Goal: Task Accomplishment & Management: Manage account settings

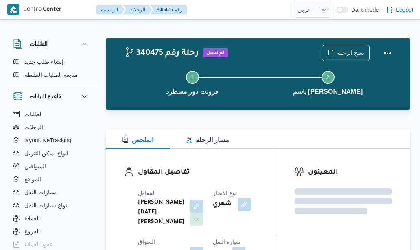
select select "ar"
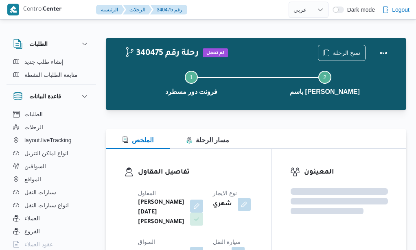
click at [234, 133] on button "مسار الرحلة" at bounding box center [208, 139] width 76 height 20
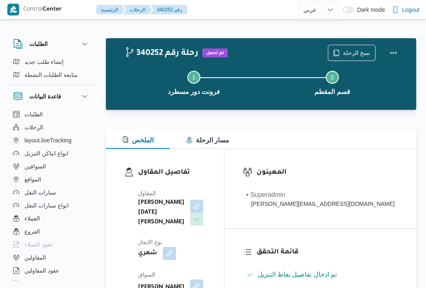
select select "ar"
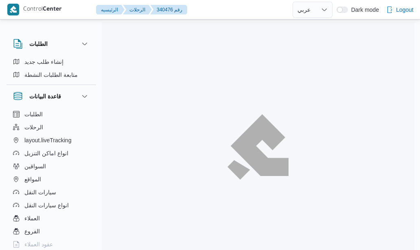
select select "ar"
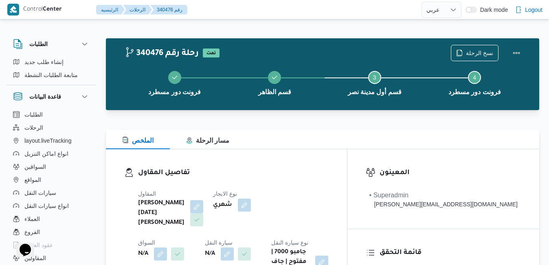
click at [326, 235] on div "المقاول ابراهيم رمضان ابراهيم عثمان ابوباشا نوع الايجار شهري السواق N/A سيارة ا…" at bounding box center [233, 233] width 200 height 98
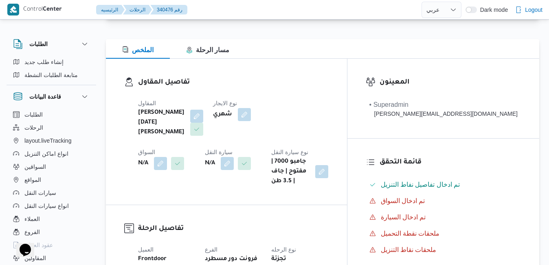
scroll to position [98, 0]
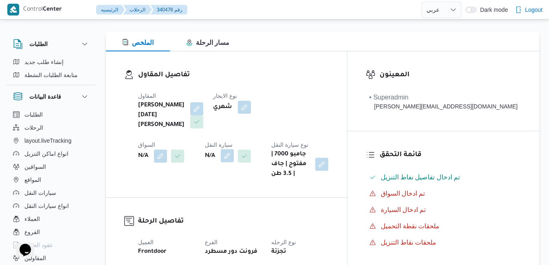
click at [221, 161] on button "button" at bounding box center [227, 155] width 13 height 13
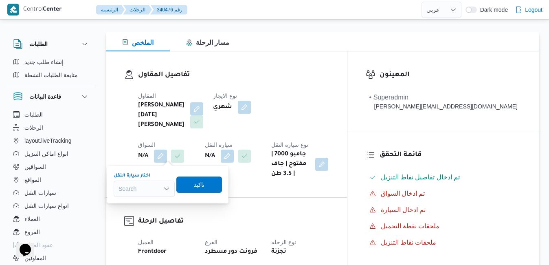
click at [144, 188] on div "Search" at bounding box center [144, 188] width 61 height 16
type input "9346"
click at [137, 203] on mark "9346" at bounding box center [134, 203] width 13 height 7
click at [200, 186] on span "تاكيد" at bounding box center [205, 184] width 11 height 10
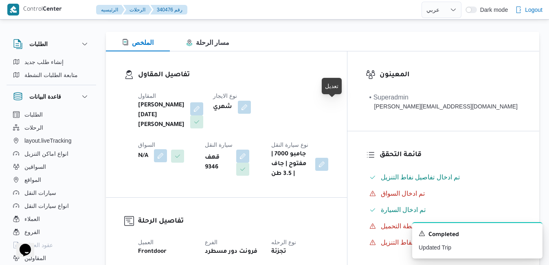
click at [167, 149] on button "button" at bounding box center [160, 155] width 13 height 13
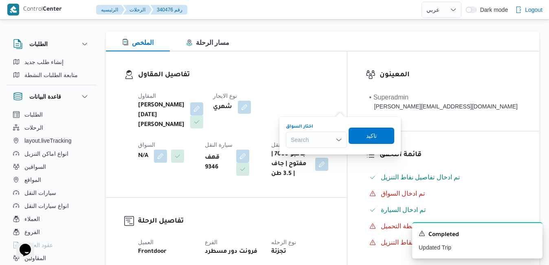
click at [313, 138] on div "Search" at bounding box center [316, 139] width 61 height 16
type input "عبدالرحمن"
click at [317, 156] on span "عبدالرحمن ابراهيم جاد ابراهيم" at bounding box center [321, 154] width 42 height 10
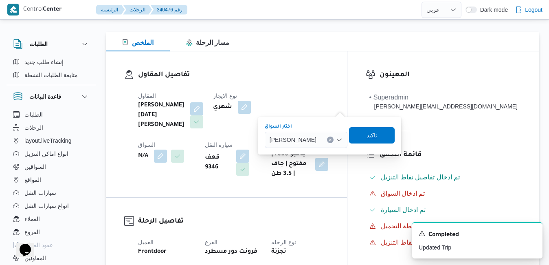
click at [394, 138] on span "تاكيد" at bounding box center [372, 135] width 46 height 16
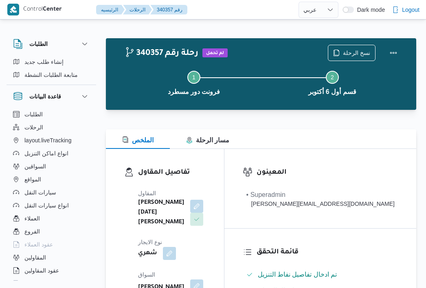
select select "ar"
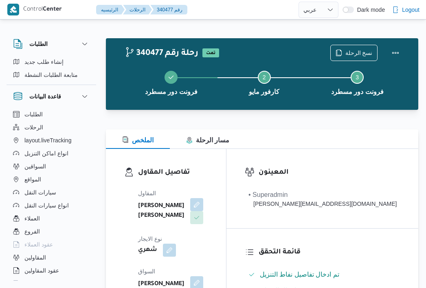
select select "ar"
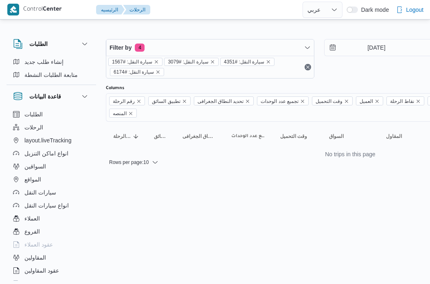
select select "ar"
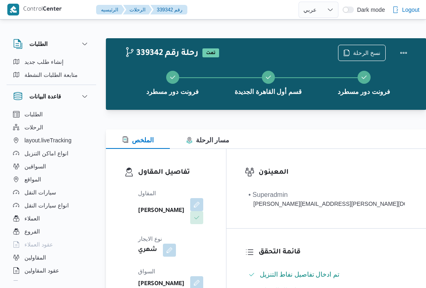
select select "ar"
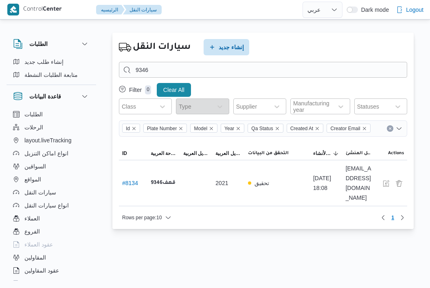
select select "ar"
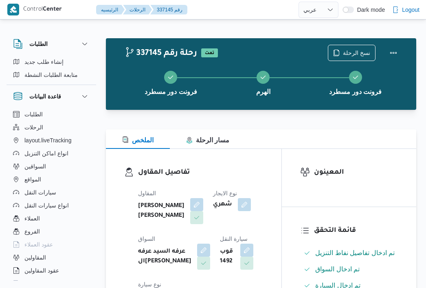
select select "ar"
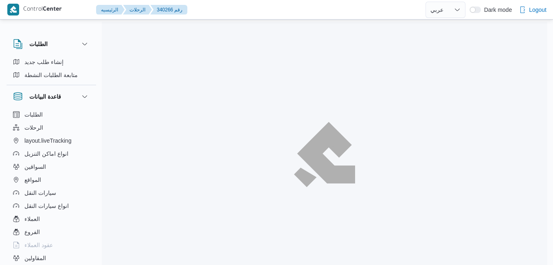
select select "ar"
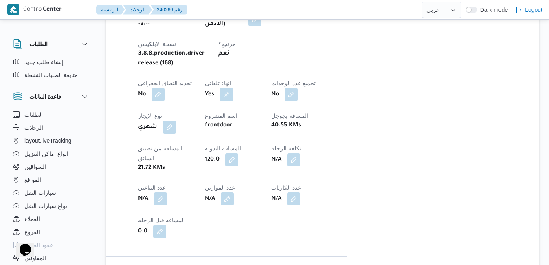
scroll to position [405, 0]
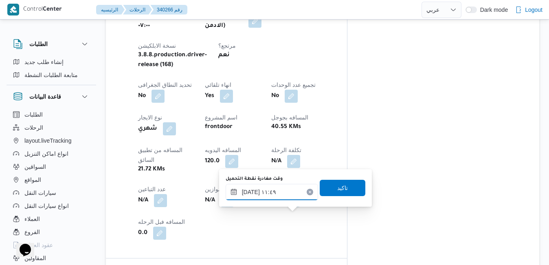
click at [274, 193] on input "٠٢/١٠/٢٠٢٥ ١١:٤٩" at bounding box center [271, 192] width 92 height 16
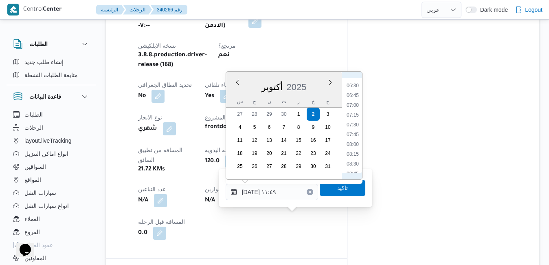
scroll to position [244, 0]
click at [352, 148] on li "08:00" at bounding box center [352, 151] width 19 height 8
type input "٠٢/١٠/٢٠٢٥ ٠٨:٠٠"
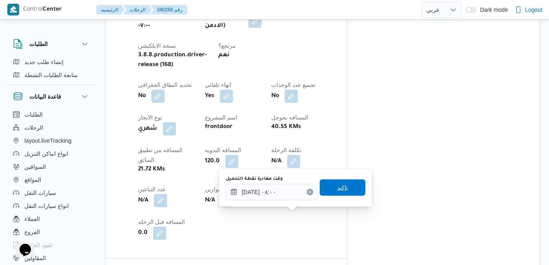
click at [337, 188] on span "تاكيد" at bounding box center [342, 187] width 11 height 10
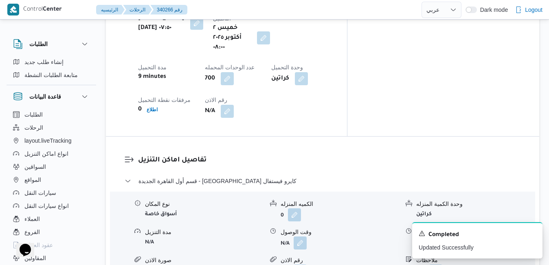
scroll to position [714, 0]
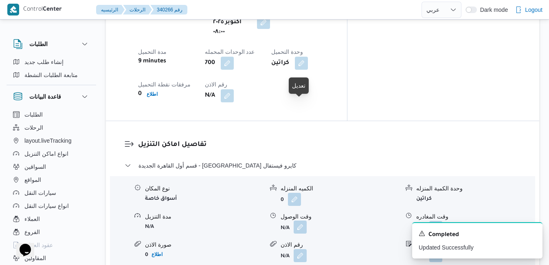
click at [306, 220] on button "button" at bounding box center [299, 226] width 13 height 13
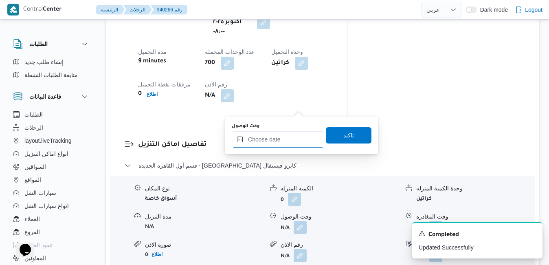
click at [283, 141] on input "وقت الوصول" at bounding box center [278, 139] width 92 height 16
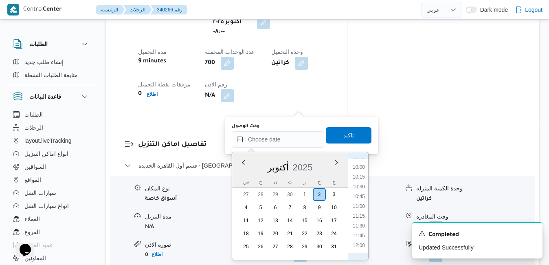
scroll to position [304, 0]
click at [355, 202] on li "08:45" at bounding box center [358, 201] width 19 height 8
type input "[DATE] ٠٨:٤٥"
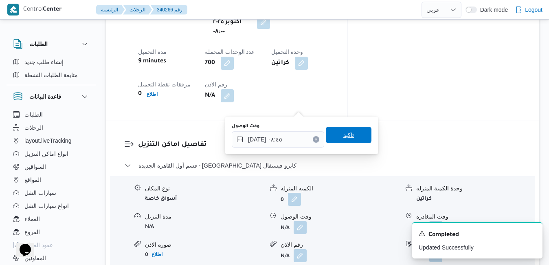
click at [349, 134] on span "تاكيد" at bounding box center [349, 135] width 46 height 16
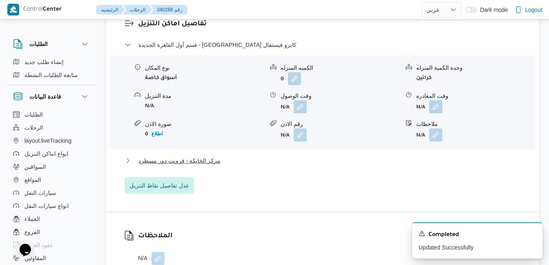
click at [327, 160] on button "مركز الخانكة - فرونت دور مسطرد" at bounding box center [323, 160] width 396 height 10
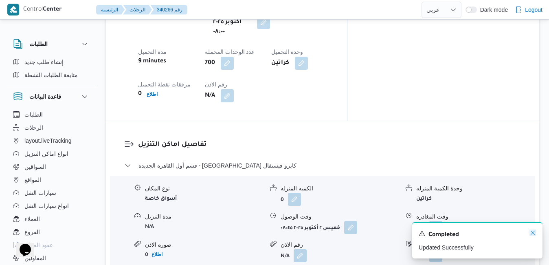
click at [532, 233] on icon "Dismiss toast" at bounding box center [532, 232] width 4 height 4
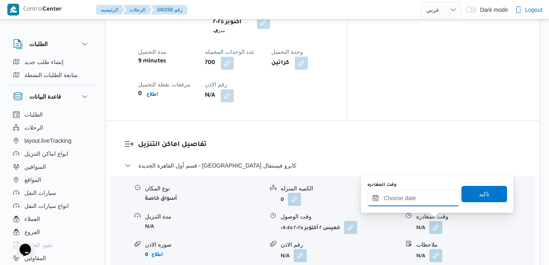
click at [419, 197] on input "وقت المغادره" at bounding box center [413, 198] width 92 height 16
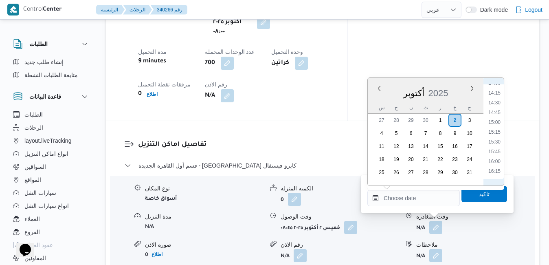
scroll to position [552, 0]
click at [495, 160] on li "16:00" at bounding box center [494, 162] width 19 height 8
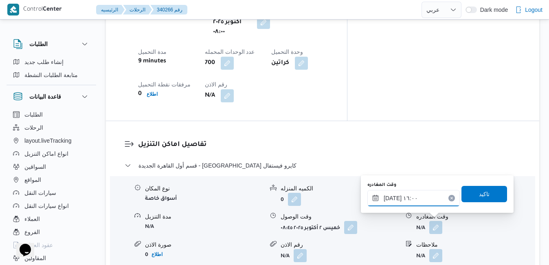
type input "[DATE] ١٦:٠٠"
click at [479, 192] on span "تاكيد" at bounding box center [484, 193] width 11 height 10
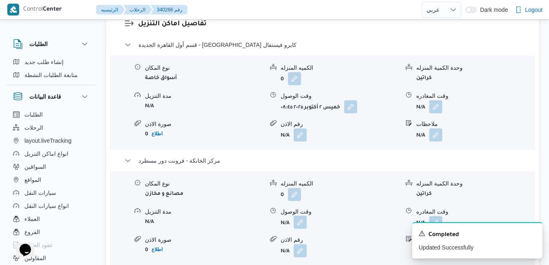
click at [304, 225] on button "button" at bounding box center [299, 221] width 13 height 13
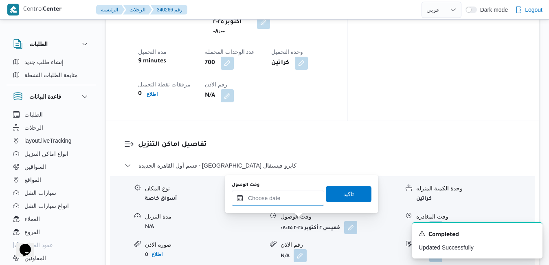
click at [284, 203] on input "وقت الوصول" at bounding box center [278, 198] width 92 height 16
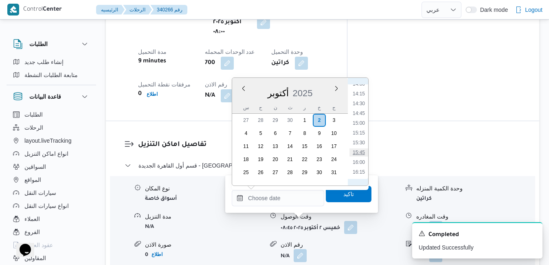
click at [357, 156] on li "15:45" at bounding box center [358, 152] width 19 height 8
type input "٠٢/١٠/٢٠٢٥ ١٥:٤٥"
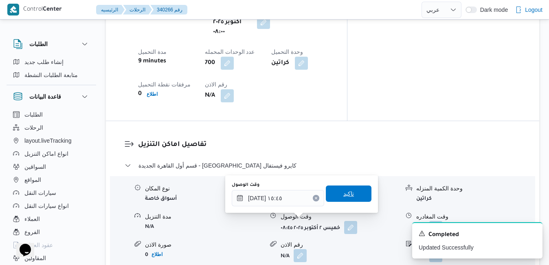
click at [343, 197] on span "تاكيد" at bounding box center [348, 193] width 11 height 10
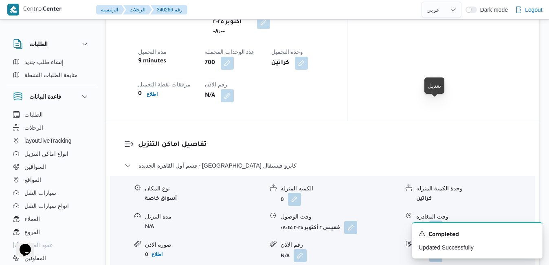
click at [436, 220] on button "button" at bounding box center [435, 226] width 13 height 13
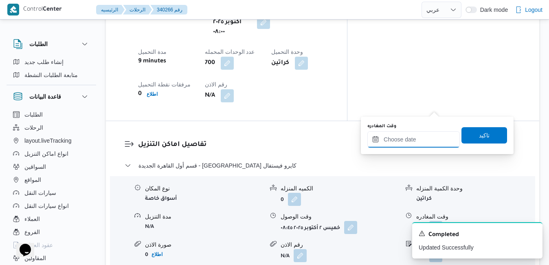
click at [393, 142] on input "وقت المغادره" at bounding box center [413, 139] width 92 height 16
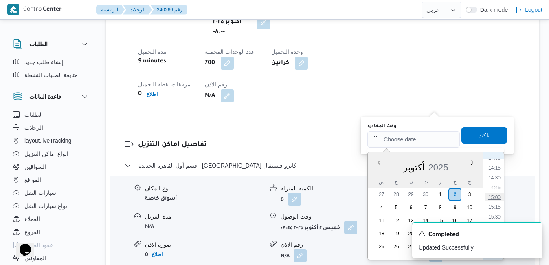
click at [494, 199] on li "15:00" at bounding box center [494, 197] width 19 height 8
type input "٠٢/١٠/٢٠٢٥ ١٥:٠٠"
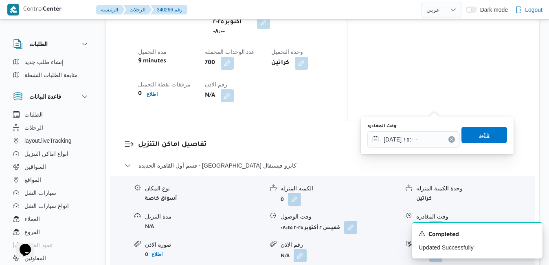
click at [489, 140] on span "تاكيد" at bounding box center [484, 135] width 46 height 16
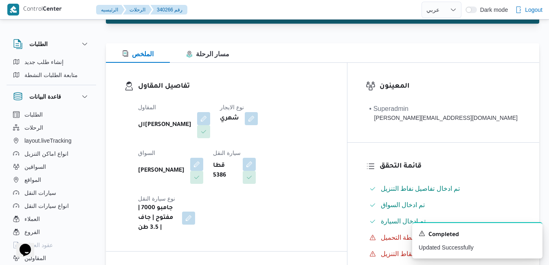
scroll to position [0, 0]
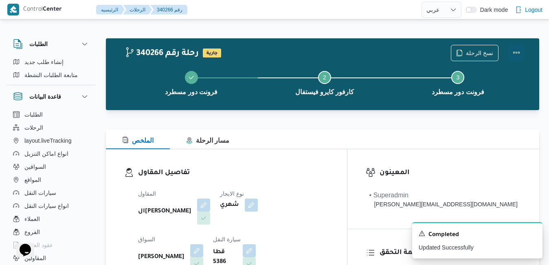
click at [520, 49] on button "Actions" at bounding box center [516, 52] width 16 height 16
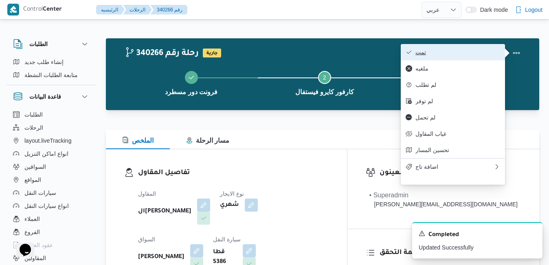
click at [484, 52] on span "تمت" at bounding box center [457, 52] width 85 height 7
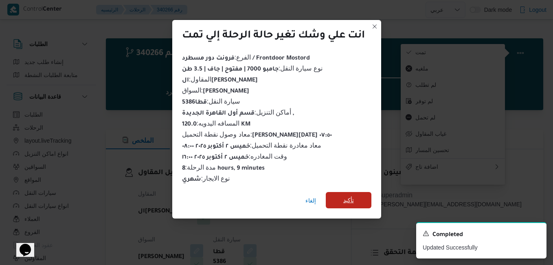
click at [360, 192] on span "تأكيد" at bounding box center [349, 200] width 46 height 16
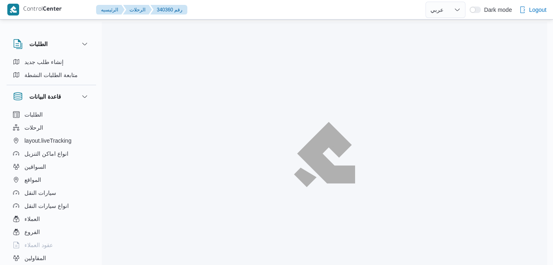
select select "ar"
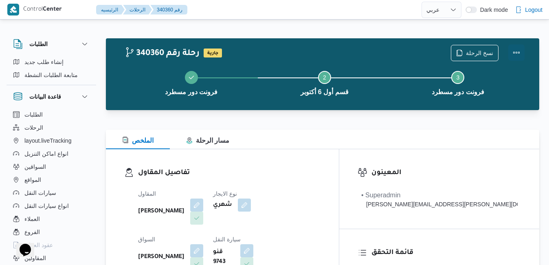
click at [517, 50] on button "Actions" at bounding box center [516, 52] width 16 height 16
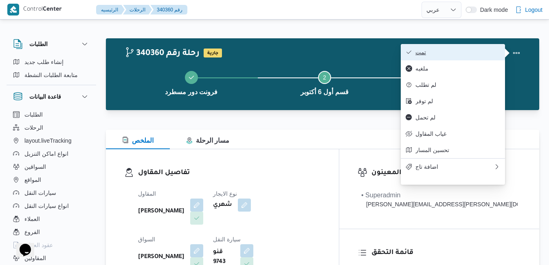
click at [466, 58] on button "تمت" at bounding box center [453, 52] width 104 height 16
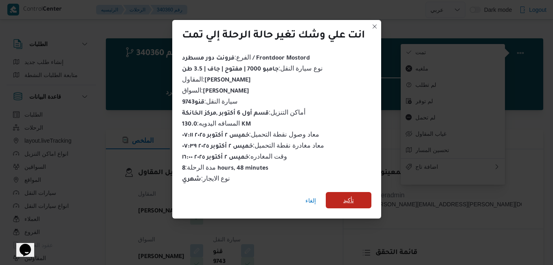
click at [348, 199] on span "تأكيد" at bounding box center [348, 200] width 11 height 10
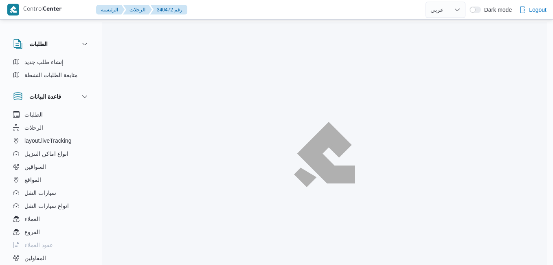
select select "ar"
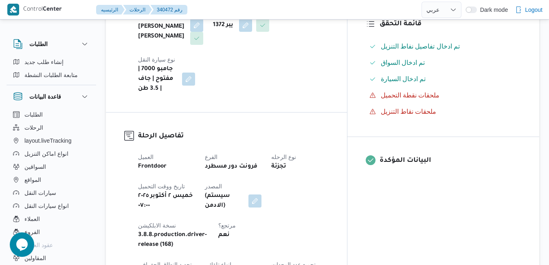
scroll to position [244, 0]
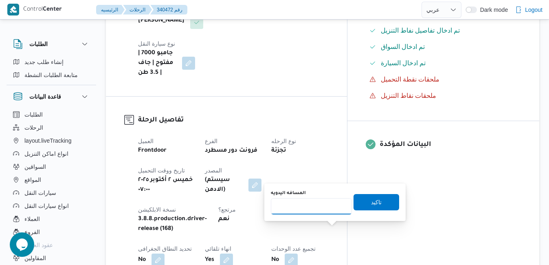
click at [319, 208] on input "المسافه اليدويه" at bounding box center [311, 206] width 81 height 16
type input "130"
click at [371, 203] on span "تاكيد" at bounding box center [376, 202] width 11 height 10
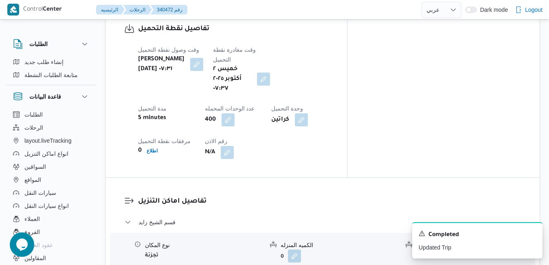
scroll to position [700, 0]
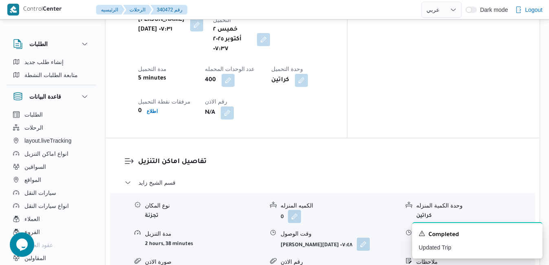
click at [357, 237] on button "button" at bounding box center [363, 243] width 13 height 13
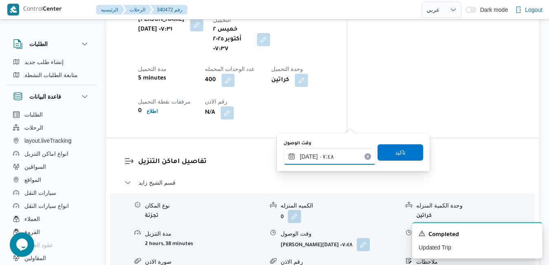
click at [313, 155] on input "٠٢/١٠/٢٠٢٥ ٠٧:٤٨" at bounding box center [329, 156] width 92 height 16
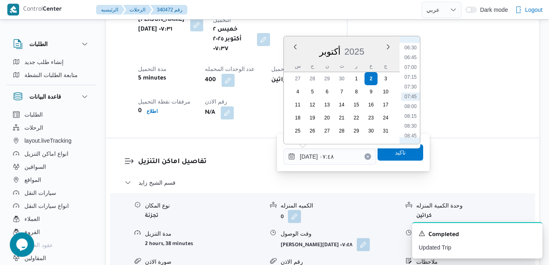
scroll to position [336, 0]
click at [415, 83] on li "09:30" at bounding box center [410, 82] width 19 height 8
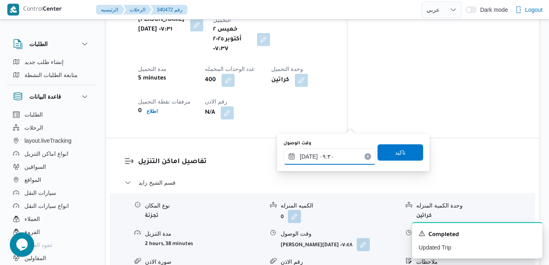
click at [309, 157] on input "٠٢/١٠/٢٠٢٥ ٠٩:٣٠" at bounding box center [329, 156] width 92 height 16
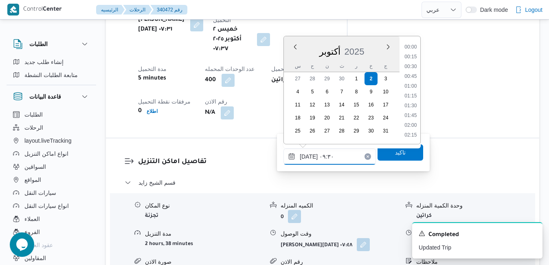
click at [309, 157] on input "٠٢/١٠/٢٠٢٥ ٠٩:٣٠" at bounding box center [329, 156] width 92 height 16
type input "٠٢/١٠/٢٠٢٥ ٠٩:40"
click at [385, 153] on span "تاكيد" at bounding box center [400, 152] width 46 height 16
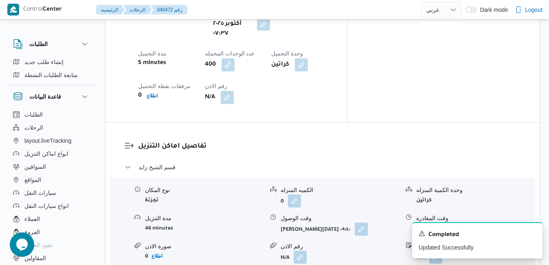
scroll to position [716, 0]
click at [355, 221] on button "button" at bounding box center [361, 227] width 13 height 13
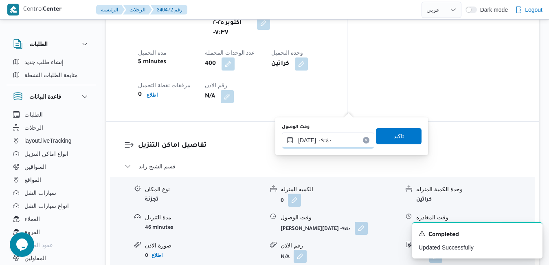
click at [319, 140] on input "٠٢/١٠/٢٠٢٥ ٠٩:٤٠" at bounding box center [328, 140] width 92 height 16
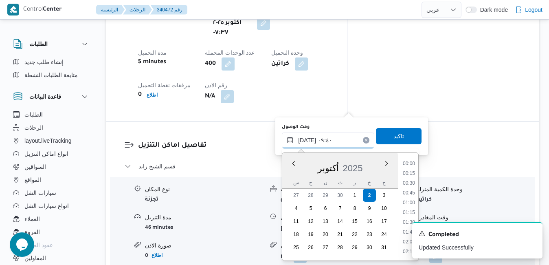
scroll to position [322, 0]
click at [411, 181] on li "08:45" at bounding box center [408, 183] width 19 height 8
type input "٠٢/١٠/٢٠٢٥ ٠٨:٤٥"
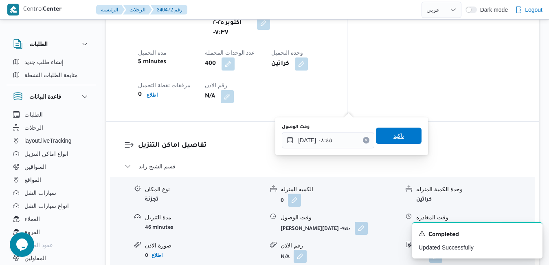
click at [383, 140] on span "تاكيد" at bounding box center [399, 135] width 46 height 16
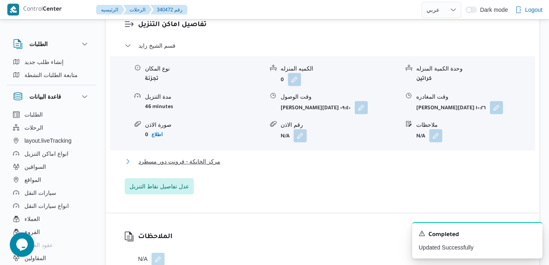
click at [317, 157] on button "مركز الخانكة - فرونت دور مسطرد" at bounding box center [323, 161] width 396 height 10
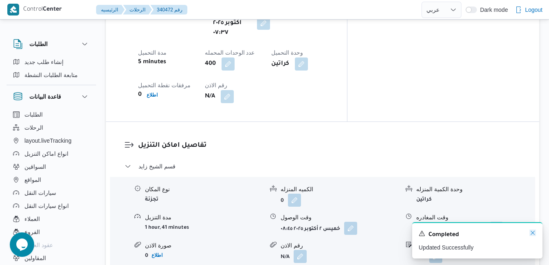
click at [533, 231] on icon "Dismiss toast" at bounding box center [532, 232] width 7 height 7
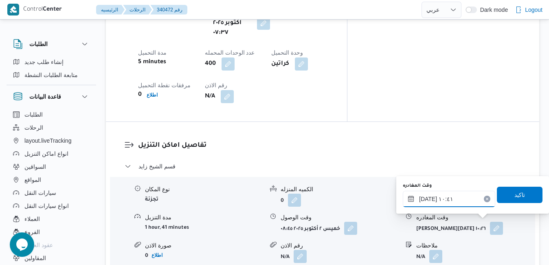
click at [447, 196] on input "٠٢/١٠/٢٠٢٥ ١٠:٤١" at bounding box center [449, 198] width 92 height 16
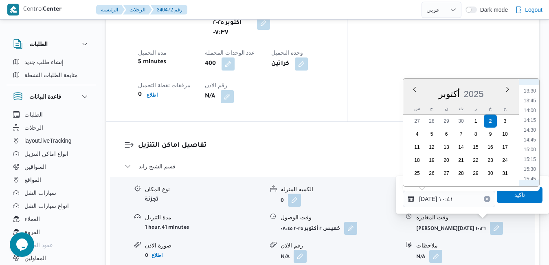
scroll to position [608, 0]
click at [533, 109] on li "16:00" at bounding box center [529, 106] width 19 height 8
type input "[DATE] ١٦:٠٠"
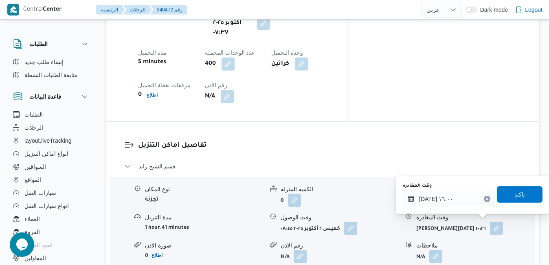
click at [514, 196] on span "تاكيد" at bounding box center [519, 194] width 11 height 10
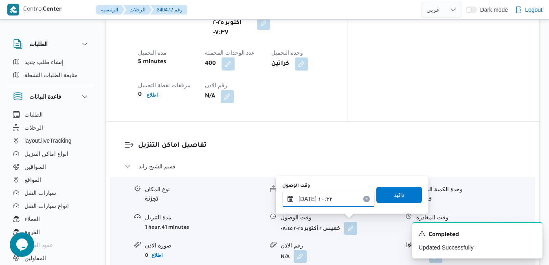
click at [337, 197] on input "[DATE] ١٠:٣٢" at bounding box center [328, 198] width 92 height 16
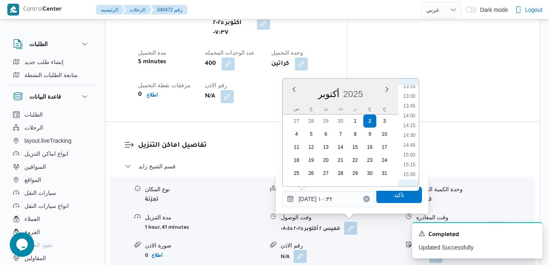
scroll to position [526, 0]
click at [410, 176] on li "15:45" at bounding box center [409, 179] width 19 height 8
type input "[DATE] ١٥:٤٥"
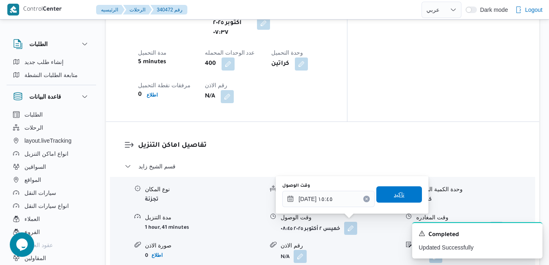
click at [401, 190] on span "تاكيد" at bounding box center [399, 194] width 46 height 16
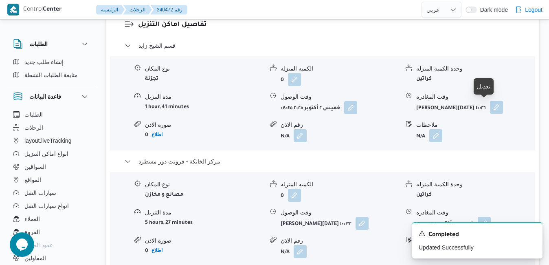
click at [490, 109] on button "button" at bounding box center [496, 107] width 13 height 13
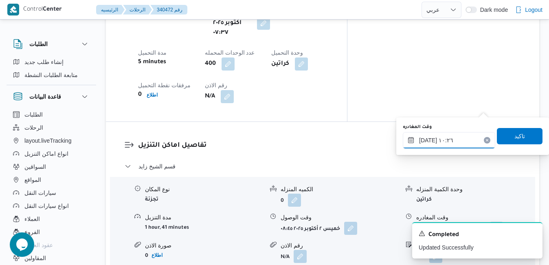
click at [448, 134] on input "٠٢/١٠/٢٠٢٥ ١٠:٢٦" at bounding box center [449, 140] width 92 height 16
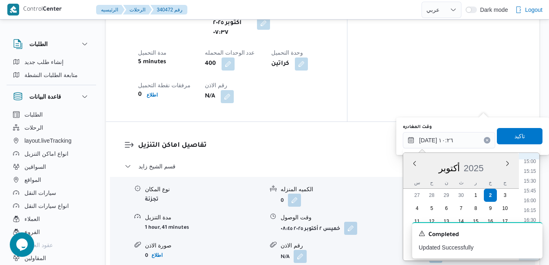
scroll to position [506, 0]
click at [532, 206] on li "14:00" at bounding box center [529, 205] width 19 height 8
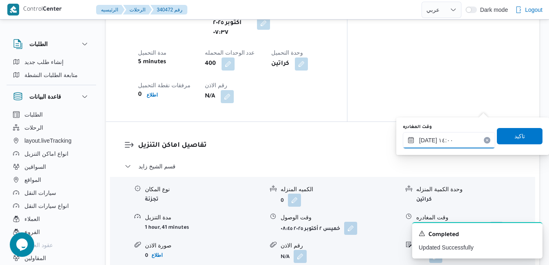
click at [427, 140] on input "٠٢/١٠/٢٠٢٥ ١٤:٠٠" at bounding box center [449, 140] width 92 height 16
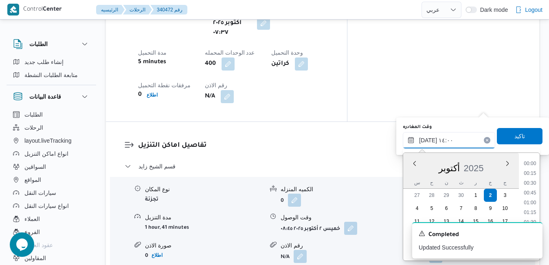
scroll to position [497, 0]
click at [427, 140] on input "٠٢/١٠/٢٠٢٥ ١٤:٠٠" at bounding box center [449, 140] width 92 height 16
type input "٠٢/١٠/٢٠٢٥ ١٤:45"
click at [514, 135] on span "تاكيد" at bounding box center [519, 136] width 11 height 10
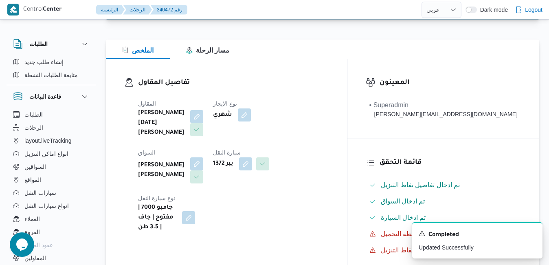
scroll to position [0, 0]
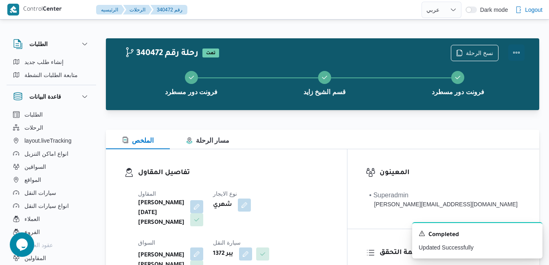
click at [513, 52] on button "Actions" at bounding box center [516, 52] width 16 height 16
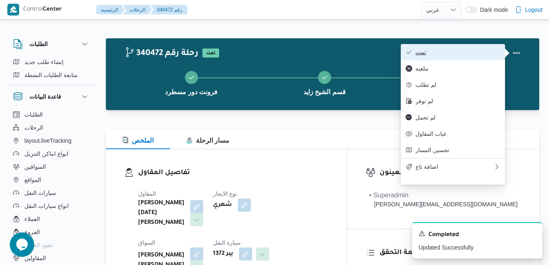
click at [481, 53] on span "تمت" at bounding box center [457, 52] width 85 height 7
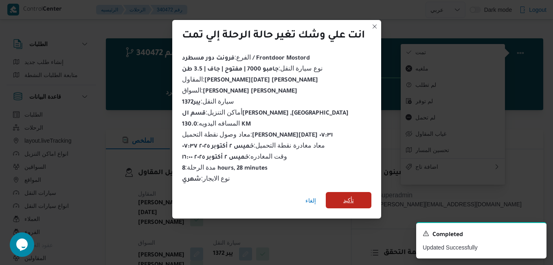
click at [351, 196] on span "تأكيد" at bounding box center [348, 200] width 11 height 10
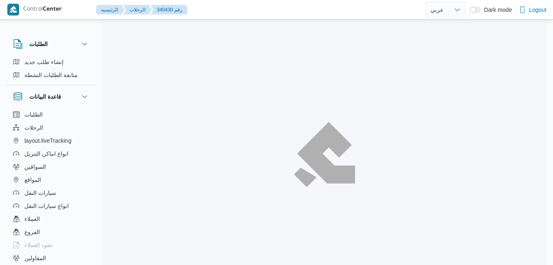
select select "ar"
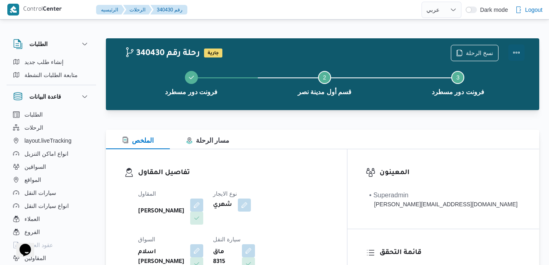
click at [519, 60] on button "Actions" at bounding box center [516, 52] width 16 height 16
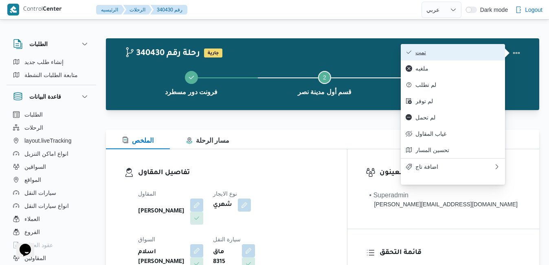
click at [469, 55] on span "تمت" at bounding box center [457, 52] width 85 height 7
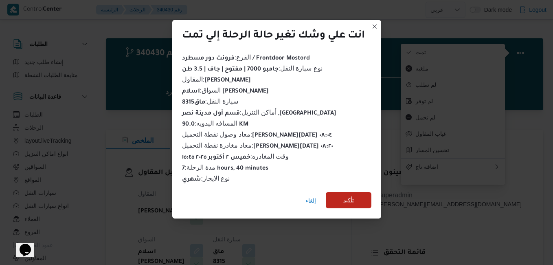
click at [348, 197] on span "تأكيد" at bounding box center [348, 200] width 11 height 10
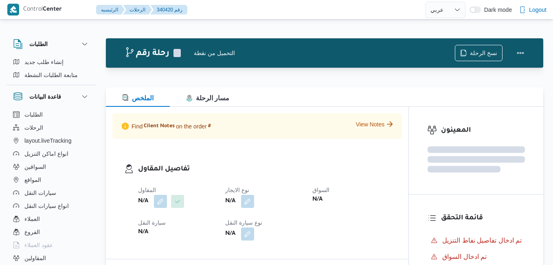
select select "ar"
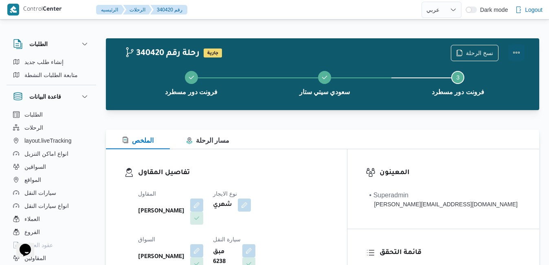
click at [517, 53] on button "Actions" at bounding box center [516, 52] width 16 height 16
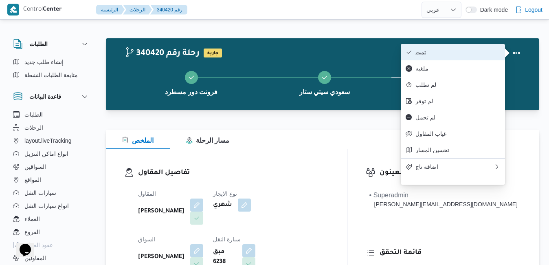
click at [474, 55] on span "تمت" at bounding box center [457, 52] width 85 height 7
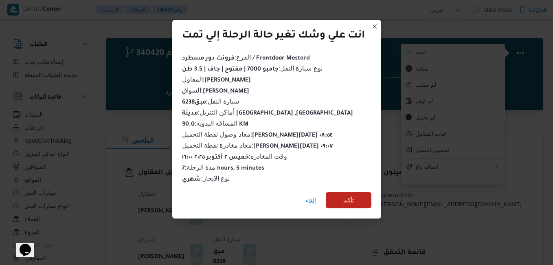
click at [352, 197] on span "تأكيد" at bounding box center [348, 200] width 11 height 10
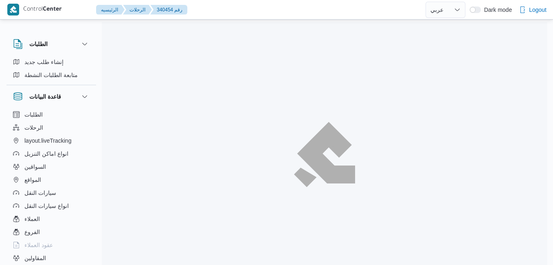
select select "ar"
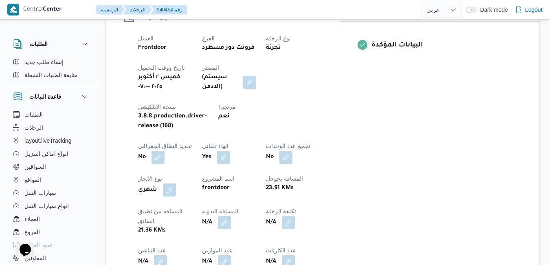
scroll to position [374, 0]
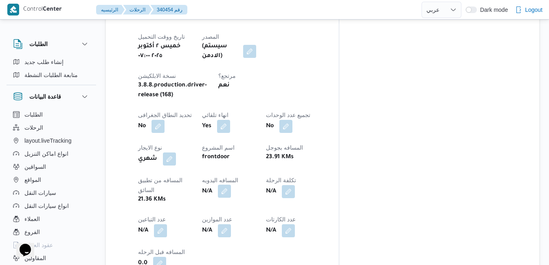
click at [231, 184] on button "button" at bounding box center [224, 190] width 13 height 13
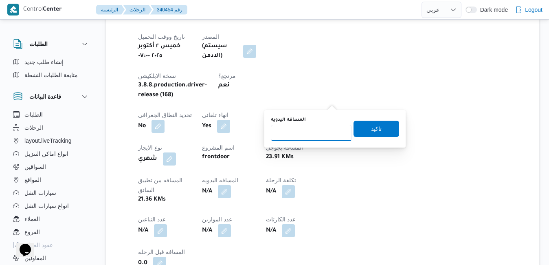
click at [326, 132] on input "المسافه اليدويه" at bounding box center [311, 133] width 81 height 16
type input "120"
click at [361, 128] on span "تاكيد" at bounding box center [376, 128] width 46 height 16
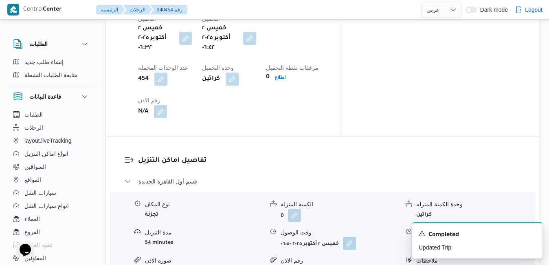
scroll to position [700, 0]
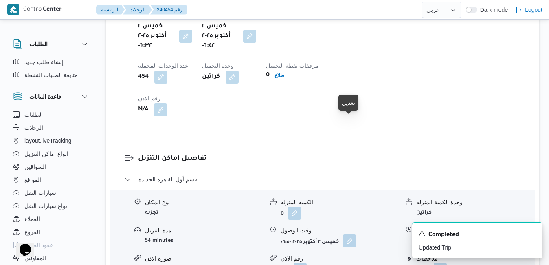
click at [351, 234] on button "button" at bounding box center [349, 240] width 13 height 13
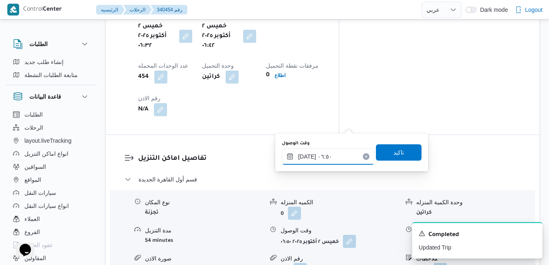
click at [318, 153] on input "٠٢/١٠/٢٠٢٥ ٠٦:٥٠" at bounding box center [328, 156] width 92 height 16
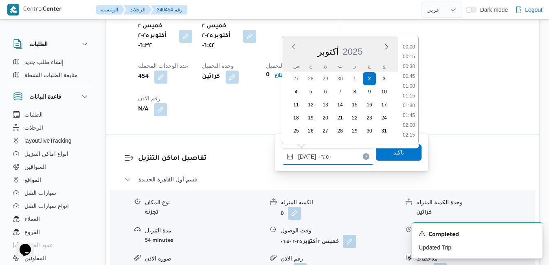
scroll to position [214, 0]
click at [412, 122] on li "07:30" at bounding box center [408, 126] width 19 height 8
type input "٠٢/١٠/٢٠٢٥ ٠٧:٣٠"
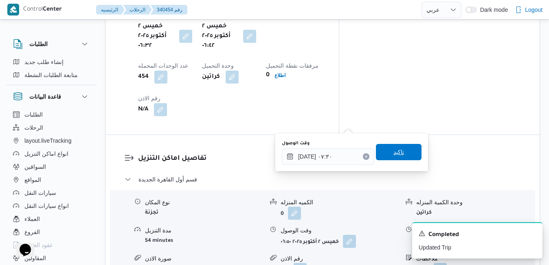
click at [398, 148] on span "تاكيد" at bounding box center [399, 152] width 46 height 16
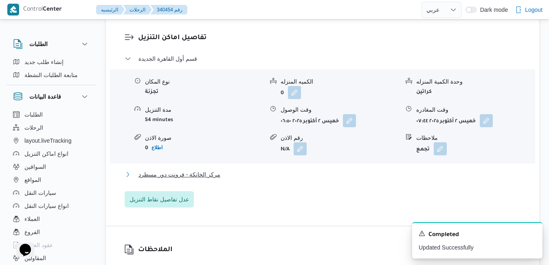
click at [335, 175] on button "مركز الخانكة - فرونت دور مسطرد" at bounding box center [323, 174] width 396 height 10
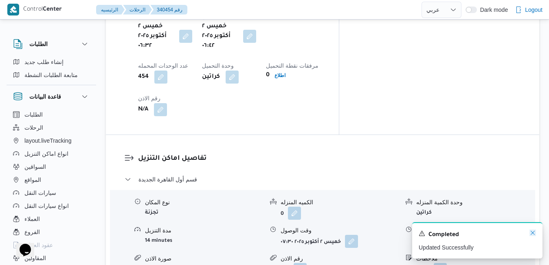
click at [530, 234] on icon "Dismiss toast" at bounding box center [532, 232] width 7 height 7
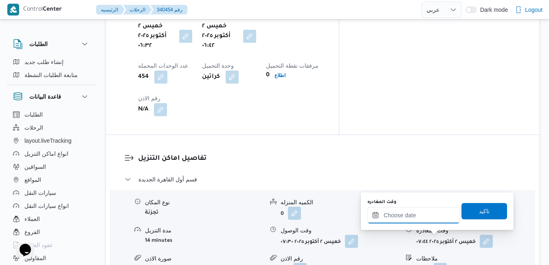
click at [431, 217] on input "وقت المغادره" at bounding box center [413, 215] width 92 height 16
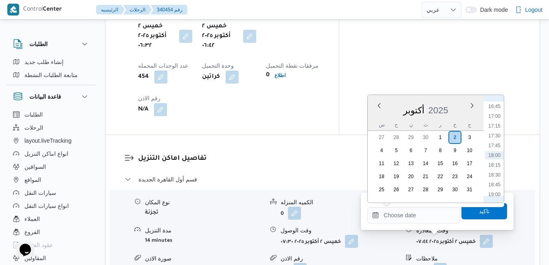
scroll to position [571, 0]
click at [497, 140] on li "15:30" at bounding box center [494, 140] width 19 height 8
type input "٠٢/١٠/٢٠٢٥ ١٥:٣٠"
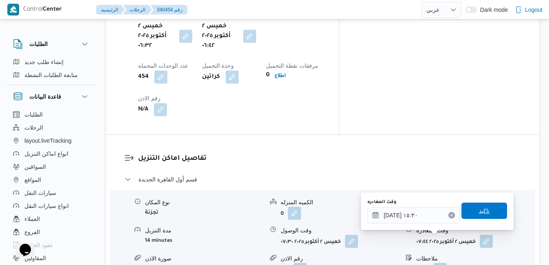
click at [479, 209] on span "تاكيد" at bounding box center [484, 211] width 11 height 10
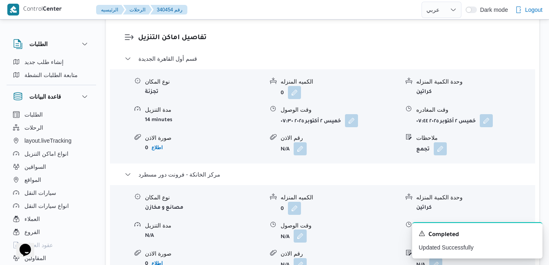
click at [302, 236] on button "button" at bounding box center [299, 235] width 13 height 13
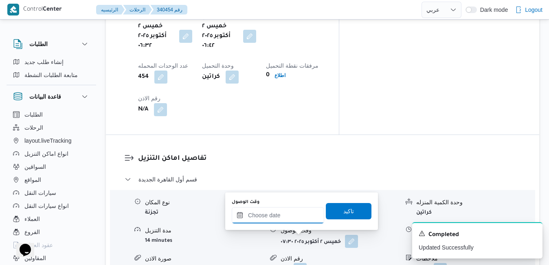
click at [292, 215] on input "وقت الوصول" at bounding box center [278, 215] width 92 height 16
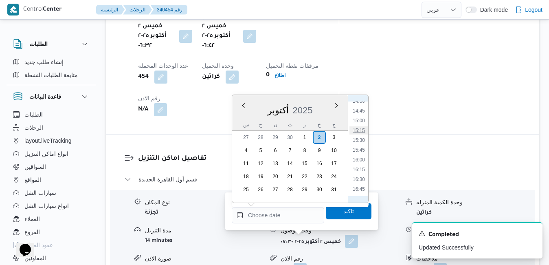
click at [360, 131] on li "15:15" at bounding box center [358, 130] width 19 height 8
type input "٠٢/١٠/٢٠٢٥ ١٥:١٥"
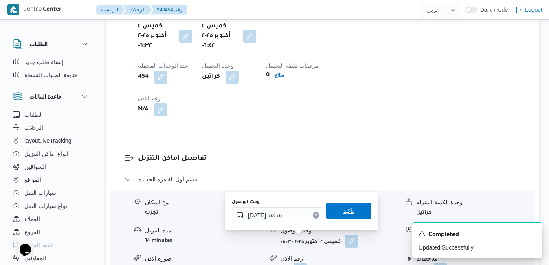
click at [333, 212] on span "تاكيد" at bounding box center [349, 210] width 46 height 16
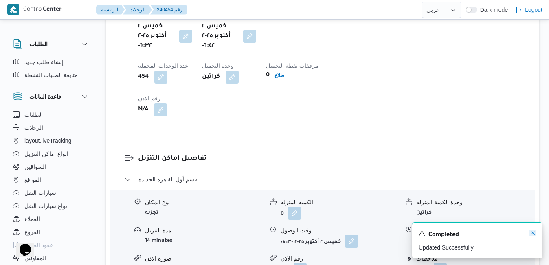
click at [533, 233] on icon "Dismiss toast" at bounding box center [532, 232] width 4 height 4
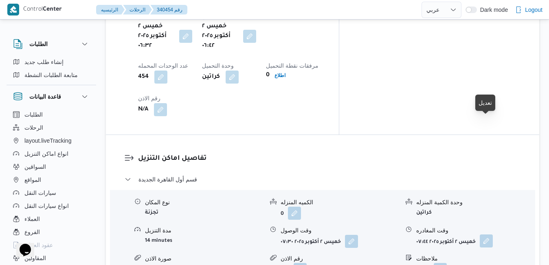
click at [483, 234] on button "button" at bounding box center [485, 240] width 13 height 13
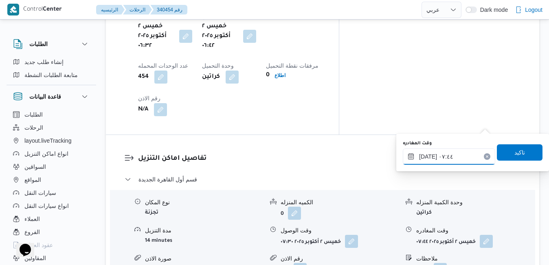
click at [449, 158] on input "٠٢/١٠/٢٠٢٥ ٠٧:٤٤" at bounding box center [449, 156] width 92 height 16
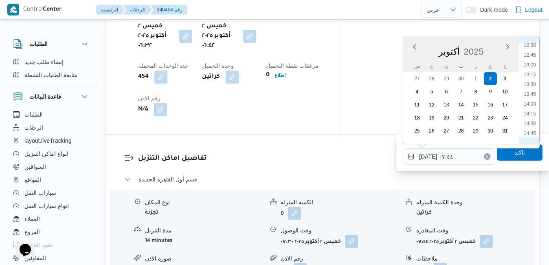
scroll to position [491, 0]
click at [527, 127] on ul "00:00 00:15 00:30 00:45 01:00 01:15 01:30 01:45 02:00 02:15 02:30 02:45 03:00 0…" at bounding box center [529, 90] width 19 height 94
click at [528, 123] on li "14:30" at bounding box center [529, 122] width 19 height 8
type input "٠٢/١٠/٢٠٢٥ ١٤:٣٠"
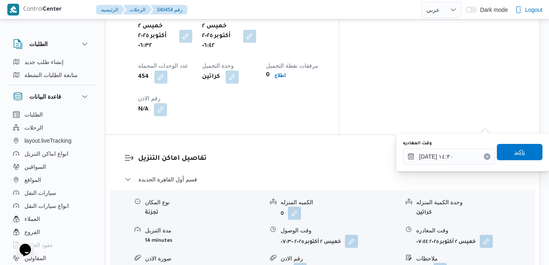
click at [514, 151] on span "تاكيد" at bounding box center [519, 152] width 11 height 10
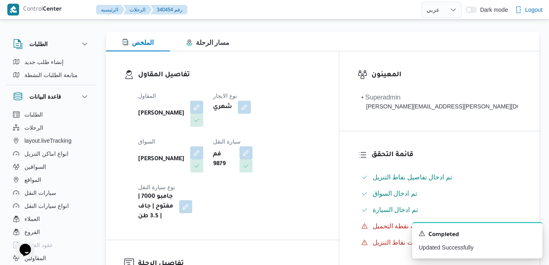
scroll to position [0, 0]
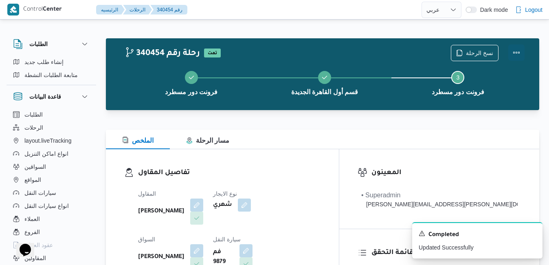
click at [518, 54] on button "Actions" at bounding box center [516, 52] width 16 height 16
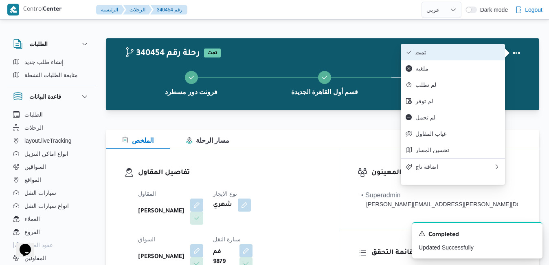
click at [490, 54] on span "تمت" at bounding box center [457, 52] width 85 height 7
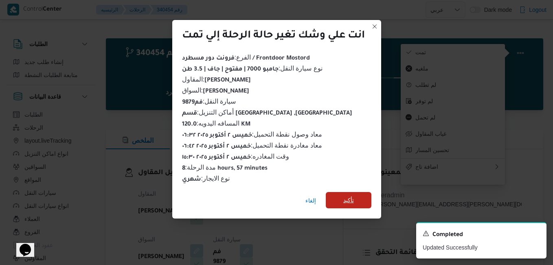
click at [345, 197] on span "تأكيد" at bounding box center [348, 200] width 11 height 10
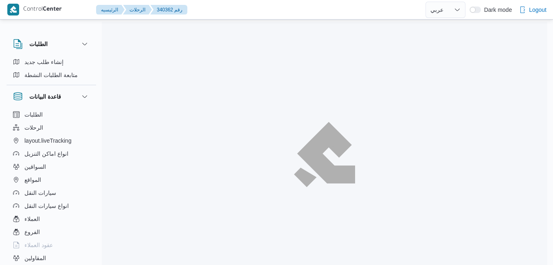
select select "ar"
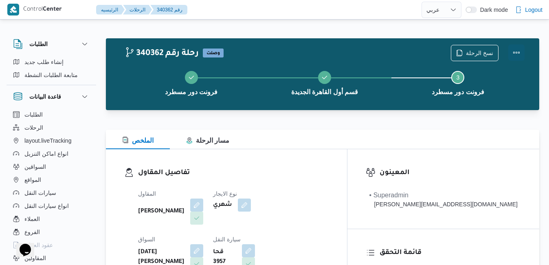
click at [519, 50] on button "Actions" at bounding box center [516, 52] width 16 height 16
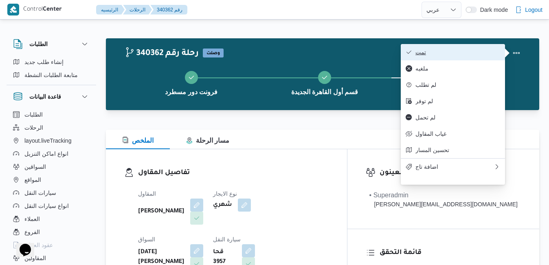
click at [488, 52] on span "تمت" at bounding box center [457, 52] width 85 height 7
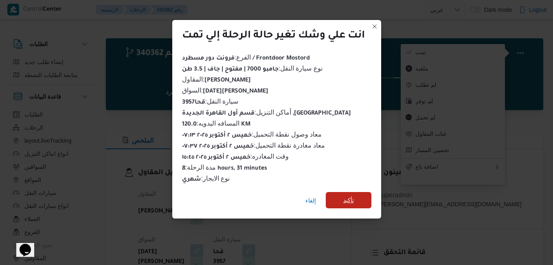
click at [349, 197] on span "تأكيد" at bounding box center [348, 200] width 11 height 10
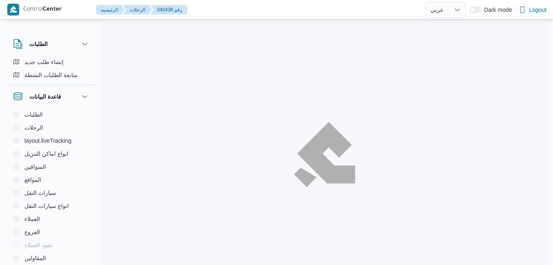
select select "ar"
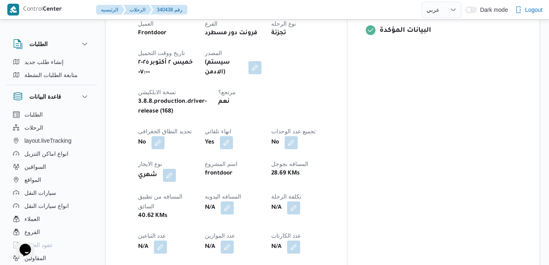
scroll to position [374, 0]
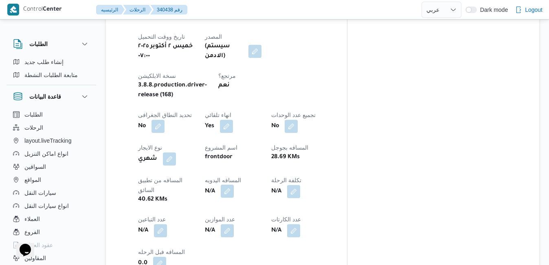
click at [234, 184] on button "button" at bounding box center [227, 190] width 13 height 13
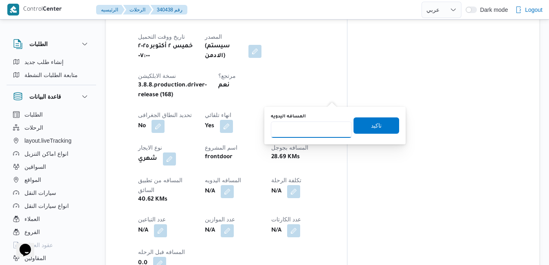
click at [312, 129] on input "المسافه اليدويه" at bounding box center [311, 129] width 81 height 16
type input "75"
click at [379, 126] on span "تاكيد" at bounding box center [376, 125] width 46 height 16
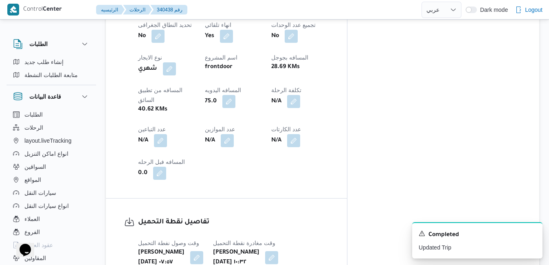
scroll to position [450, 0]
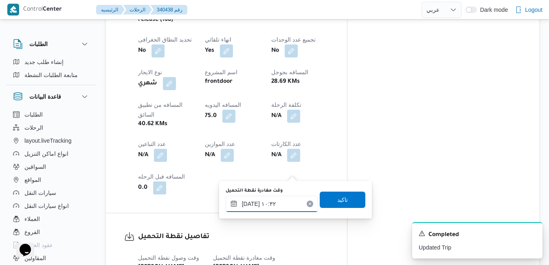
click at [270, 204] on input "[DATE] ١٠:٣٢" at bounding box center [271, 203] width 92 height 16
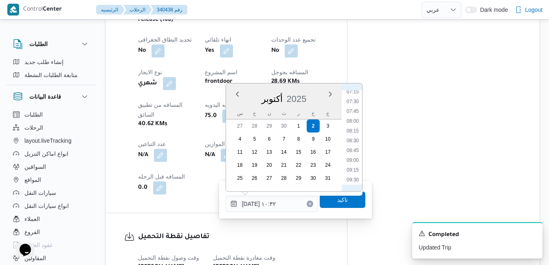
scroll to position [278, 0]
click at [352, 166] on li "09:00" at bounding box center [352, 168] width 19 height 8
type input "[DATE] ٠٩:٠٠"
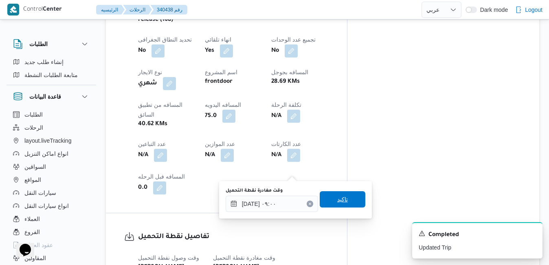
click at [339, 195] on span "تاكيد" at bounding box center [342, 199] width 11 height 10
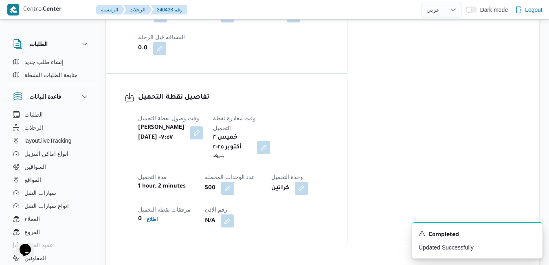
scroll to position [661, 0]
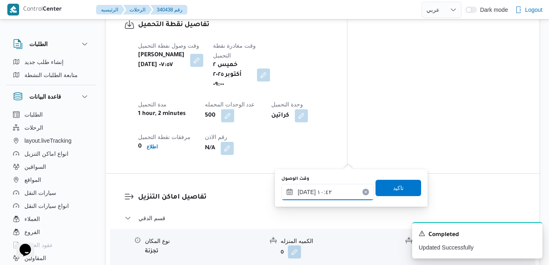
click at [310, 195] on input "[DATE] ١٠:٤٢" at bounding box center [327, 192] width 92 height 16
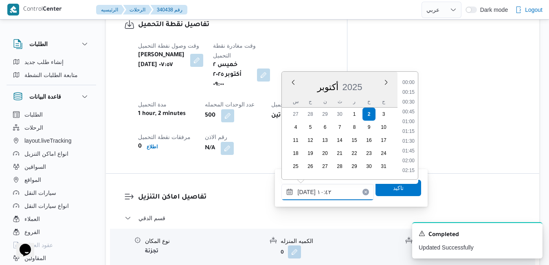
scroll to position [361, 0]
click at [411, 104] on li "09:45" at bounding box center [408, 102] width 19 height 8
type input "[DATE] ٠٩:٤٥"
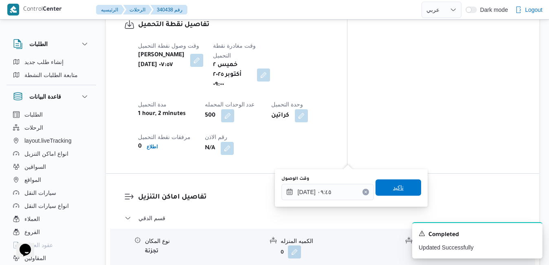
click at [393, 188] on span "تاكيد" at bounding box center [398, 187] width 11 height 10
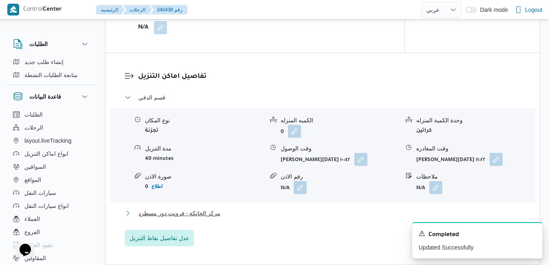
click at [307, 215] on button "مركز الخانكة - فرونت دور مسطرد" at bounding box center [323, 213] width 396 height 10
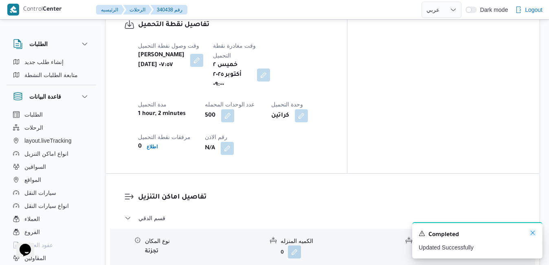
click at [531, 232] on icon "Dismiss toast" at bounding box center [532, 232] width 4 height 4
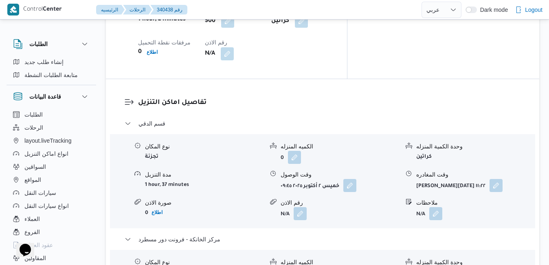
scroll to position [759, 0]
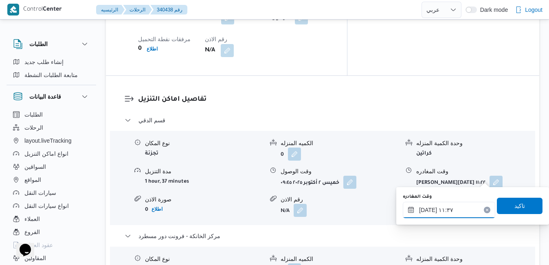
click at [453, 211] on input "[DATE] ١١:٣٧" at bounding box center [449, 209] width 92 height 16
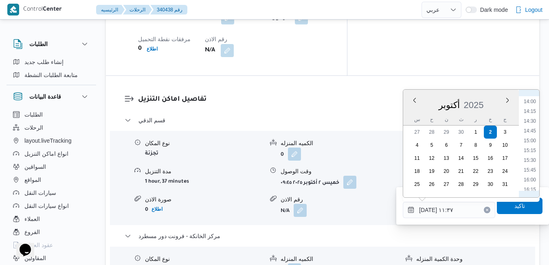
scroll to position [565, 0]
click at [532, 162] on li "16:00" at bounding box center [529, 160] width 19 height 8
type input "[DATE] ١٦:٠٠"
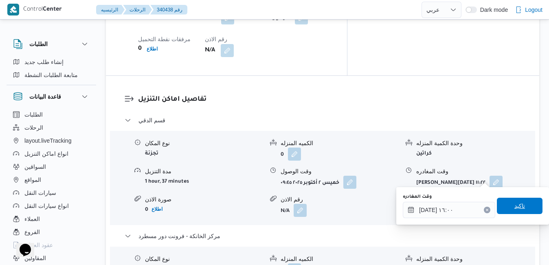
click at [507, 204] on span "تاكيد" at bounding box center [520, 205] width 46 height 16
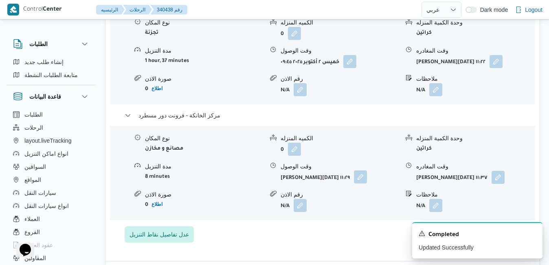
click at [354, 176] on button "button" at bounding box center [360, 176] width 13 height 13
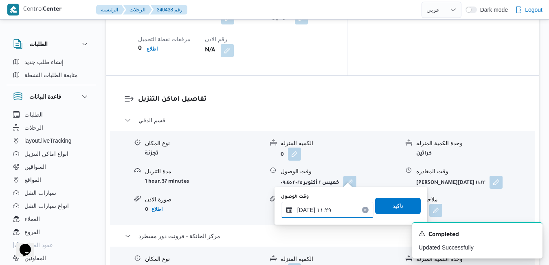
click at [334, 210] on input "[DATE] ١١:٢٩" at bounding box center [327, 209] width 92 height 16
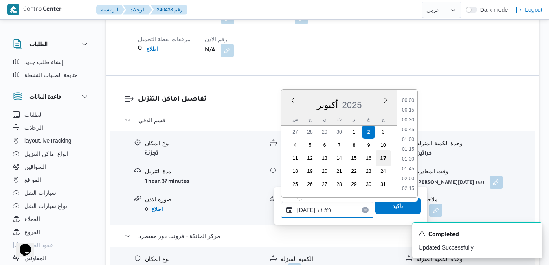
scroll to position [390, 0]
click at [417, 176] on ul "00:00 00:15 00:30 00:45 01:00 01:15 01:30 01:45 02:00 02:15 02:30 02:45 03:00 0…" at bounding box center [407, 143] width 19 height 94
click at [411, 161] on li "15:45" at bounding box center [407, 160] width 19 height 8
type input "[DATE] ١٥:٤٥"
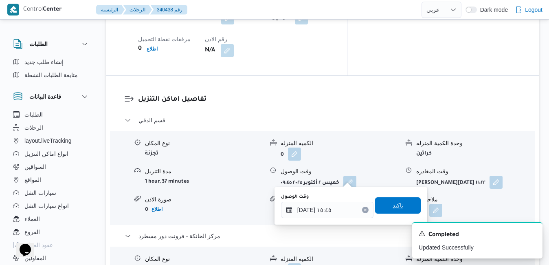
click at [392, 204] on span "تاكيد" at bounding box center [397, 205] width 11 height 10
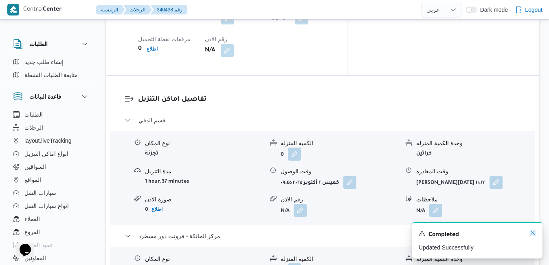
click at [532, 233] on icon "Dismiss toast" at bounding box center [532, 232] width 7 height 7
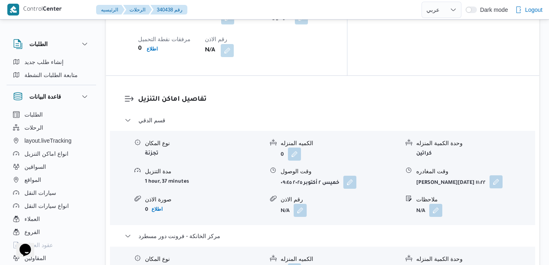
click at [489, 175] on button "button" at bounding box center [495, 181] width 13 height 13
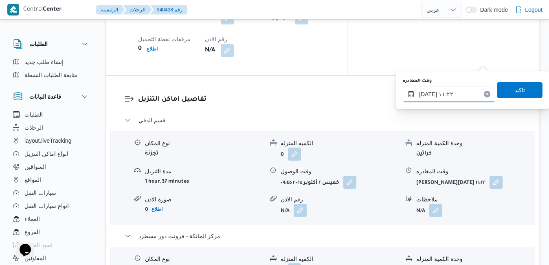
click at [457, 98] on input "[DATE] ١١:٢٢" at bounding box center [449, 94] width 92 height 16
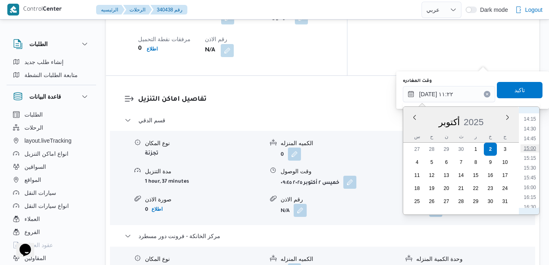
click at [530, 150] on li "15:00" at bounding box center [529, 148] width 19 height 8
type input "٠٢/١٠/٢٠٢٥ ١٥:٠٠"
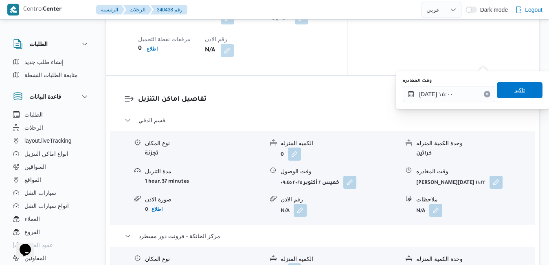
click at [522, 89] on span "تاكيد" at bounding box center [520, 90] width 46 height 16
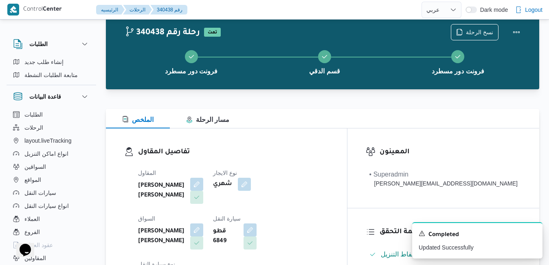
scroll to position [0, 0]
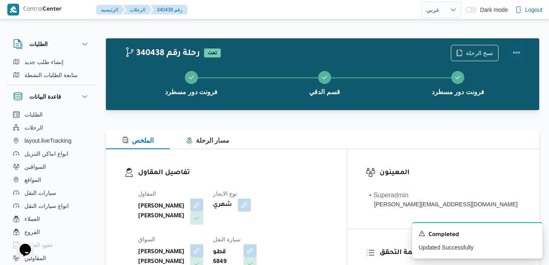
click at [517, 53] on button "Actions" at bounding box center [516, 52] width 16 height 16
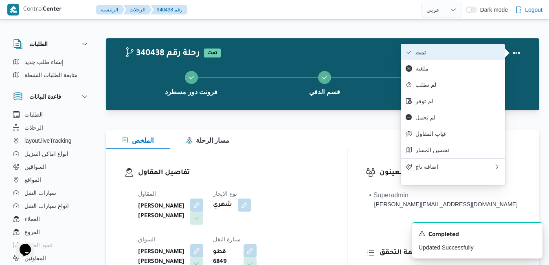
click at [494, 53] on span "تمت" at bounding box center [457, 52] width 85 height 7
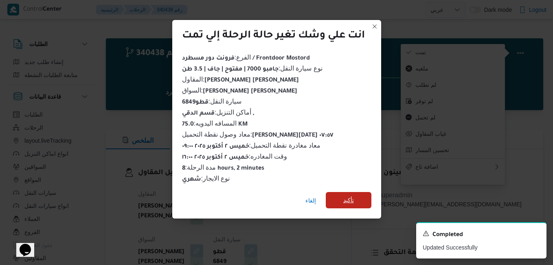
click at [348, 197] on span "تأكيد" at bounding box center [348, 200] width 11 height 10
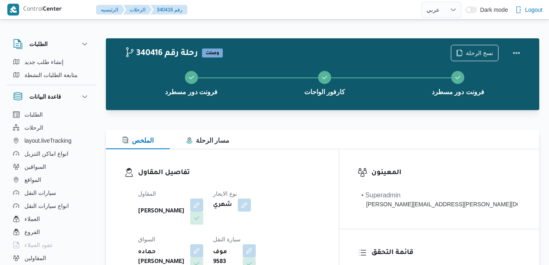
select select "ar"
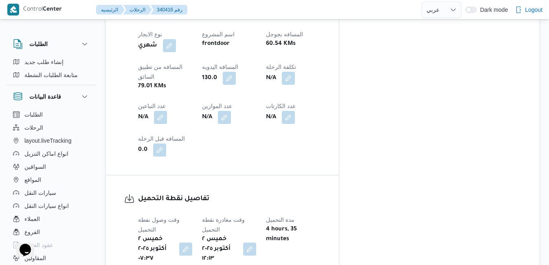
scroll to position [488, 0]
click at [256, 241] on button "button" at bounding box center [249, 247] width 13 height 13
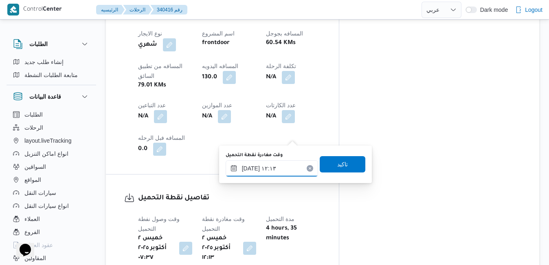
click at [265, 170] on input "٠٢/١٠/٢٠٢٥ ١٢:١٣" at bounding box center [271, 168] width 92 height 16
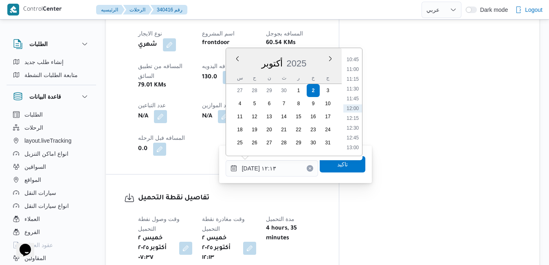
scroll to position [337, 0]
click at [356, 64] on li "08:45" at bounding box center [352, 64] width 19 height 8
type input "٠٢/١٠/٢٠٢٥ ٠٨:٤٥"
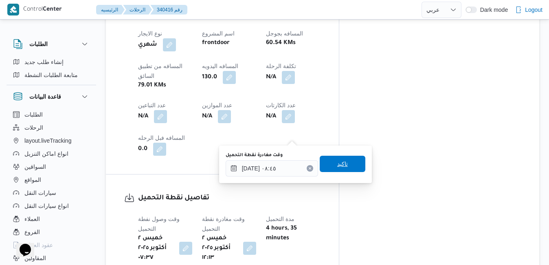
click at [337, 165] on span "تاكيد" at bounding box center [342, 164] width 11 height 10
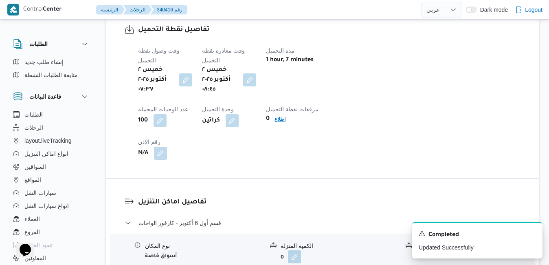
scroll to position [733, 0]
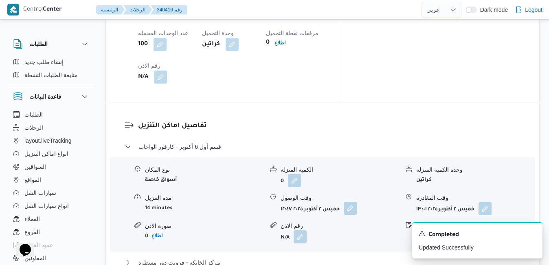
click at [353, 201] on button "button" at bounding box center [350, 207] width 13 height 13
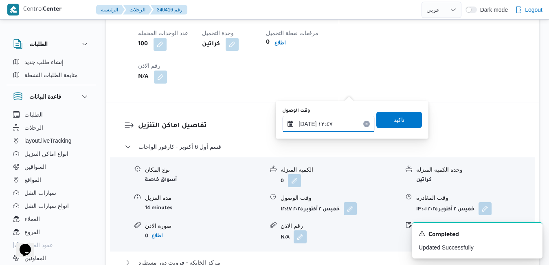
click at [327, 123] on input "٠٢/١٠/٢٠٢٥ ١٢:٤٧" at bounding box center [328, 124] width 92 height 16
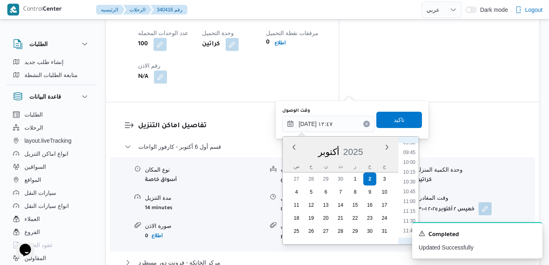
scroll to position [366, 0]
click at [408, 163] on li "09:45" at bounding box center [409, 162] width 19 height 8
type input "٠٢/١٠/٢٠٢٥ ٠٩:٤٥"
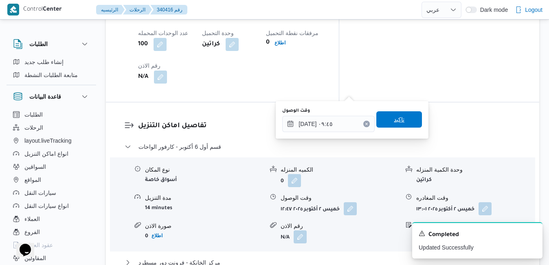
click at [403, 119] on span "تاكيد" at bounding box center [399, 119] width 46 height 16
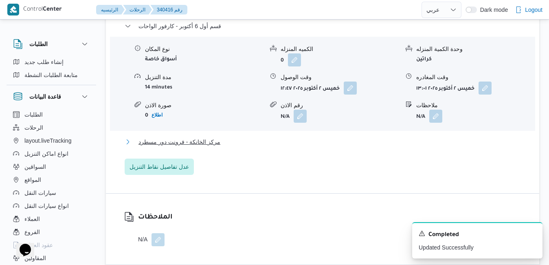
click at [356, 146] on button "مركز الخانكة - فرونت دور مسطرد" at bounding box center [323, 142] width 396 height 10
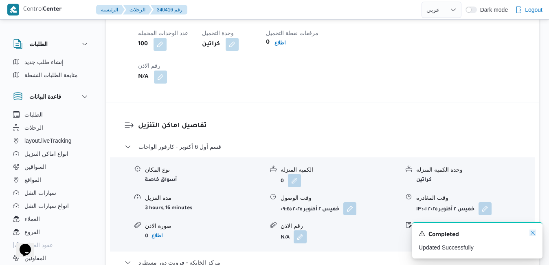
click at [531, 230] on icon "Dismiss toast" at bounding box center [532, 232] width 7 height 7
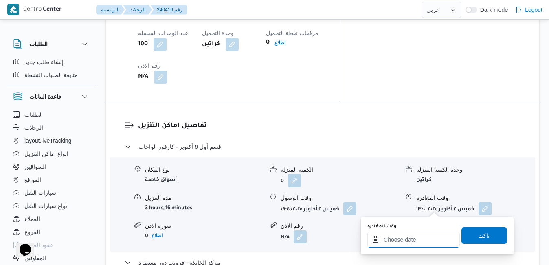
click at [408, 240] on input "وقت المغادره" at bounding box center [413, 239] width 92 height 16
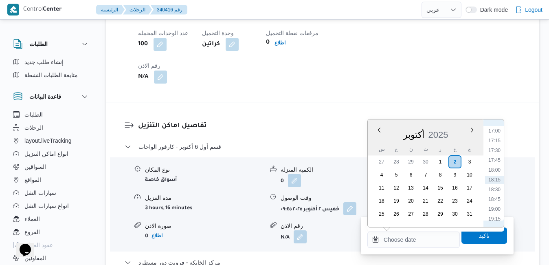
scroll to position [581, 0]
click at [495, 176] on li "16:00" at bounding box center [494, 174] width 19 height 8
type input "[DATE] ١٦:٠٠"
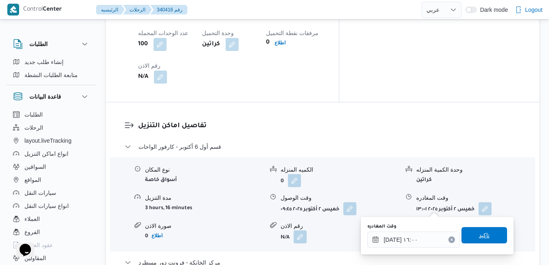
click at [479, 233] on span "تاكيد" at bounding box center [484, 235] width 11 height 10
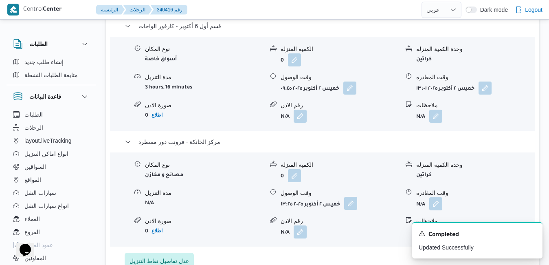
click at [351, 207] on button "button" at bounding box center [350, 203] width 13 height 13
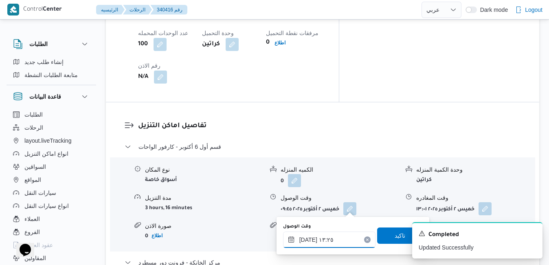
click at [330, 241] on input "٠٢/١٠/٢٠٢٥ ١٣:٢٥" at bounding box center [329, 239] width 92 height 16
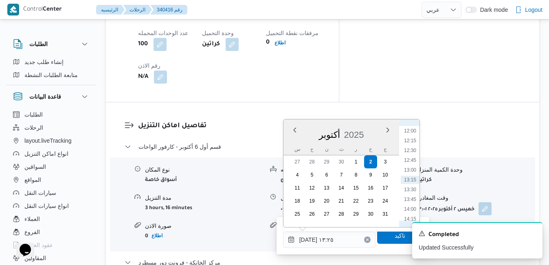
scroll to position [551, 0]
click at [414, 197] on li "15:45" at bounding box center [410, 194] width 19 height 8
type input "[DATE] ١٥:٤٥"
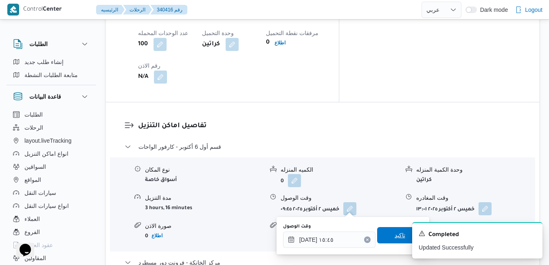
click at [380, 238] on span "تاكيد" at bounding box center [400, 235] width 46 height 16
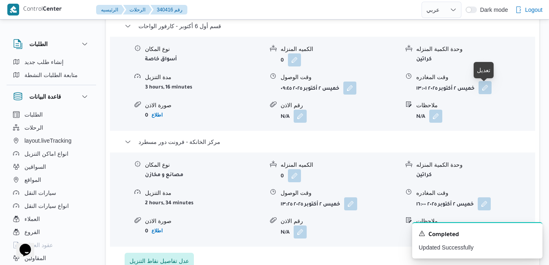
click at [483, 91] on button "button" at bounding box center [484, 87] width 13 height 13
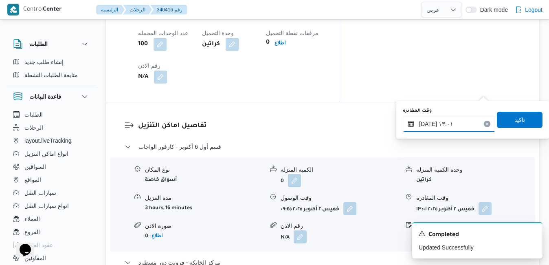
click at [451, 123] on input "٠٢/١٠/٢٠٢٥ ١٣:٠١" at bounding box center [449, 124] width 92 height 16
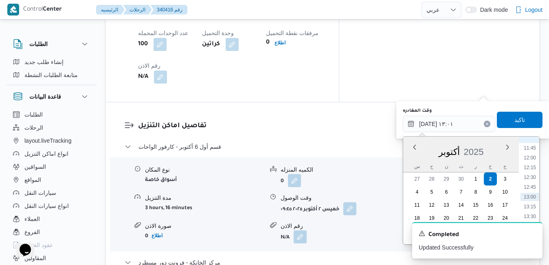
scroll to position [541, 0]
click at [532, 184] on li "14:45" at bounding box center [529, 182] width 19 height 8
type input "[DATE] ١٤:٤٥"
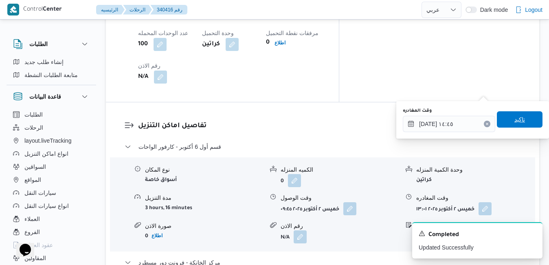
click at [521, 117] on span "تاكيد" at bounding box center [520, 119] width 46 height 16
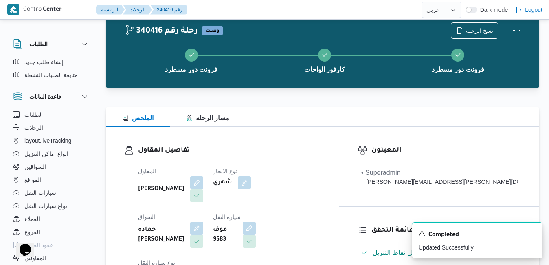
scroll to position [0, 0]
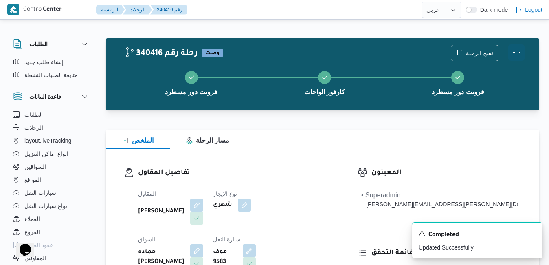
click at [517, 51] on button "Actions" at bounding box center [516, 52] width 16 height 16
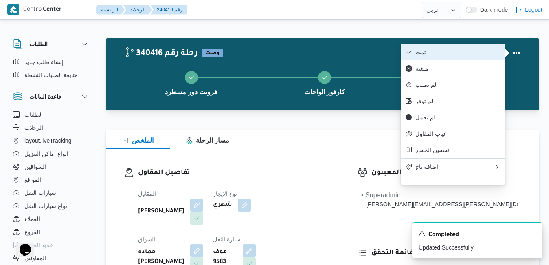
click at [475, 49] on span "تمت" at bounding box center [457, 52] width 85 height 7
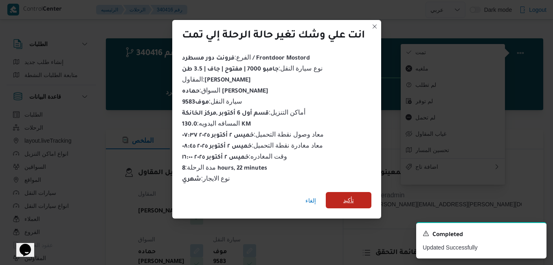
click at [359, 198] on span "تأكيد" at bounding box center [349, 200] width 46 height 16
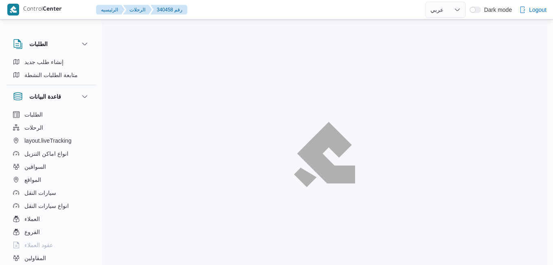
select select "ar"
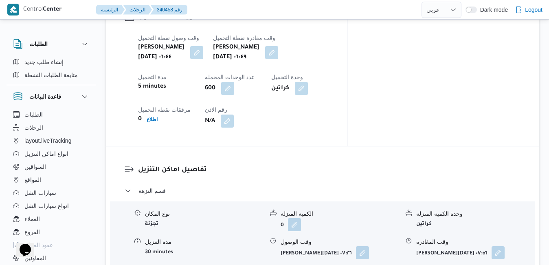
scroll to position [684, 0]
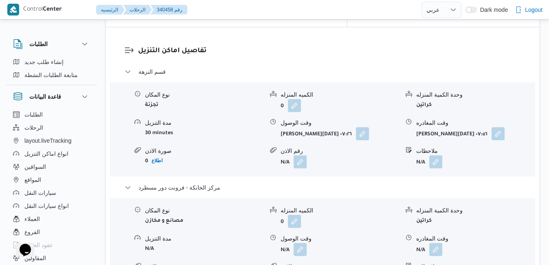
scroll to position [814, 0]
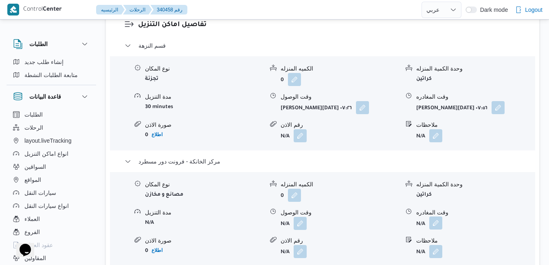
click at [435, 216] on button "button" at bounding box center [435, 222] width 13 height 13
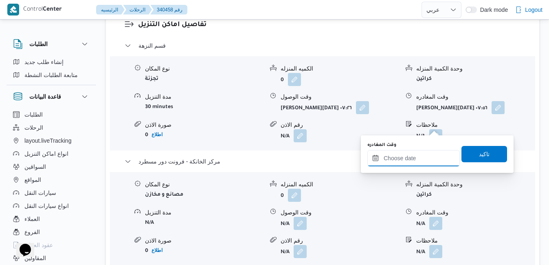
click at [407, 158] on input "وقت المغادره" at bounding box center [413, 158] width 92 height 16
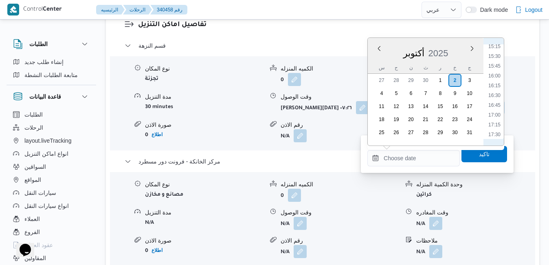
scroll to position [581, 0]
click at [496, 74] on li "15:30" at bounding box center [494, 73] width 19 height 8
type input "٠٢/١٠/٢٠٢٥ ١٥:٣٠"
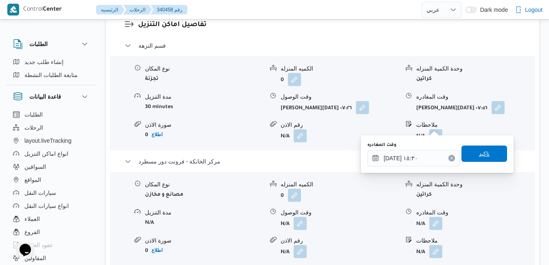
click at [469, 155] on span "تاكيد" at bounding box center [484, 153] width 46 height 16
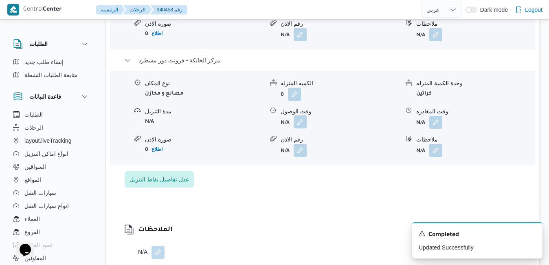
click at [300, 123] on button "button" at bounding box center [299, 121] width 13 height 13
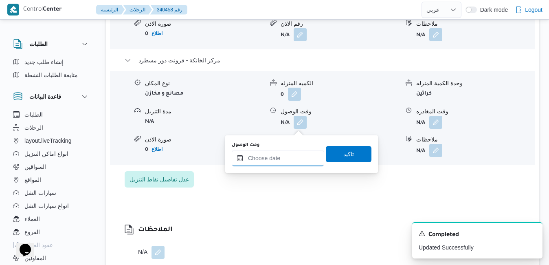
click at [288, 161] on input "وقت الوصول" at bounding box center [278, 158] width 92 height 16
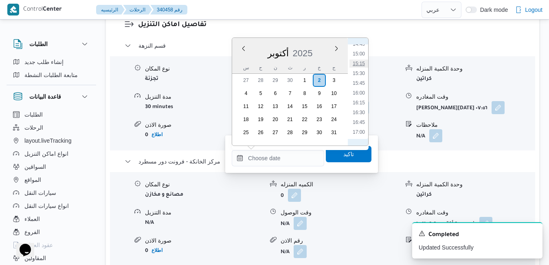
click at [360, 65] on li "15:15" at bounding box center [358, 63] width 19 height 8
type input "٠٢/١٠/٢٠٢٥ ١٥:١٥"
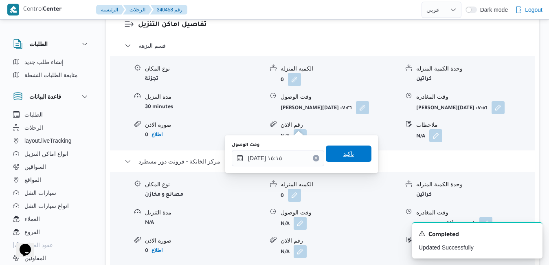
click at [346, 155] on span "تاكيد" at bounding box center [348, 154] width 11 height 10
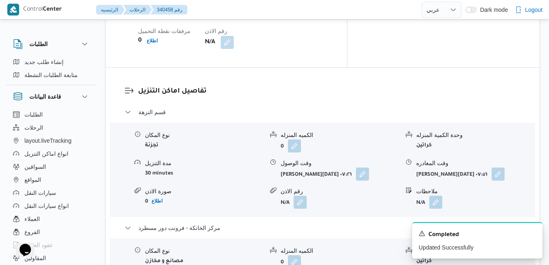
scroll to position [733, 0]
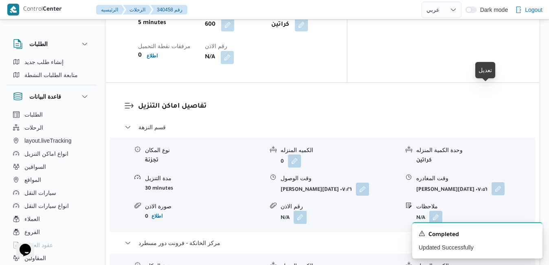
click at [491, 182] on button "button" at bounding box center [497, 188] width 13 height 13
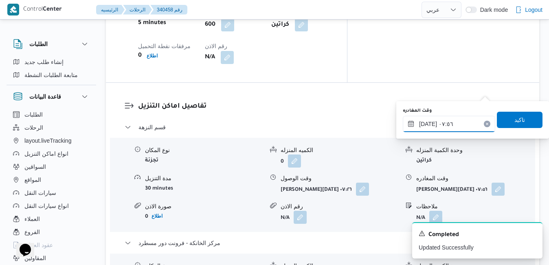
click at [453, 120] on input "٠٢/١٠/٢٠٢٥ ٠٧:٥٦" at bounding box center [449, 124] width 92 height 16
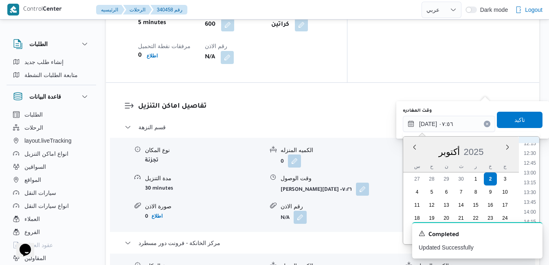
scroll to position [501, 0]
click at [534, 195] on li "14:00" at bounding box center [529, 193] width 19 height 8
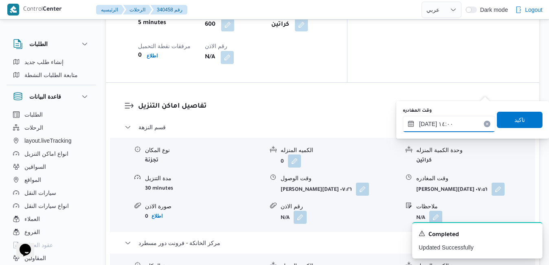
click at [429, 123] on input "٠٢/١٠/٢٠٢٥ ١٤:٠٠" at bounding box center [449, 124] width 92 height 16
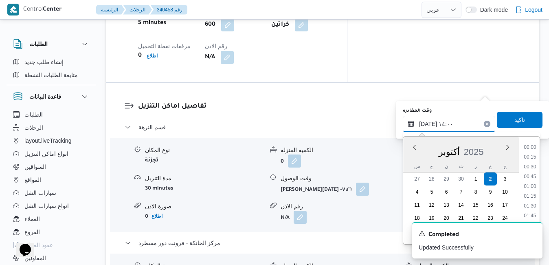
scroll to position [497, 0]
type input "٠٢/١٠/٢٠٢٥ ١٤:40"
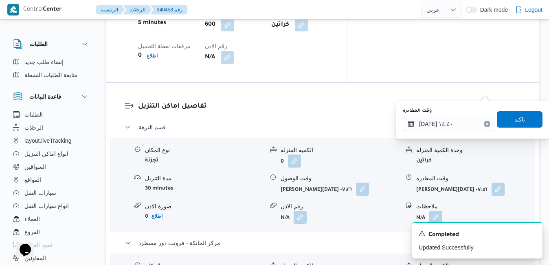
click at [514, 118] on span "تاكيد" at bounding box center [519, 119] width 11 height 10
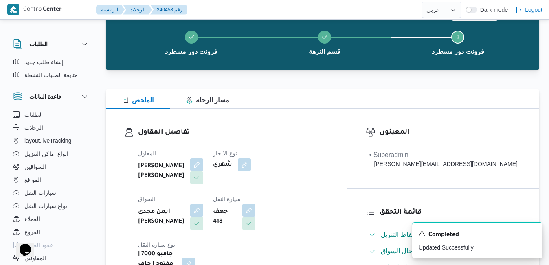
scroll to position [0, 0]
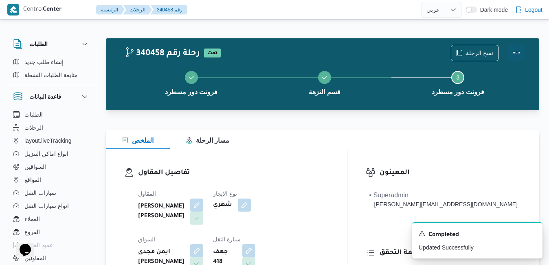
click at [518, 57] on button "Actions" at bounding box center [516, 52] width 16 height 16
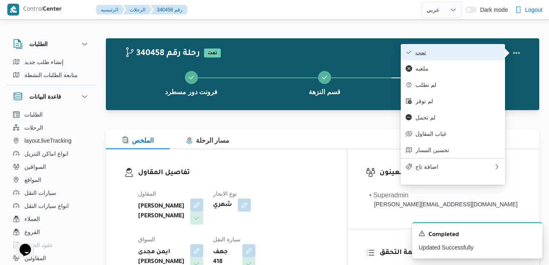
click at [473, 48] on button "تمت" at bounding box center [453, 52] width 104 height 16
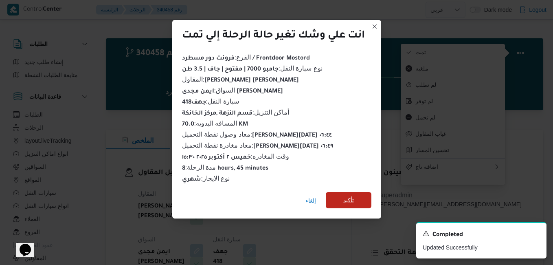
click at [353, 195] on span "تأكيد" at bounding box center [348, 200] width 11 height 10
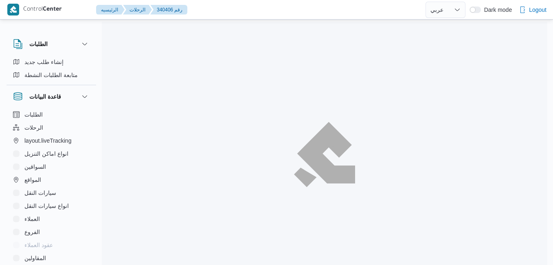
select select "ar"
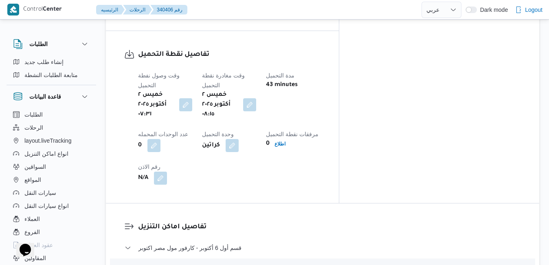
scroll to position [692, 0]
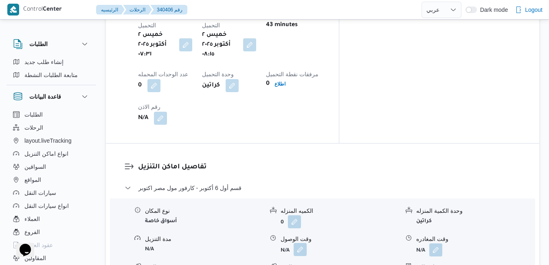
click at [298, 243] on button "button" at bounding box center [299, 249] width 13 height 13
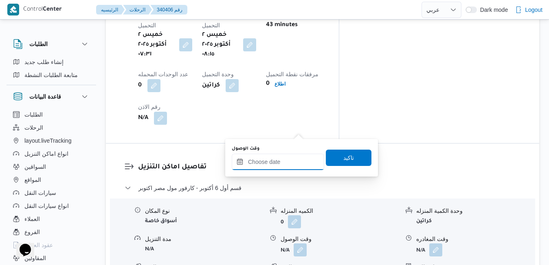
click at [269, 162] on input "وقت الوصول" at bounding box center [278, 161] width 92 height 16
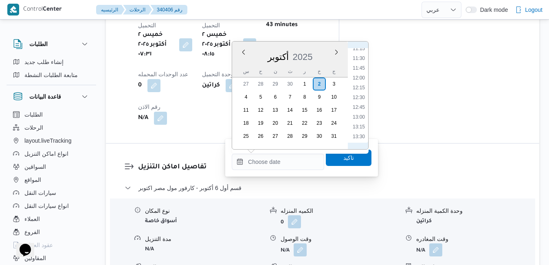
scroll to position [361, 0]
click at [361, 54] on li "09:15" at bounding box center [358, 53] width 19 height 8
type input "[DATE] ٠٩:١٥"
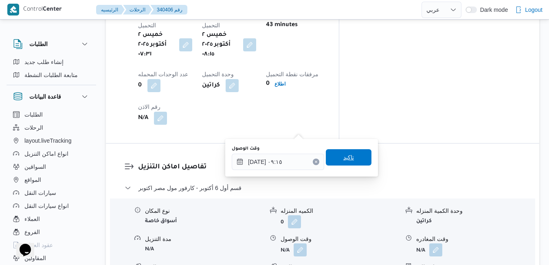
click at [336, 162] on span "تاكيد" at bounding box center [349, 157] width 46 height 16
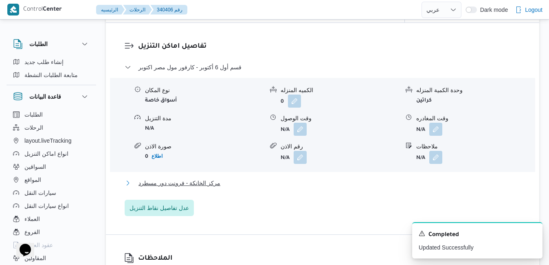
click at [283, 181] on button "مركز الخانكة - فرونت دور مسطرد" at bounding box center [323, 183] width 396 height 10
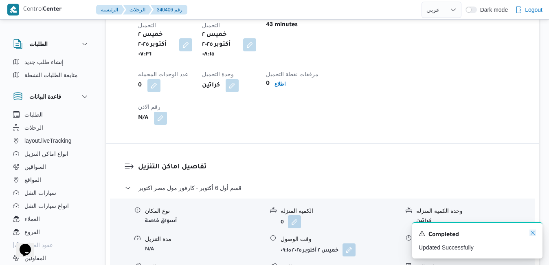
click at [532, 232] on icon "Dismiss toast" at bounding box center [532, 232] width 7 height 7
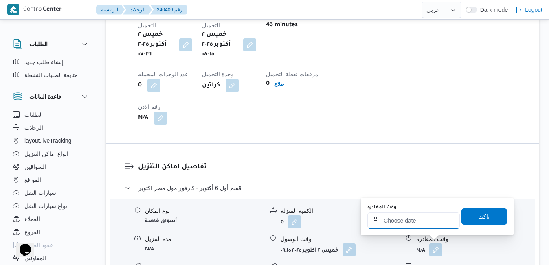
click at [433, 222] on input "وقت المغادره" at bounding box center [413, 220] width 92 height 16
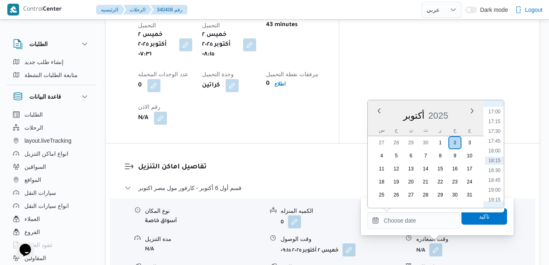
scroll to position [581, 0]
click at [495, 154] on li "16:00" at bounding box center [494, 155] width 19 height 8
type input "[DATE] ١٦:٠٠"
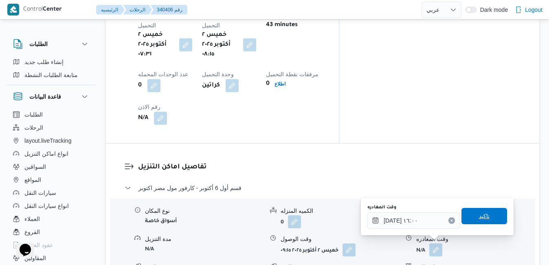
click at [479, 217] on span "تاكيد" at bounding box center [484, 216] width 11 height 10
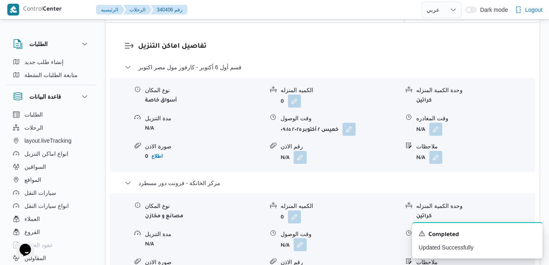
click at [306, 246] on button "button" at bounding box center [299, 244] width 13 height 13
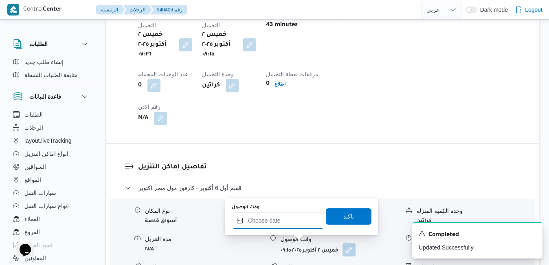
click at [308, 221] on input "وقت الوصول" at bounding box center [278, 220] width 92 height 16
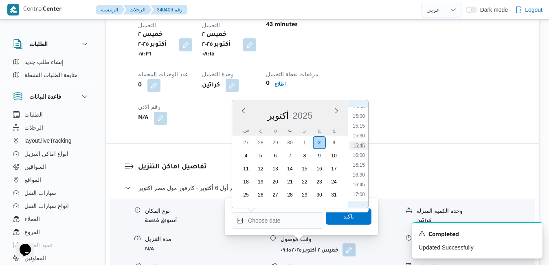
click at [361, 147] on li "15:45" at bounding box center [358, 145] width 19 height 8
type input "[DATE] ١٥:٤٥"
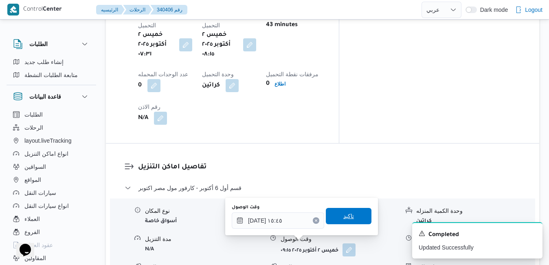
click at [350, 217] on span "تاكيد" at bounding box center [349, 216] width 46 height 16
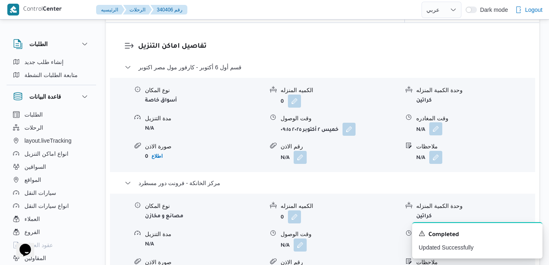
click at [437, 128] on button "button" at bounding box center [435, 128] width 13 height 13
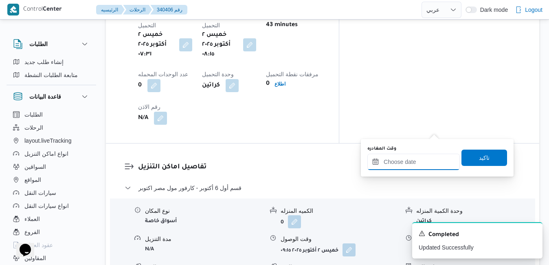
click at [401, 165] on input "وقت المغادره" at bounding box center [413, 161] width 92 height 16
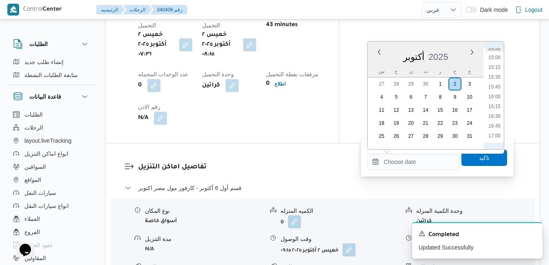
click at [490, 51] on li "14:45" at bounding box center [494, 48] width 19 height 8
type input "٠٢/١٠/٢٠٢٥ ١٤:٤٥"
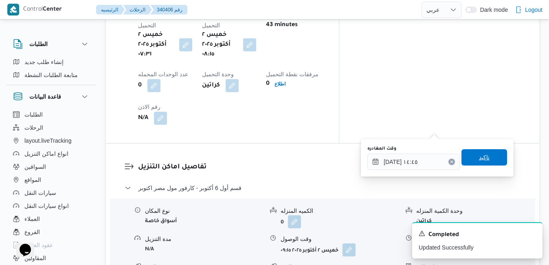
click at [477, 152] on span "تاكيد" at bounding box center [484, 157] width 46 height 16
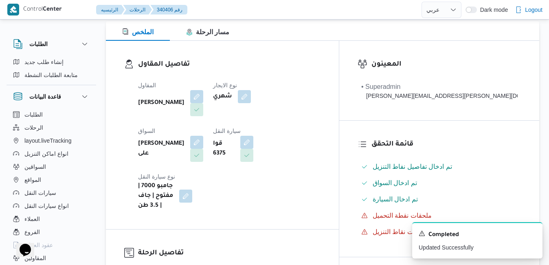
scroll to position [8, 0]
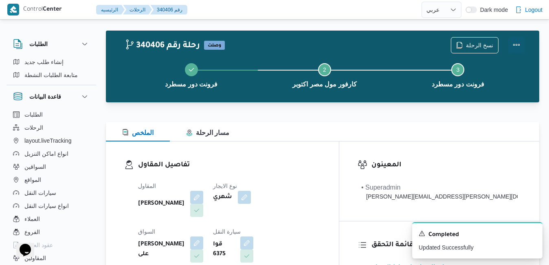
click at [512, 44] on button "Actions" at bounding box center [516, 45] width 16 height 16
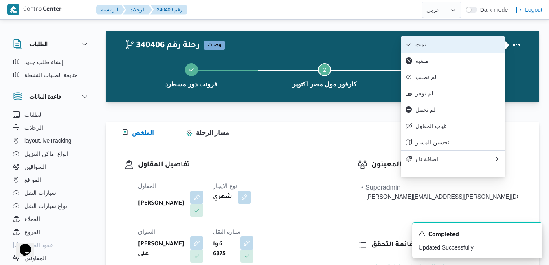
click at [476, 47] on span "تمت" at bounding box center [457, 44] width 85 height 7
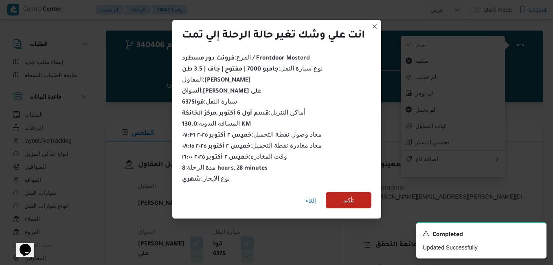
click at [348, 195] on span "تأكيد" at bounding box center [348, 200] width 11 height 10
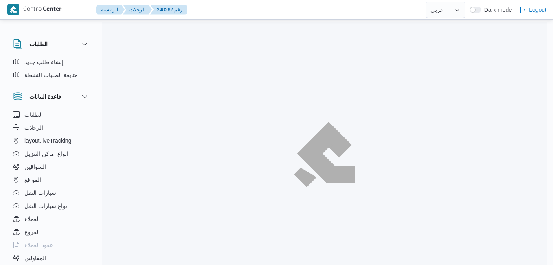
select select "ar"
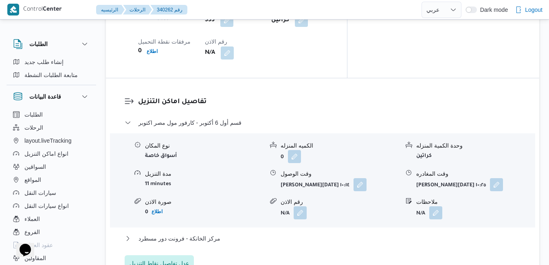
scroll to position [749, 0]
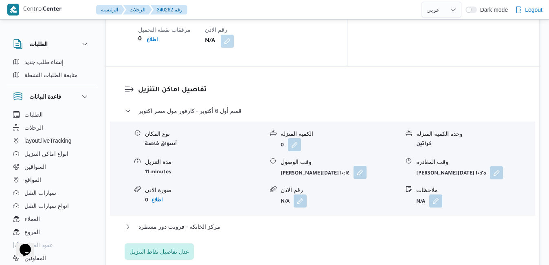
click at [353, 166] on button "button" at bounding box center [359, 172] width 13 height 13
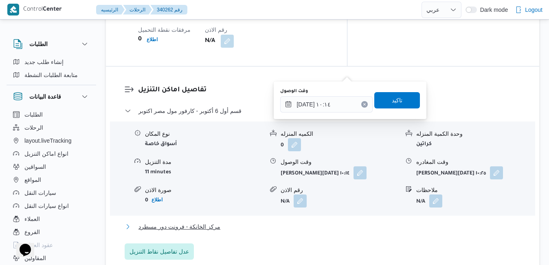
click at [286, 221] on button "مركز الخانكة - فرونت دور مسطرد" at bounding box center [323, 226] width 396 height 10
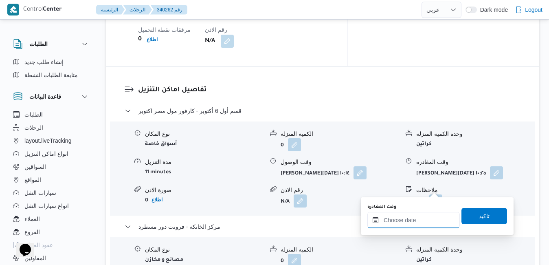
click at [405, 219] on input "وقت المغادره" at bounding box center [413, 220] width 92 height 16
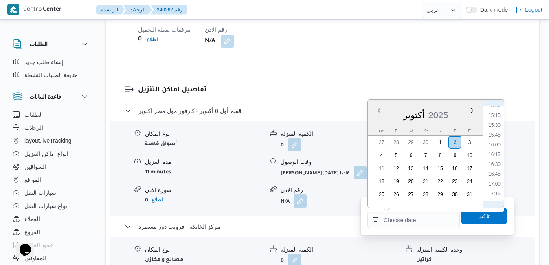
scroll to position [591, 0]
click at [496, 153] on li "16:15" at bounding box center [494, 155] width 19 height 8
type input "٠٢/١٠/٢٠٢٥ ١٦:١٥"
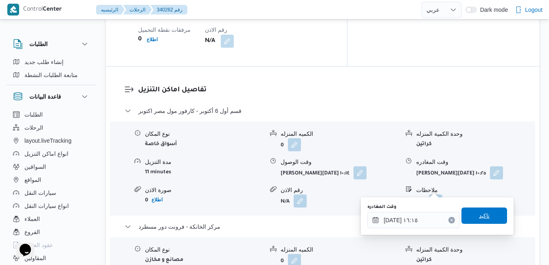
click at [479, 214] on span "تاكيد" at bounding box center [484, 215] width 11 height 10
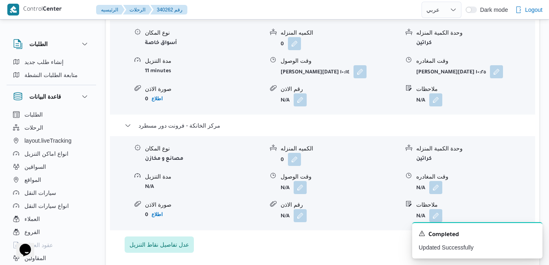
click at [293, 188] on span at bounding box center [297, 187] width 17 height 13
click at [300, 185] on button "button" at bounding box center [299, 186] width 13 height 13
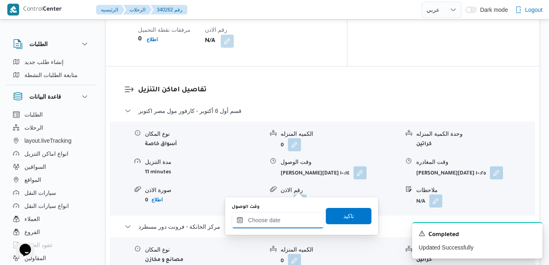
click at [289, 221] on input "وقت الوصول" at bounding box center [278, 220] width 92 height 16
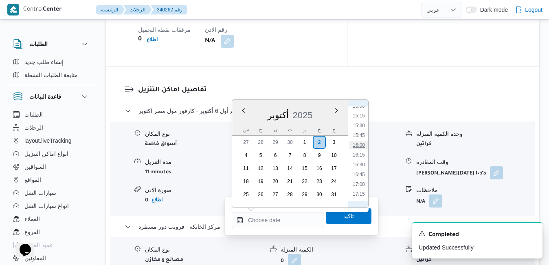
click at [358, 144] on li "16:00" at bounding box center [358, 145] width 19 height 8
type input "٠٢/١٠/٢٠٢٥ ١٦:٠٠"
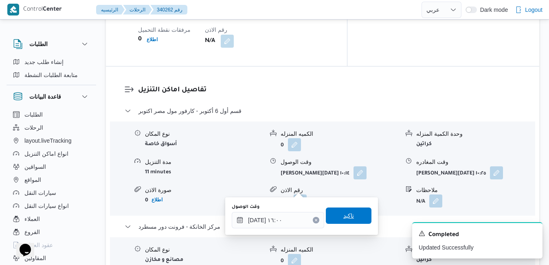
click at [343, 215] on span "تاكيد" at bounding box center [348, 215] width 11 height 10
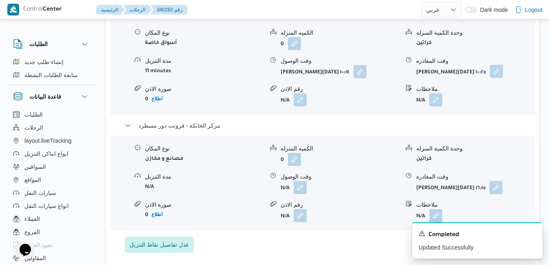
click at [490, 73] on button "button" at bounding box center [496, 71] width 13 height 13
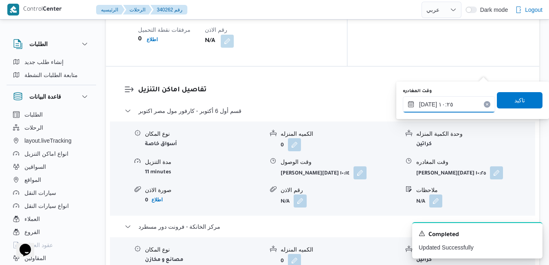
click at [435, 109] on input "٠٢/١٠/٢٠٢٥ ١٠:٢٥" at bounding box center [449, 104] width 92 height 16
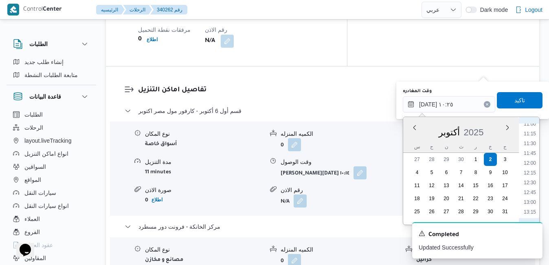
scroll to position [516, 0]
click at [528, 198] on li "15:00" at bounding box center [529, 197] width 19 height 8
type input "٠٢/١٠/٢٠٢٥ ١٥:٠٠"
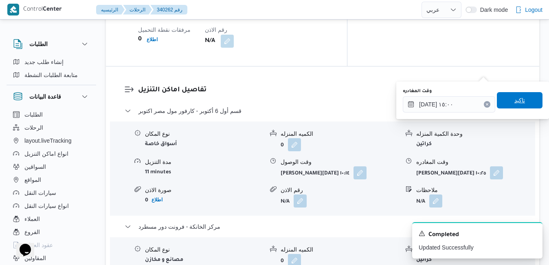
click at [522, 102] on span "تاكيد" at bounding box center [520, 100] width 46 height 16
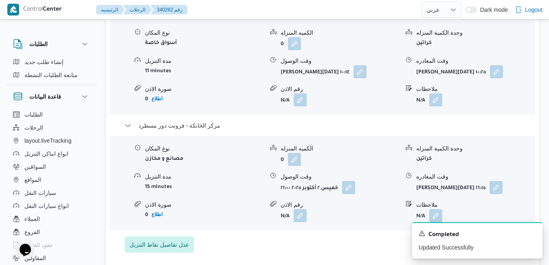
scroll to position [733, 0]
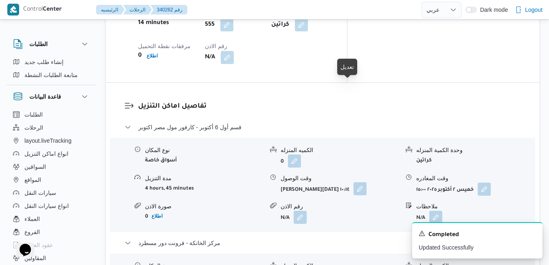
click at [353, 182] on button "button" at bounding box center [359, 188] width 13 height 13
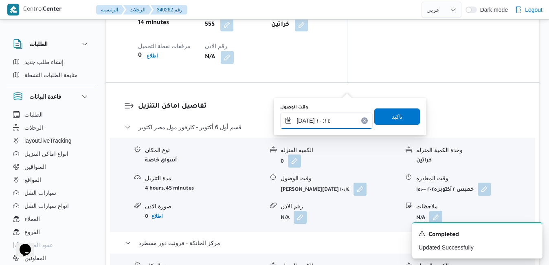
click at [331, 118] on input "٠٢/١٠/٢٠٢٥ ١٠:١٤" at bounding box center [326, 120] width 92 height 16
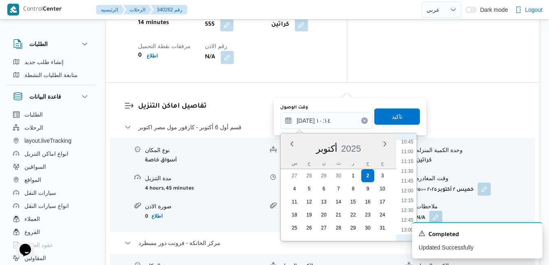
scroll to position [424, 0]
click at [409, 149] on li "11:00" at bounding box center [407, 150] width 19 height 8
type input "٠٢/١٠/٢٠٢٥ ١١:٠٠"
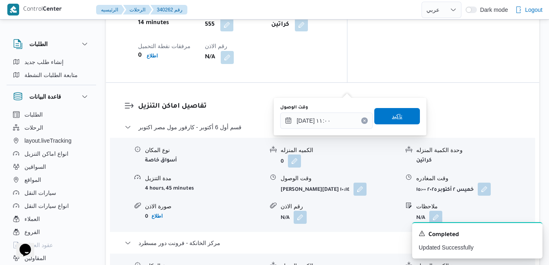
click at [401, 119] on span "تاكيد" at bounding box center [397, 116] width 46 height 16
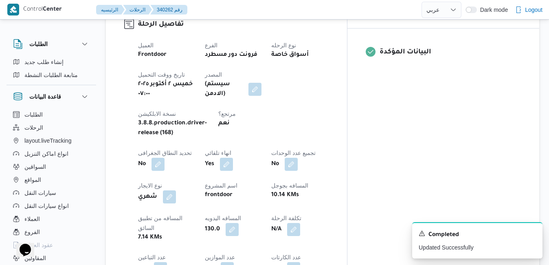
scroll to position [0, 0]
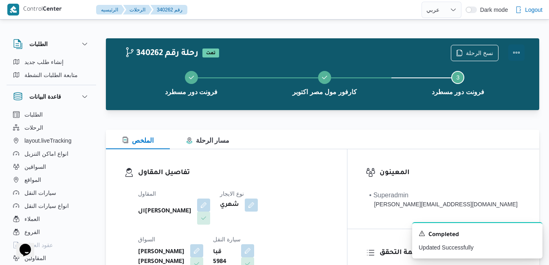
click at [517, 53] on button "Actions" at bounding box center [516, 52] width 16 height 16
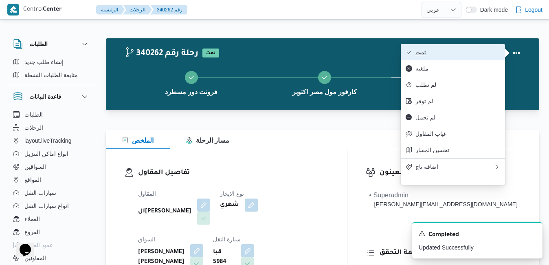
click at [484, 53] on span "تمت" at bounding box center [457, 52] width 85 height 7
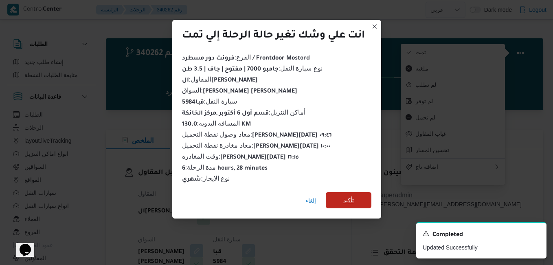
click at [352, 197] on span "تأكيد" at bounding box center [348, 200] width 11 height 10
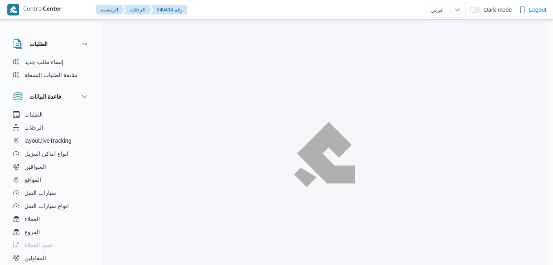
select select "ar"
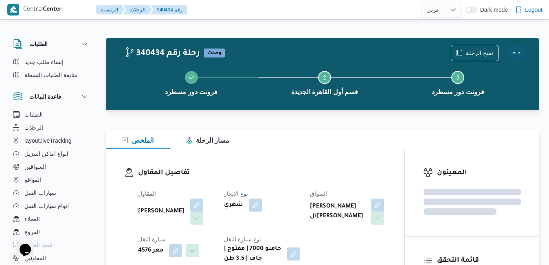
click at [519, 49] on button "Actions" at bounding box center [516, 52] width 16 height 16
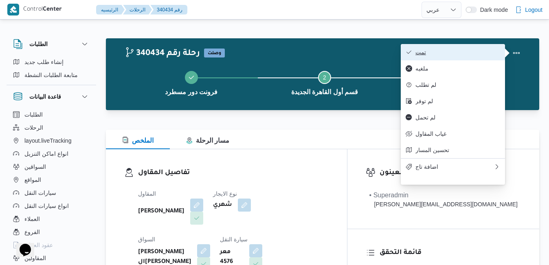
click at [487, 53] on span "تمت" at bounding box center [457, 52] width 85 height 7
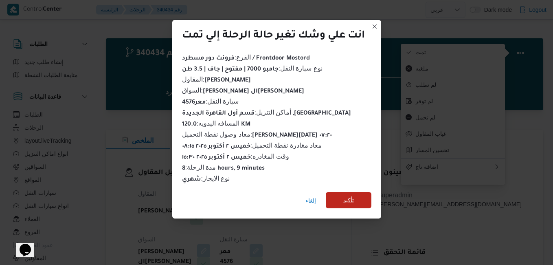
click at [350, 197] on span "تأكيد" at bounding box center [348, 200] width 11 height 10
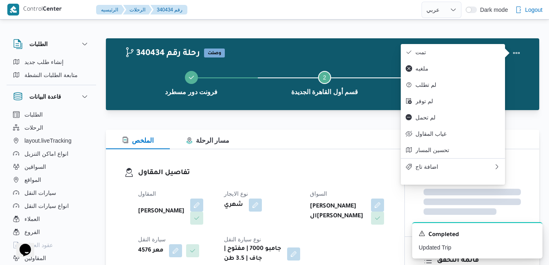
click at [302, 175] on h3 "تفاصيل المقاول" at bounding box center [262, 172] width 248 height 11
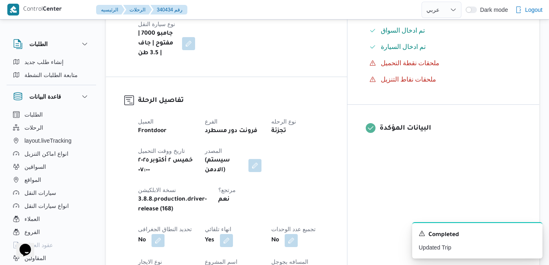
scroll to position [277, 0]
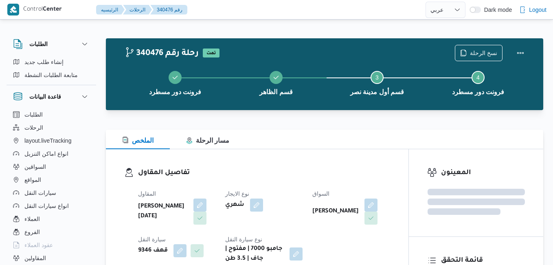
select select "ar"
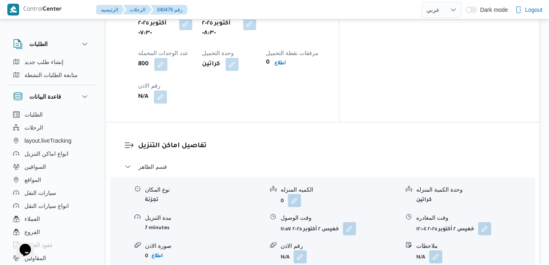
scroll to position [716, 0]
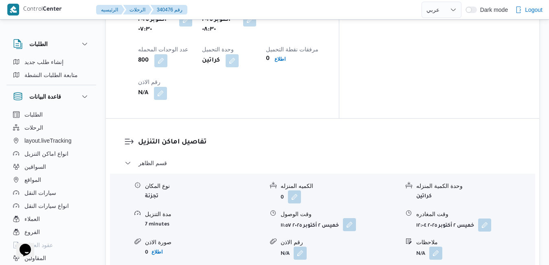
click at [348, 218] on button "button" at bounding box center [349, 224] width 13 height 13
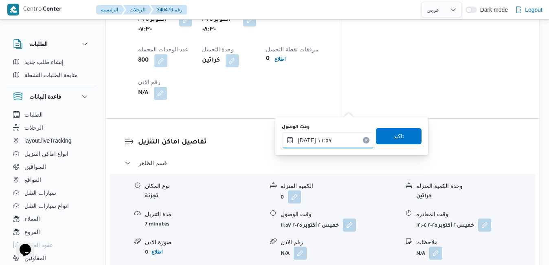
click at [313, 140] on input "٠٢/١٠/٢٠٢٥ ١١:٥٧" at bounding box center [328, 140] width 92 height 16
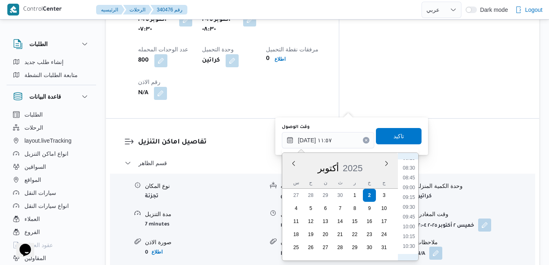
scroll to position [327, 0]
click at [412, 186] on li "09:00" at bounding box center [408, 188] width 19 height 8
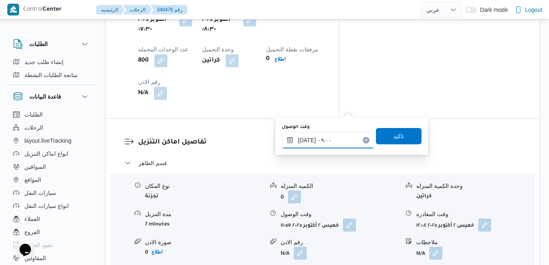
click at [306, 141] on input "٠٢/١٠/٢٠٢٥ ٠٩:٠٠" at bounding box center [328, 140] width 92 height 16
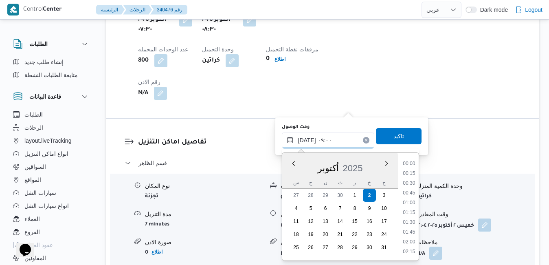
scroll to position [302, 0]
type input "٠٢/١٠/٢٠٢٥ ٠٩:05"
click at [379, 134] on span "تاكيد" at bounding box center [399, 135] width 46 height 16
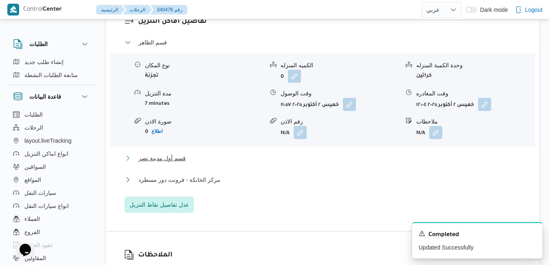
click at [304, 163] on button "قسم أول مدينة نصر" at bounding box center [323, 158] width 396 height 10
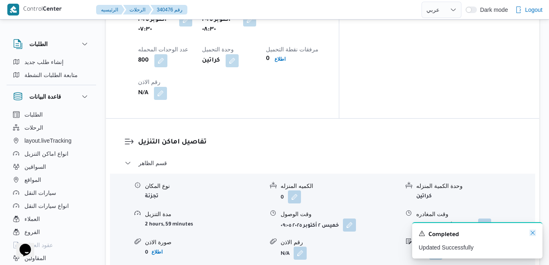
click at [532, 233] on icon "Dismiss toast" at bounding box center [532, 232] width 4 height 4
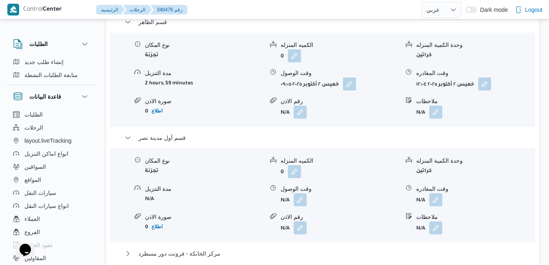
scroll to position [863, 0]
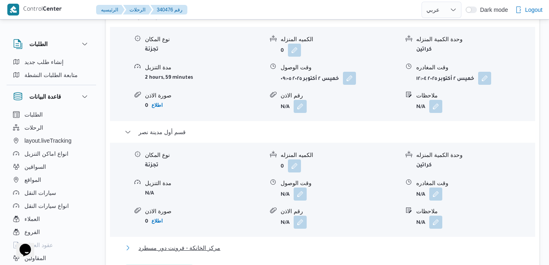
click at [384, 243] on button "مركز الخانكة - فرونت دور مسطرد" at bounding box center [323, 248] width 396 height 10
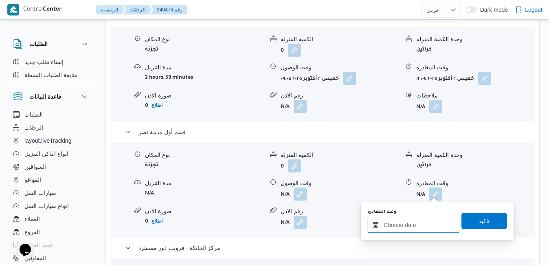
click at [401, 225] on input "وقت المغادره" at bounding box center [413, 225] width 92 height 16
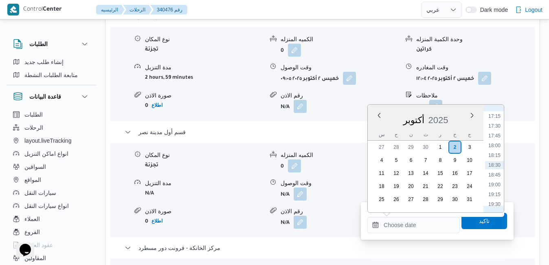
scroll to position [591, 0]
click at [495, 139] on li "15:45" at bounding box center [494, 140] width 19 height 8
type input "٠٢/١٠/٢٠٢٥ ١٥:٤٥"
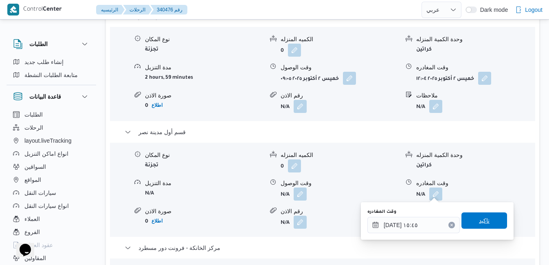
click at [468, 219] on span "تاكيد" at bounding box center [484, 220] width 46 height 16
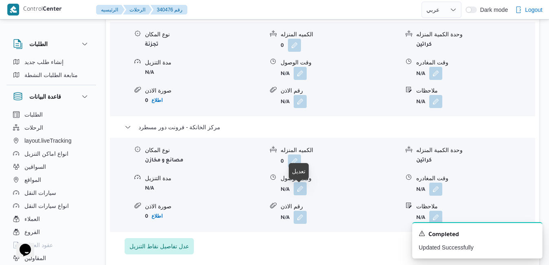
click at [304, 195] on button "button" at bounding box center [299, 188] width 13 height 13
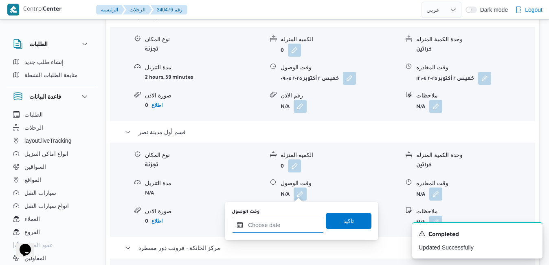
click at [287, 226] on input "وقت الوصول" at bounding box center [278, 225] width 92 height 16
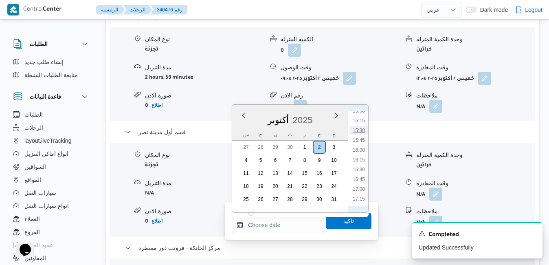
click at [360, 130] on li "15:30" at bounding box center [358, 130] width 19 height 8
type input "٠٢/١٠/٢٠٢٥ ١٥:٣٠"
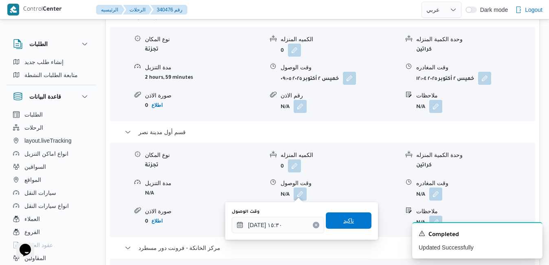
click at [344, 223] on span "تاكيد" at bounding box center [348, 220] width 11 height 10
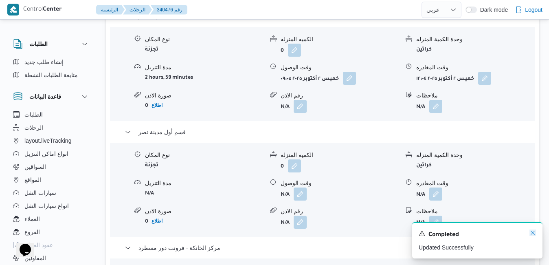
click at [532, 232] on icon "Dismiss toast" at bounding box center [532, 232] width 7 height 7
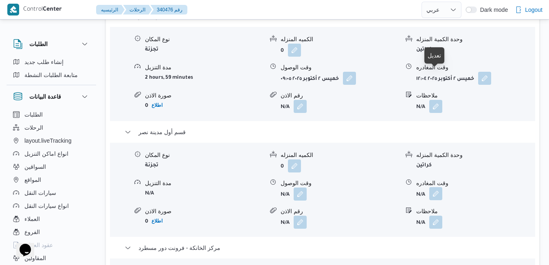
click at [437, 187] on button "button" at bounding box center [435, 193] width 13 height 13
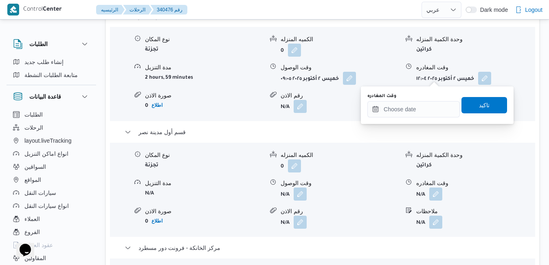
click at [337, 215] on form "N/A" at bounding box center [339, 221] width 118 height 13
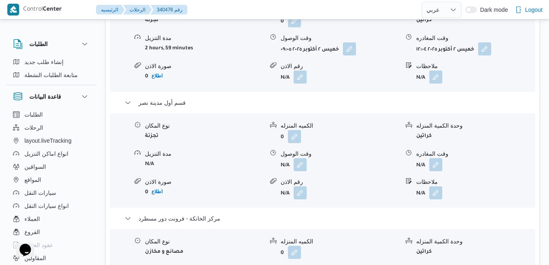
scroll to position [895, 0]
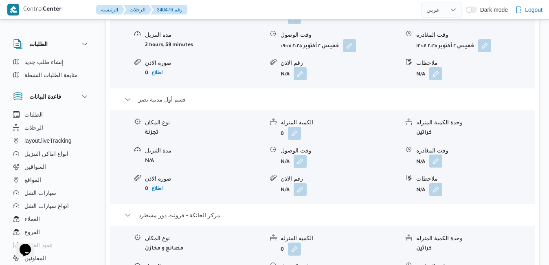
click at [436, 154] on button "button" at bounding box center [435, 160] width 13 height 13
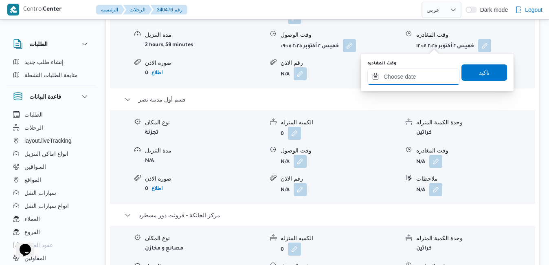
click at [409, 74] on input "وقت المغادره" at bounding box center [413, 76] width 92 height 16
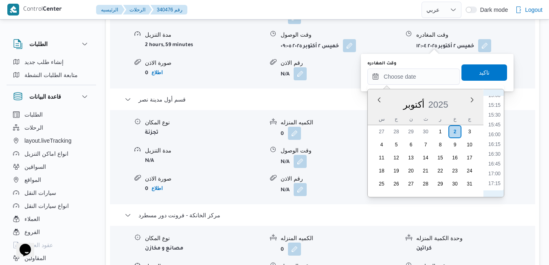
scroll to position [508, 0]
click at [496, 150] on li "14:15" at bounding box center [494, 148] width 19 height 8
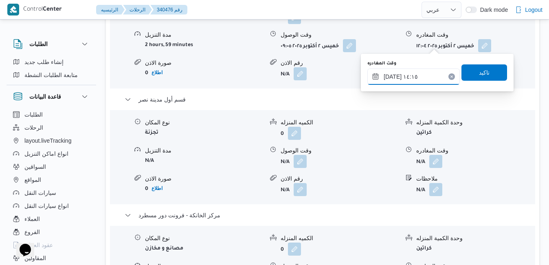
click at [392, 77] on input "[DATE] ١٤:١٥" at bounding box center [413, 76] width 92 height 16
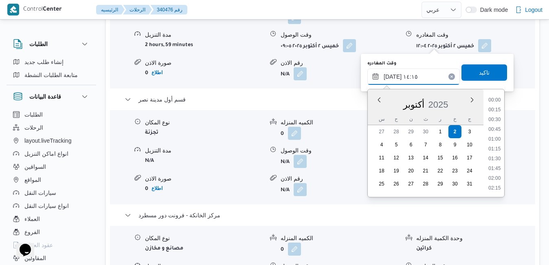
click at [392, 77] on input "[DATE] ١٤:١٥" at bounding box center [413, 76] width 92 height 16
type input "٠٢/١٠/٢٠٢٥ ١٤:55"
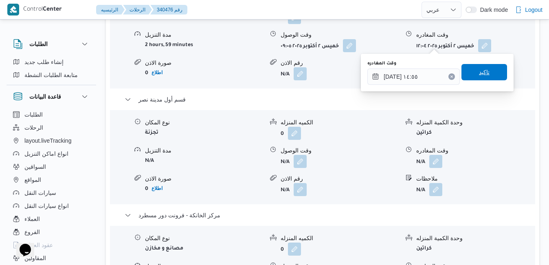
click at [480, 69] on span "تاكيد" at bounding box center [484, 72] width 11 height 10
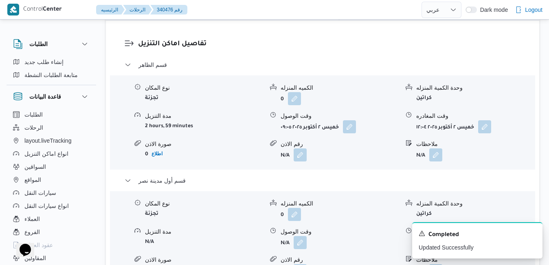
scroll to position [814, 0]
click at [532, 231] on icon "Dismiss toast" at bounding box center [532, 232] width 7 height 7
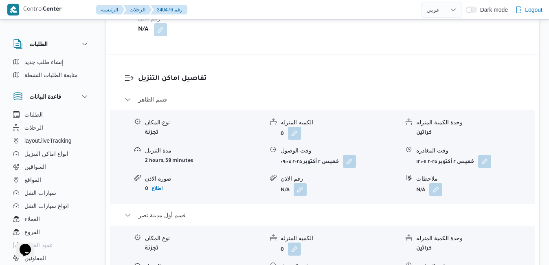
scroll to position [781, 0]
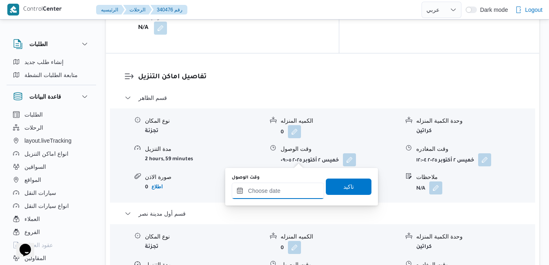
click at [287, 190] on input "وقت الوصول" at bounding box center [278, 190] width 92 height 16
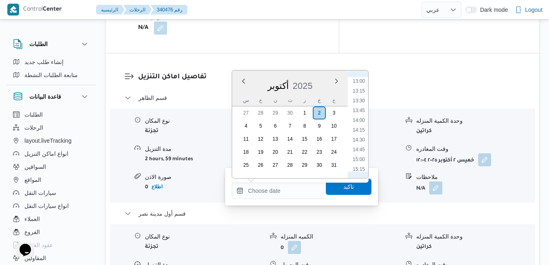
scroll to position [425, 0]
click at [358, 127] on li "12:00" at bounding box center [358, 124] width 19 height 8
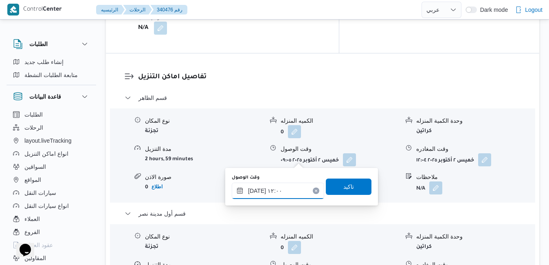
click at [256, 190] on input "٠٢/١٠/٢٠٢٥ ١٢:٠٠" at bounding box center [278, 190] width 92 height 16
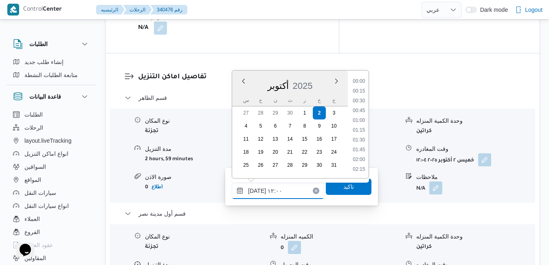
click at [256, 190] on input "٠٢/١٠/٢٠٢٥ ١٢:٠٠" at bounding box center [278, 190] width 92 height 16
type input "٠٢/١٠/٢٠٢٥ ١٢:25"
click at [344, 188] on span "تاكيد" at bounding box center [348, 187] width 11 height 10
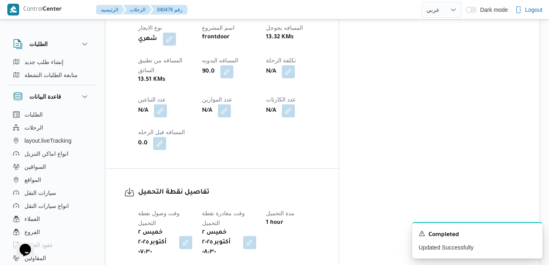
scroll to position [0, 0]
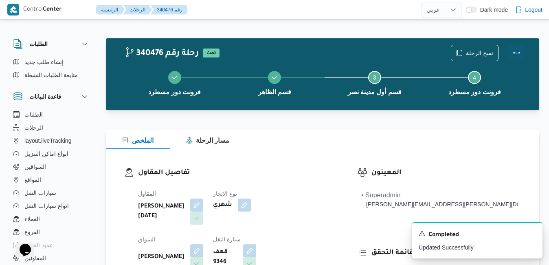
click at [515, 51] on button "Actions" at bounding box center [516, 52] width 16 height 16
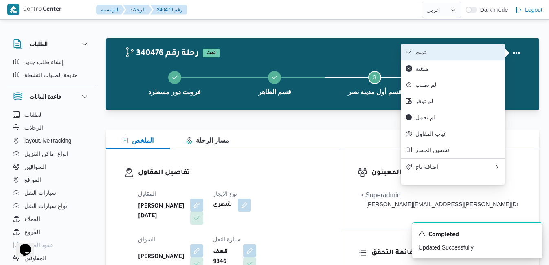
click at [477, 51] on span "تمت" at bounding box center [457, 52] width 85 height 7
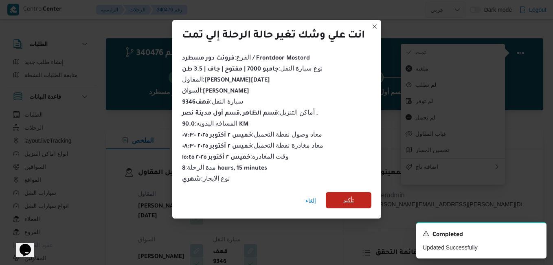
click at [357, 197] on span "تأكيد" at bounding box center [349, 200] width 46 height 16
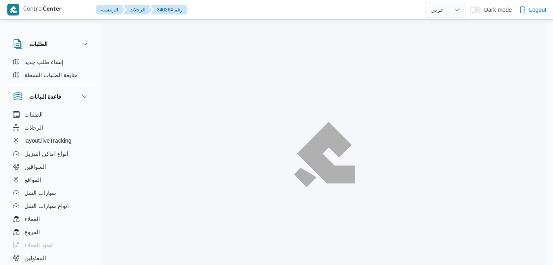
select select "ar"
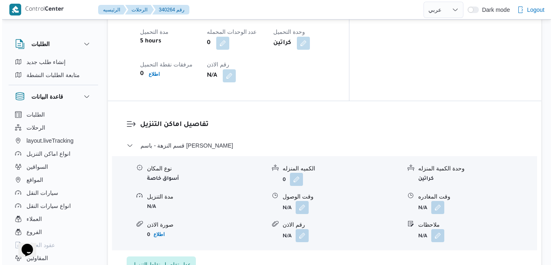
scroll to position [733, 0]
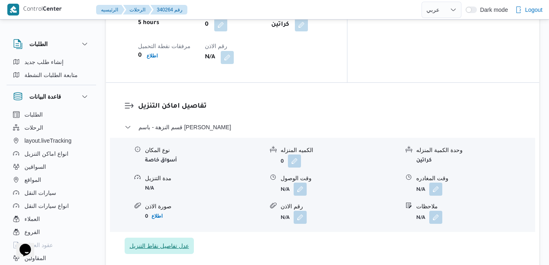
click at [178, 241] on span "عدل تفاصيل نقاط التنزيل" at bounding box center [158, 246] width 59 height 10
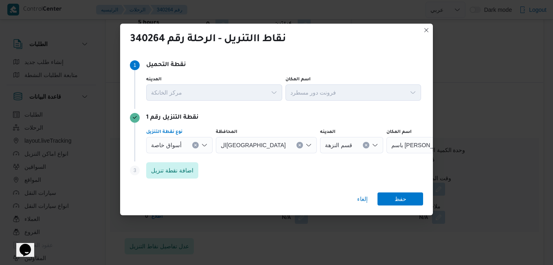
click at [204, 143] on icon "Open list of options" at bounding box center [204, 145] width 7 height 7
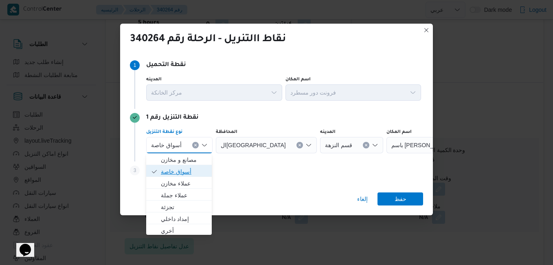
click at [193, 173] on span "أسواق خاصة" at bounding box center [184, 171] width 46 height 10
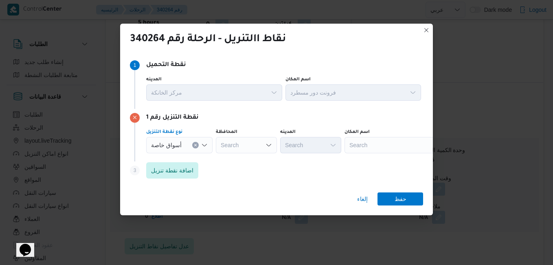
click at [357, 143] on div "Search" at bounding box center [395, 145] width 102 height 16
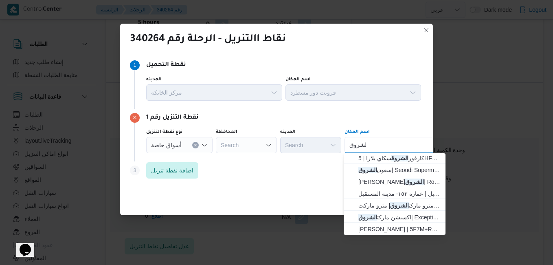
scroll to position [70, 0]
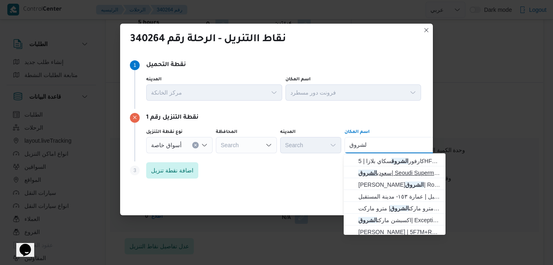
type input "الشروق"
click at [418, 173] on span "سعودي الشروق | Seoudi Supermarket El-Sherouk Branch - سعودي سوبر ماركت فرع الشر…" at bounding box center [399, 173] width 82 height 10
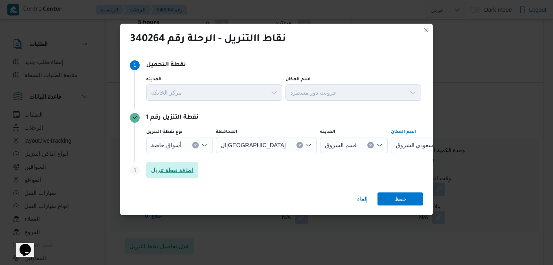
click at [186, 172] on span "اضافة نقطة تنزيل" at bounding box center [172, 170] width 42 height 10
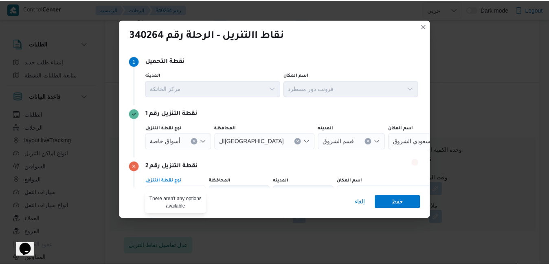
scroll to position [10, 0]
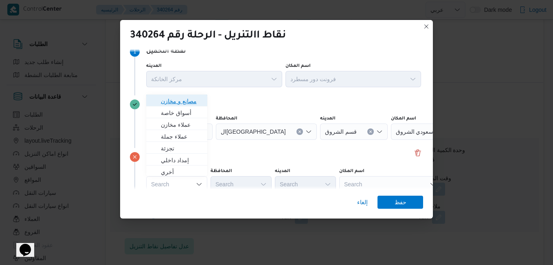
click at [187, 101] on span "مصانع و مخازن" at bounding box center [182, 101] width 42 height 10
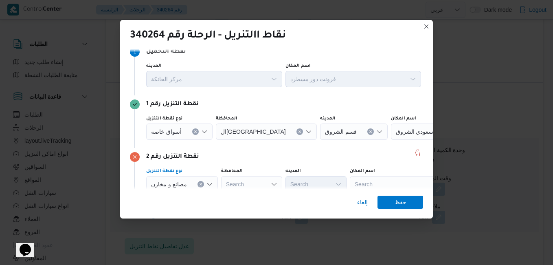
click at [375, 178] on div "Search" at bounding box center [401, 184] width 102 height 16
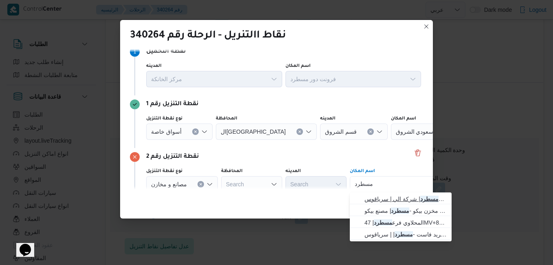
type input "مسطرد"
drag, startPoint x: 385, startPoint y: 202, endPoint x: 396, endPoint y: 197, distance: 12.8
click at [396, 197] on span "فرونت دور مسطرد | شركة الي | سرياقوس" at bounding box center [405, 199] width 82 height 10
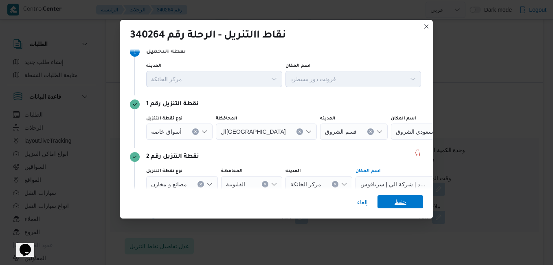
click at [396, 201] on span "حفظ" at bounding box center [400, 201] width 12 height 13
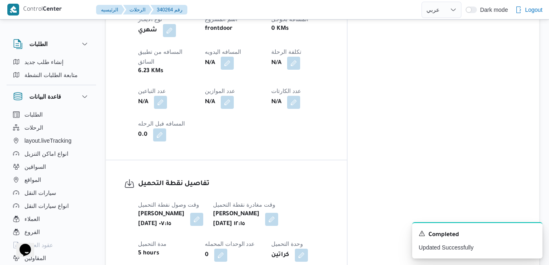
scroll to position [586, 0]
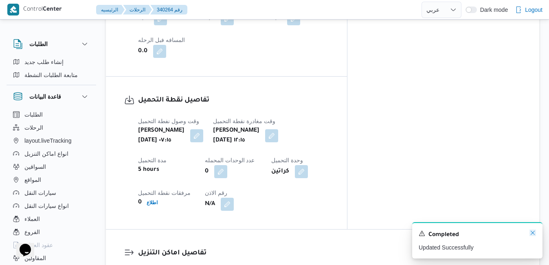
click at [533, 232] on icon "Dismiss toast" at bounding box center [532, 232] width 7 height 7
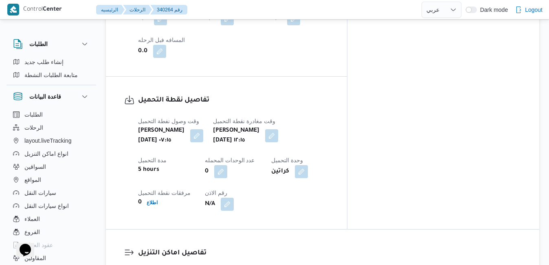
click at [333, 111] on div "وقت وصول نفطة التحميل خميس ٢ أكتوبر ٢٠٢٥ ٠٧:١٥ وقت مغادرة نقطة التحميل خميس ٢ أ…" at bounding box center [233, 163] width 200 height 104
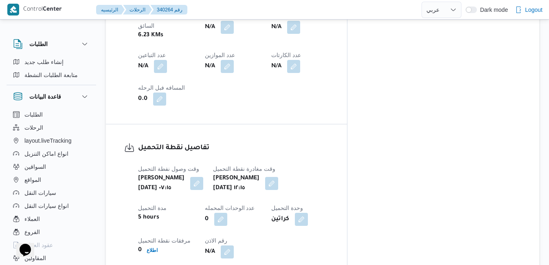
scroll to position [505, 0]
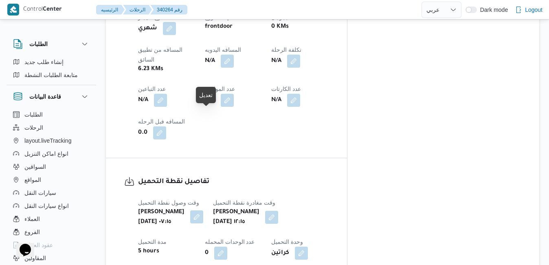
click at [203, 210] on button "button" at bounding box center [196, 216] width 13 height 13
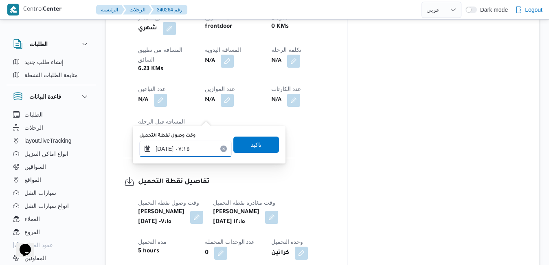
click at [174, 149] on input "٠٢/١٠/٢٠٢٥ ٠٧:١٥" at bounding box center [185, 148] width 92 height 16
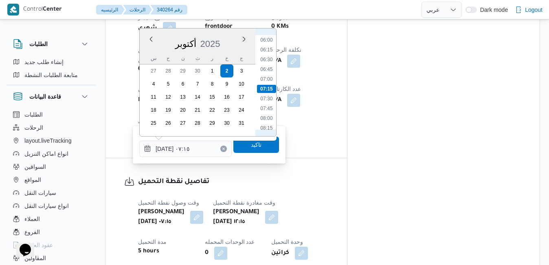
scroll to position [316, 0]
click at [234, 195] on div "وقت وصول نفطة التحميل خميس ٢ أكتوبر ٢٠٢٥ ٠٧:١٥ وقت مغادرة نقطة التحميل خميس ٢ أ…" at bounding box center [233, 245] width 200 height 104
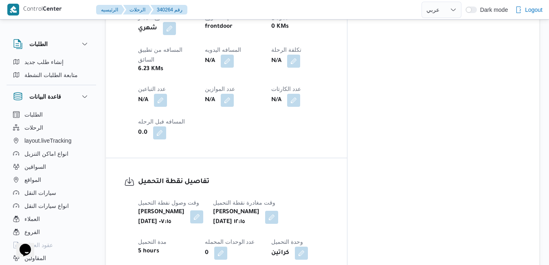
click at [203, 210] on button "button" at bounding box center [196, 216] width 13 height 13
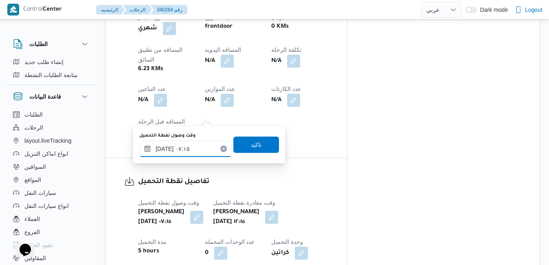
click at [179, 150] on input "٠٢/١٠/٢٠٢٥ ٠٧:١٥" at bounding box center [185, 148] width 92 height 16
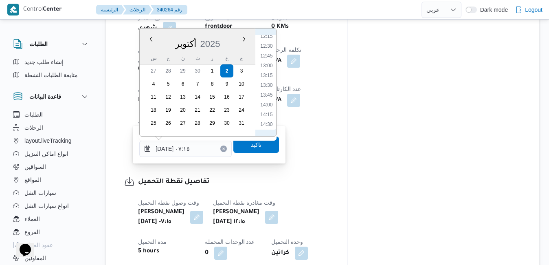
scroll to position [564, 0]
click at [272, 101] on li "16:00" at bounding box center [266, 100] width 19 height 8
type input "٠٢/١٠/٢٠٢٥ ١٦:٠٠"
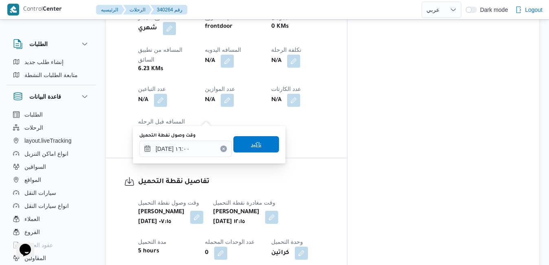
click at [251, 141] on span "تاكيد" at bounding box center [256, 144] width 11 height 10
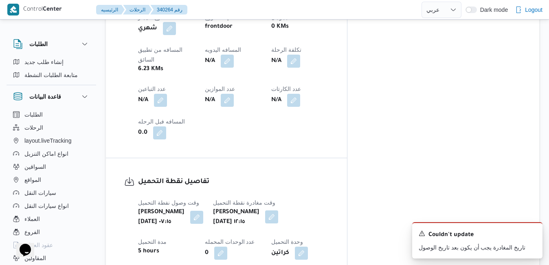
click at [278, 210] on button "button" at bounding box center [271, 216] width 13 height 13
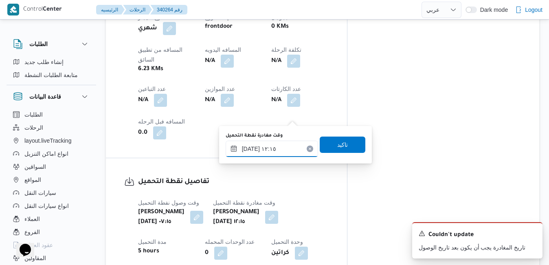
click at [270, 149] on input "٠٢/١٠/٢٠٢٥ ١٢:١٥" at bounding box center [271, 148] width 92 height 16
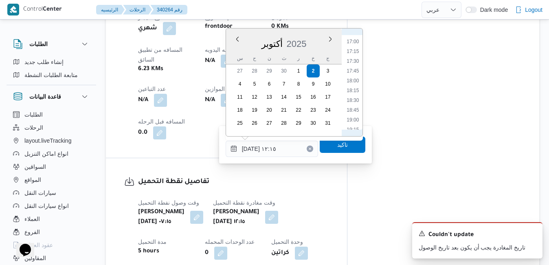
scroll to position [677, 0]
click at [354, 65] on li "18:00" at bounding box center [352, 65] width 19 height 8
type input "[DATE] ١٨:٠٠"
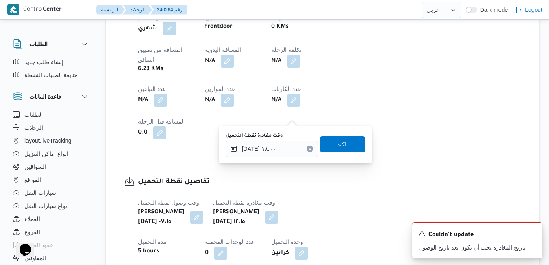
click at [329, 140] on span "تاكيد" at bounding box center [343, 144] width 46 height 16
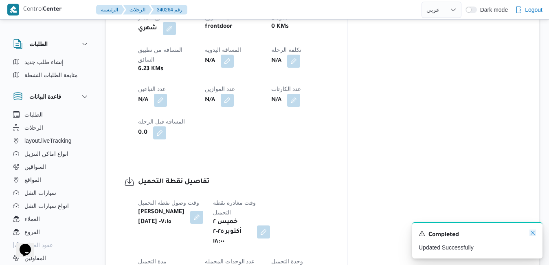
click at [530, 231] on icon "Dismiss toast" at bounding box center [532, 232] width 7 height 7
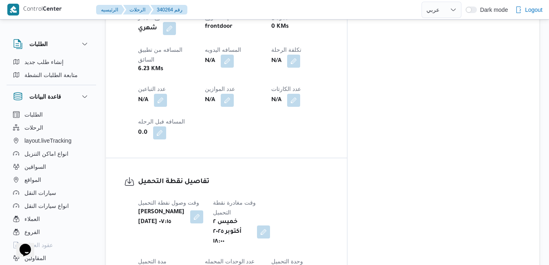
click at [203, 210] on button "button" at bounding box center [196, 216] width 13 height 13
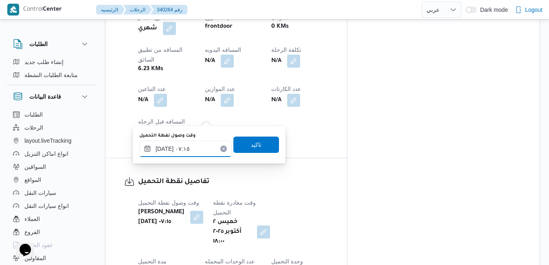
click at [193, 146] on input "٠٢/١٠/٢٠٢٥ ٠٧:١٥" at bounding box center [185, 148] width 92 height 16
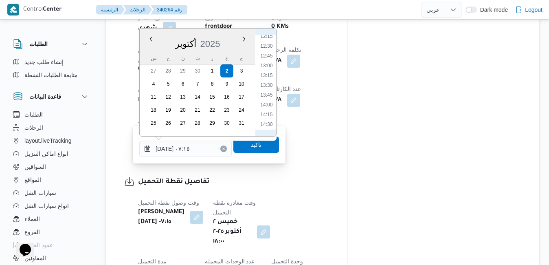
scroll to position [564, 0]
click at [271, 101] on li "16:00" at bounding box center [266, 100] width 19 height 8
type input "٠٢/١٠/٢٠٢٥ ٠٧:١٥"
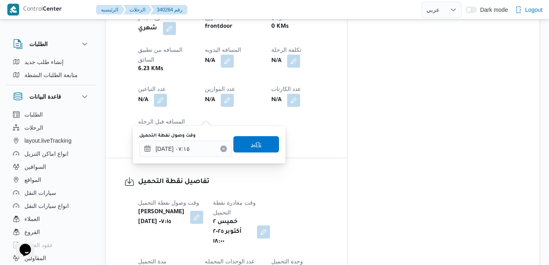
click at [258, 147] on span "تاكيد" at bounding box center [256, 144] width 46 height 16
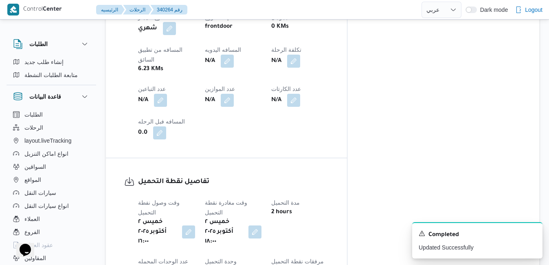
click at [328, 256] on dt "مرفقات نقطة التحميل" at bounding box center [299, 261] width 57 height 10
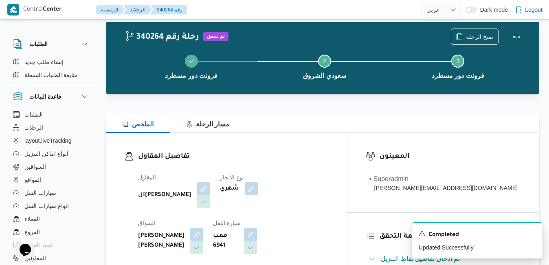
scroll to position [0, 0]
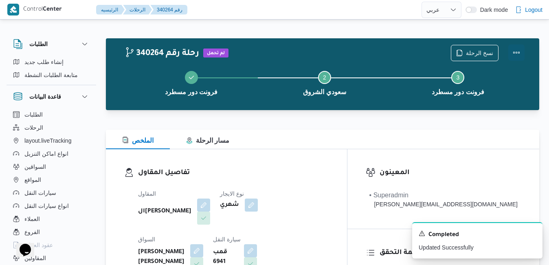
click at [515, 57] on button "Actions" at bounding box center [516, 52] width 16 height 16
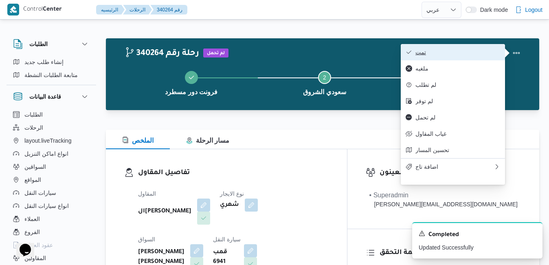
click at [478, 57] on button "تمت" at bounding box center [453, 52] width 104 height 16
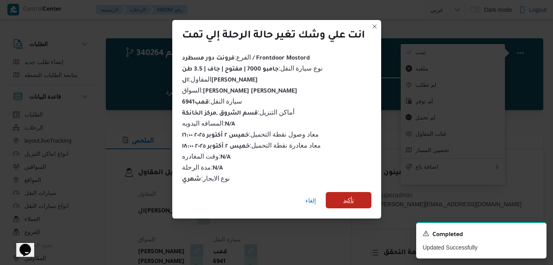
click at [355, 195] on span "تأكيد" at bounding box center [349, 200] width 46 height 16
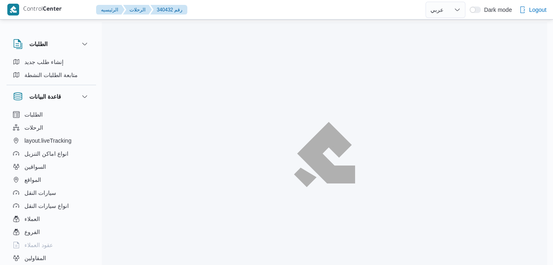
select select "ar"
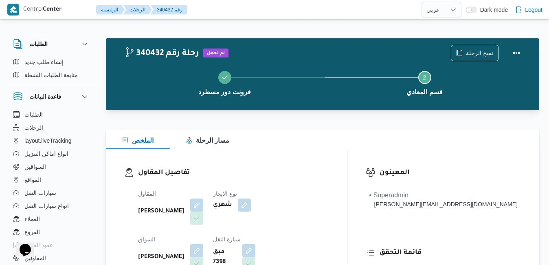
click at [328, 145] on div "الملخص مسار الرحلة" at bounding box center [322, 139] width 433 height 20
click at [203, 207] on button "button" at bounding box center [196, 204] width 13 height 13
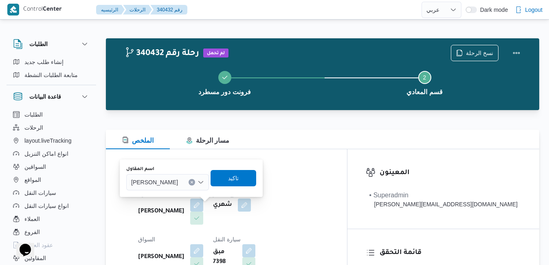
click at [178, 182] on span "[PERSON_NAME]" at bounding box center [154, 181] width 47 height 9
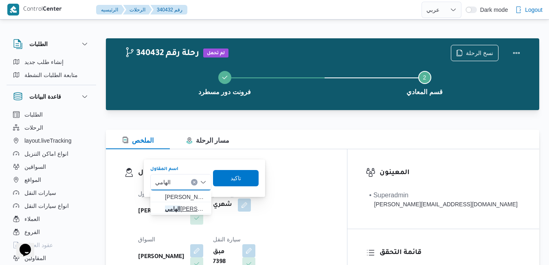
type input "الهامي"
click at [186, 207] on span "ال[PERSON_NAME]" at bounding box center [186, 209] width 42 height 10
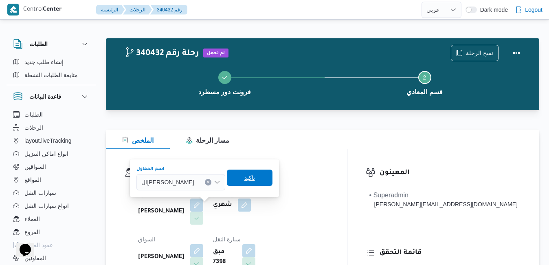
click at [248, 175] on span "تاكيد" at bounding box center [249, 178] width 11 height 10
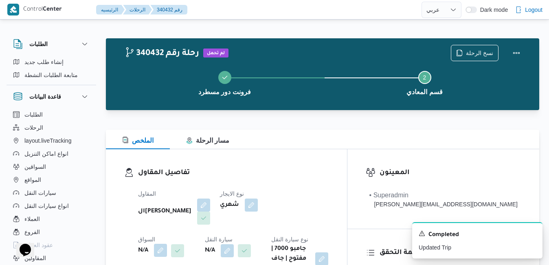
click at [196, 243] on div "N/A" at bounding box center [166, 250] width 59 height 15
click at [167, 243] on button "button" at bounding box center [160, 249] width 13 height 13
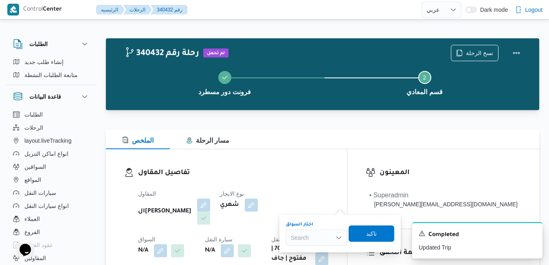
click at [307, 234] on div "Search" at bounding box center [316, 237] width 61 height 16
type input "[PERSON_NAME]"
click at [324, 252] on span "[PERSON_NAME]" at bounding box center [321, 252] width 42 height 10
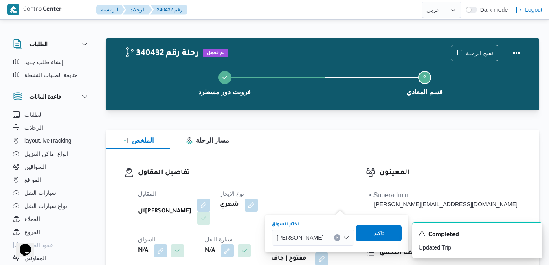
click at [380, 234] on span "تاكيد" at bounding box center [378, 233] width 11 height 10
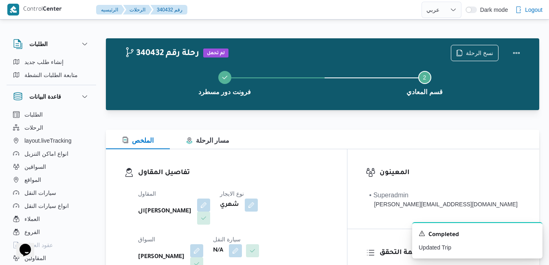
click at [215, 230] on div "المقاول الهامي [PERSON_NAME] نوع الايجار شهري السواق [PERSON_NAME] سيارة النقل …" at bounding box center [233, 254] width 200 height 140
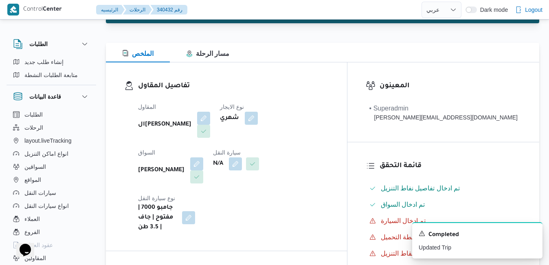
scroll to position [114, 0]
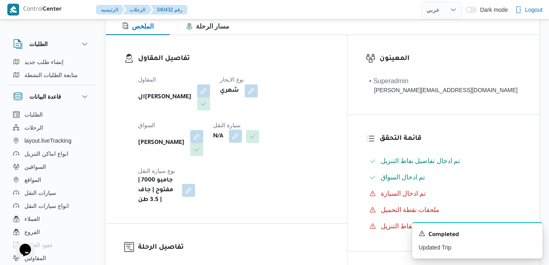
click at [229, 134] on button "button" at bounding box center [235, 135] width 13 height 13
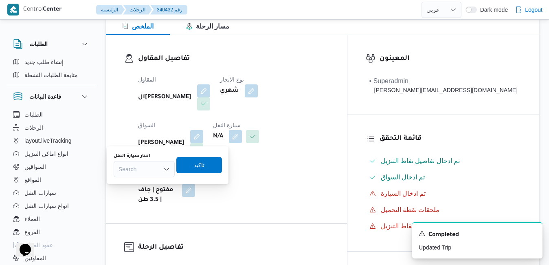
click at [155, 170] on div "Search" at bounding box center [144, 169] width 61 height 16
type input "8159"
click at [143, 184] on span "قوف 8159 | null" at bounding box center [149, 184] width 42 height 10
click at [196, 169] on span "تاكيد" at bounding box center [206, 164] width 46 height 16
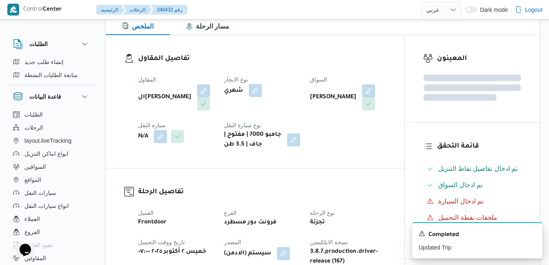
click at [258, 89] on button "button" at bounding box center [255, 90] width 13 height 13
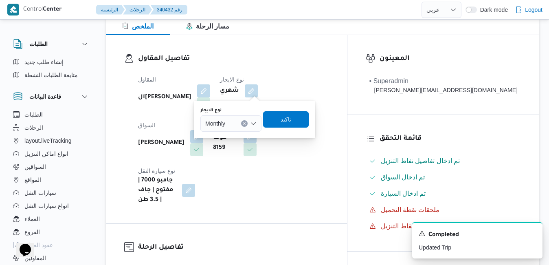
click at [253, 121] on icon "Open list of options" at bounding box center [253, 123] width 7 height 7
click at [233, 149] on span "On Demand" at bounding box center [236, 150] width 42 height 10
click at [289, 120] on span "تاكيد" at bounding box center [289, 119] width 11 height 10
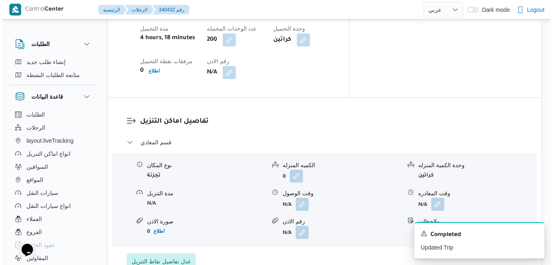
scroll to position [716, 0]
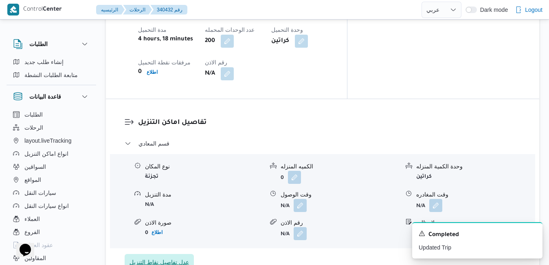
click at [177, 257] on span "عدل تفاصيل نقاط التنزيل" at bounding box center [158, 262] width 59 height 10
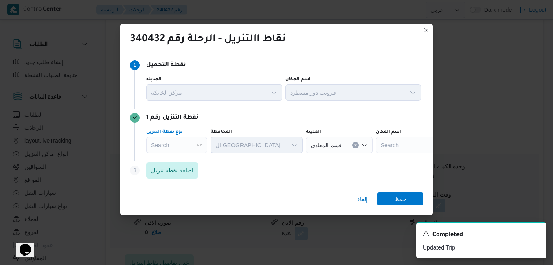
click at [200, 143] on icon "Open list of options" at bounding box center [199, 145] width 7 height 7
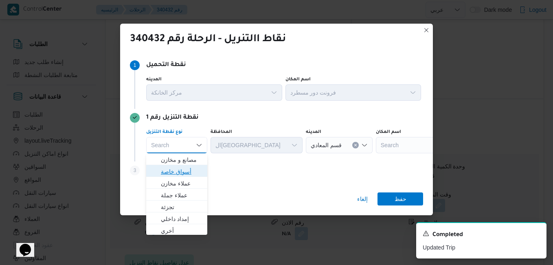
click at [181, 170] on span "أسواق خاصة" at bounding box center [182, 171] width 42 height 10
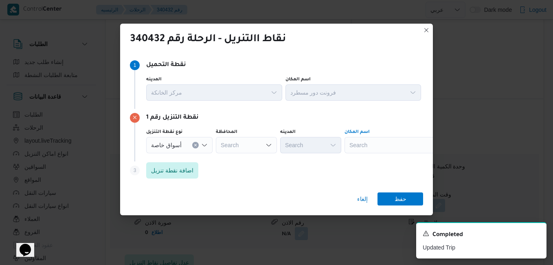
click at [363, 144] on div "Search" at bounding box center [395, 145] width 102 height 16
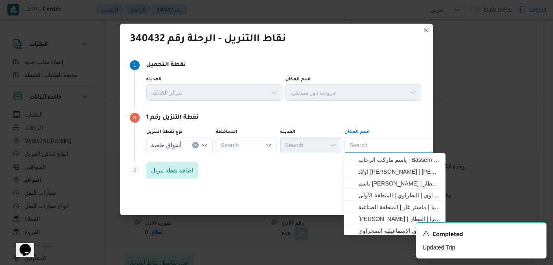
paste input "سعودي [PERSON_NAME]"
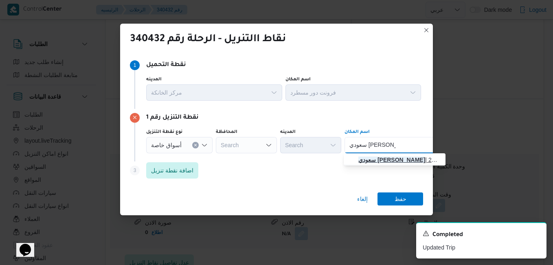
type input "سعودي [PERSON_NAME]"
click at [391, 162] on mark "سعودي [PERSON_NAME]" at bounding box center [391, 159] width 67 height 7
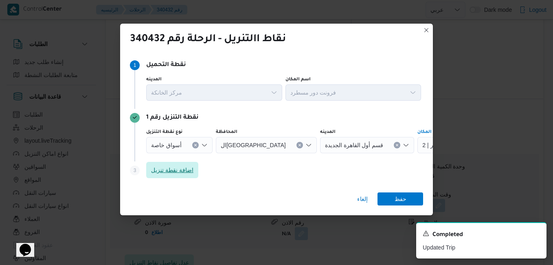
click at [188, 168] on span "اضافة نقطة تنزيل" at bounding box center [172, 170] width 42 height 10
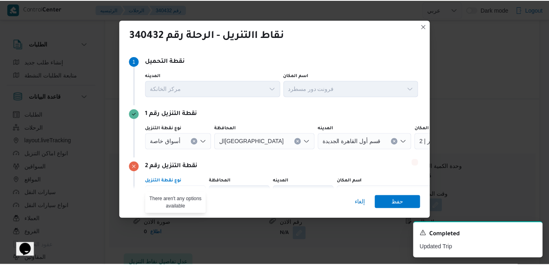
scroll to position [10, 0]
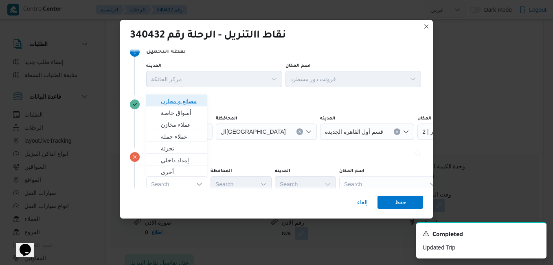
click at [192, 102] on span "مصانع و مخازن" at bounding box center [182, 101] width 42 height 10
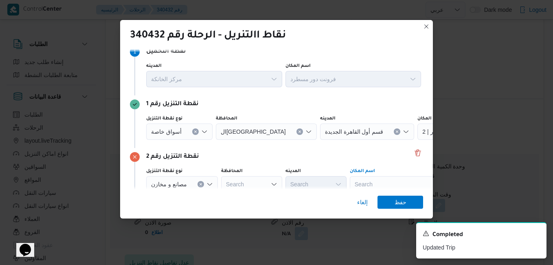
click at [385, 182] on div "Search" at bounding box center [401, 184] width 102 height 16
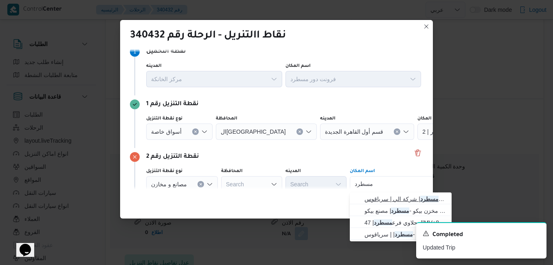
type input "مسطرد"
click at [396, 201] on span "فرونت دور مسطرد | شركة الي | سرياقوس" at bounding box center [405, 199] width 82 height 10
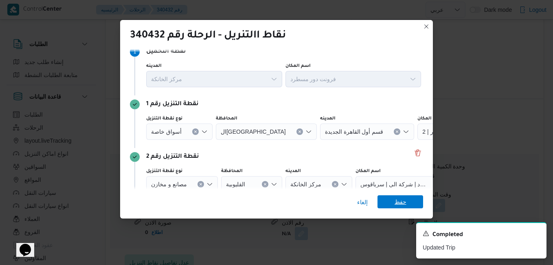
click at [392, 199] on span "حفظ" at bounding box center [400, 201] width 46 height 13
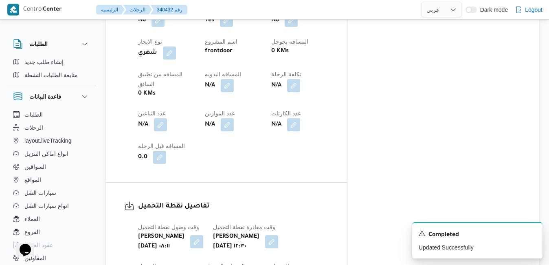
scroll to position [456, 0]
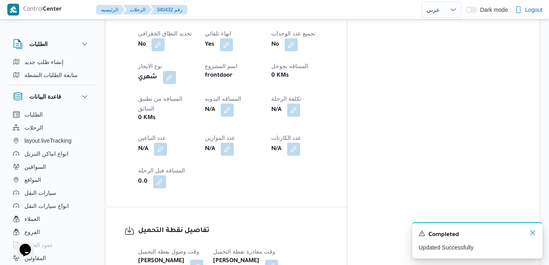
click at [532, 232] on icon "Dismiss toast" at bounding box center [532, 232] width 7 height 7
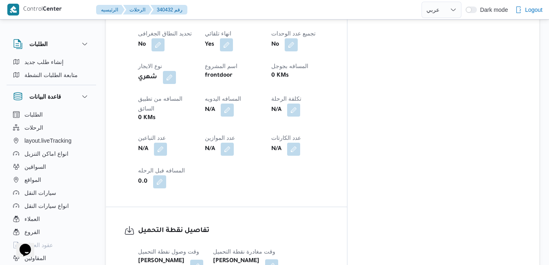
click at [278, 259] on button "button" at bounding box center [271, 265] width 13 height 13
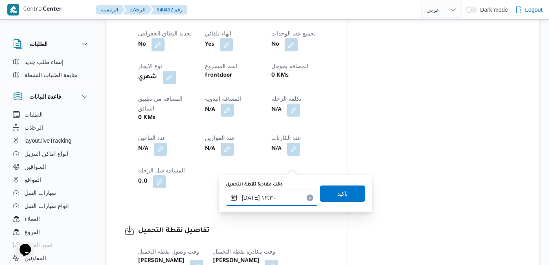
click at [268, 200] on input "[DATE] ١٢:٣٠" at bounding box center [271, 197] width 92 height 16
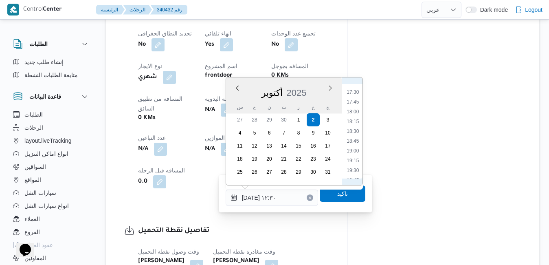
scroll to position [687, 0]
click at [355, 122] on li "18:30" at bounding box center [352, 124] width 19 height 8
type input "[DATE] ١٨:٣٠"
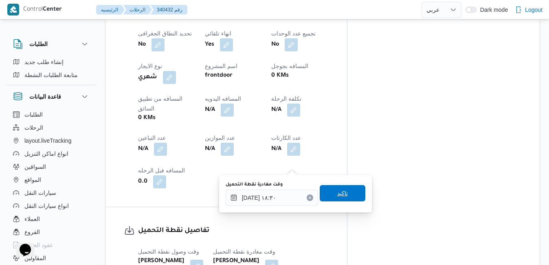
click at [326, 197] on span "تاكيد" at bounding box center [343, 193] width 46 height 16
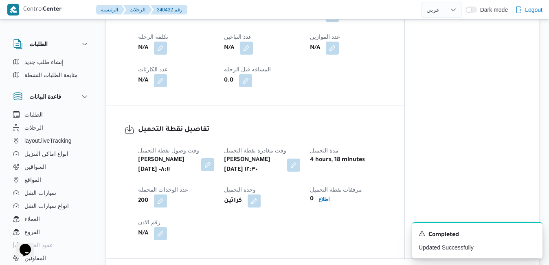
click at [210, 164] on button "button" at bounding box center [207, 164] width 13 height 13
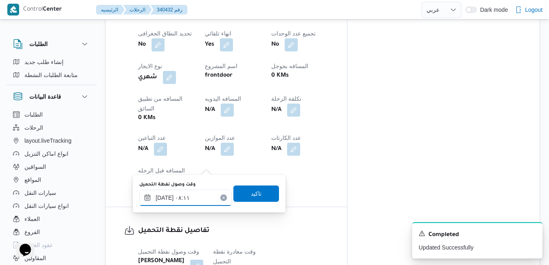
click at [191, 196] on input "[DATE] ٠٨:١١" at bounding box center [185, 197] width 92 height 16
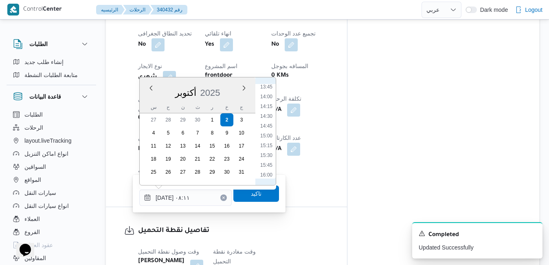
scroll to position [621, 0]
click at [269, 168] on li "18:00" at bounding box center [266, 170] width 19 height 8
type input "٠٢/١٠/٢٠٢٥ ١٨:٠٠"
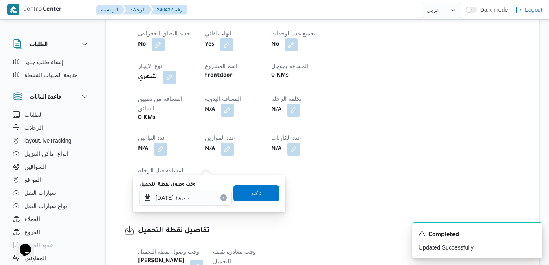
click at [252, 191] on span "تاكيد" at bounding box center [256, 193] width 11 height 10
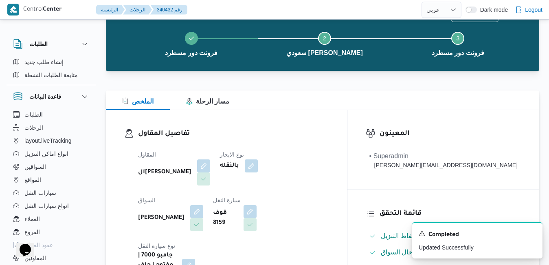
scroll to position [0, 0]
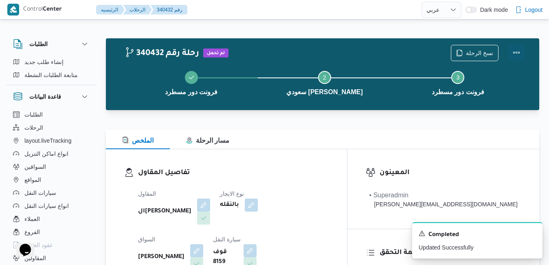
click at [517, 52] on button "Actions" at bounding box center [516, 52] width 16 height 16
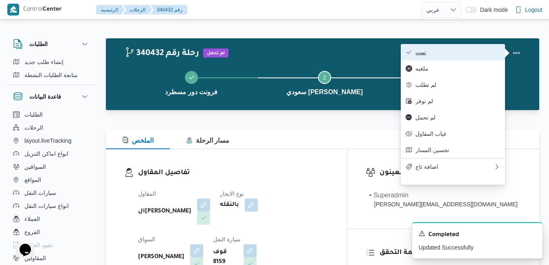
click at [442, 59] on button "تمت" at bounding box center [453, 52] width 104 height 16
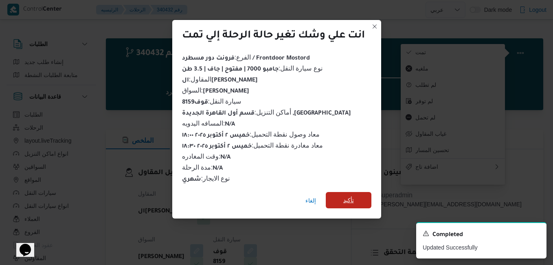
click at [341, 193] on span "تأكيد" at bounding box center [349, 200] width 46 height 16
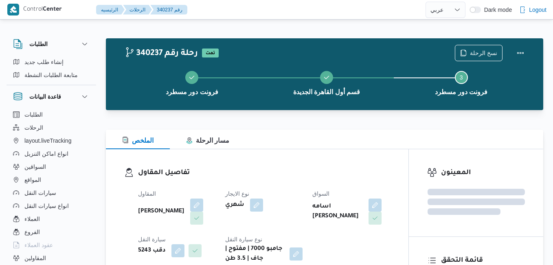
select select "ar"
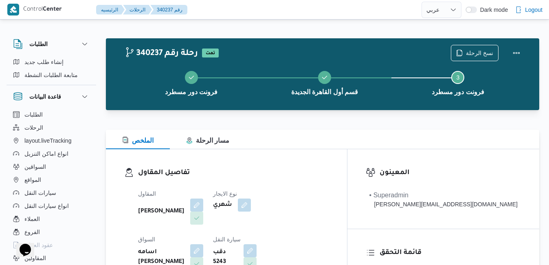
click at [366, 137] on div "الملخص مسار الرحلة" at bounding box center [322, 139] width 433 height 20
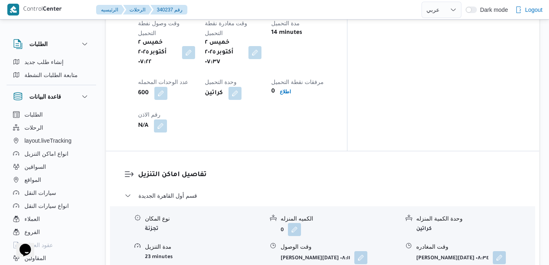
scroll to position [700, 0]
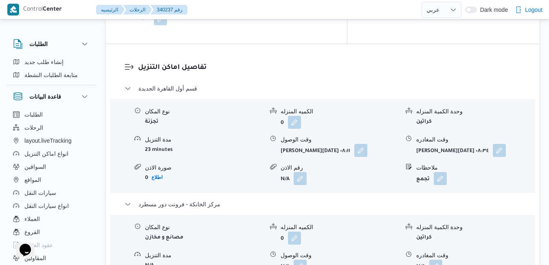
scroll to position [798, 0]
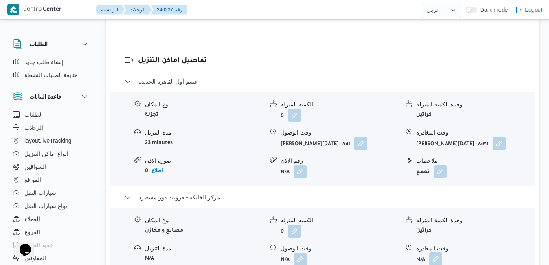
click at [438, 252] on button "button" at bounding box center [435, 258] width 13 height 13
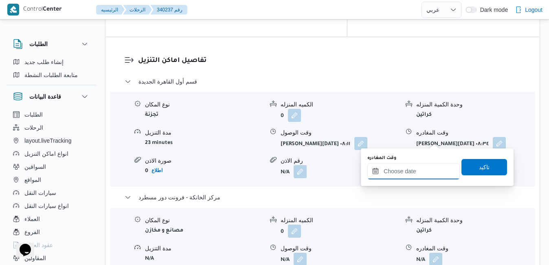
click at [398, 170] on input "وقت المغادره" at bounding box center [413, 171] width 92 height 16
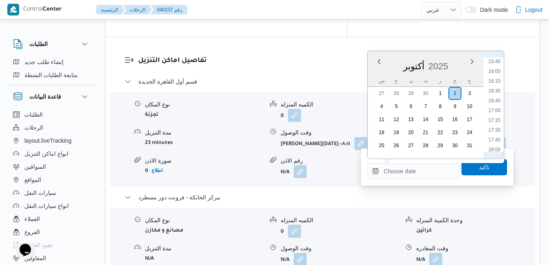
scroll to position [610, 0]
click at [493, 142] on li "17:45" at bounding box center [494, 145] width 19 height 8
type input "٠٢/١٠/٢٠٢٥ ١٧:٤٥"
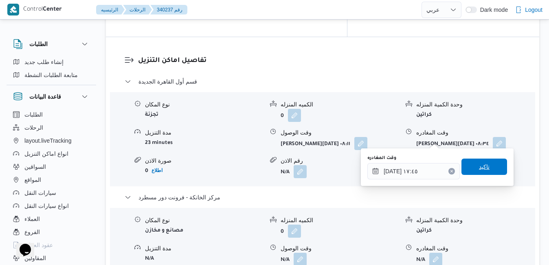
click at [479, 168] on span "تاكيد" at bounding box center [484, 167] width 11 height 10
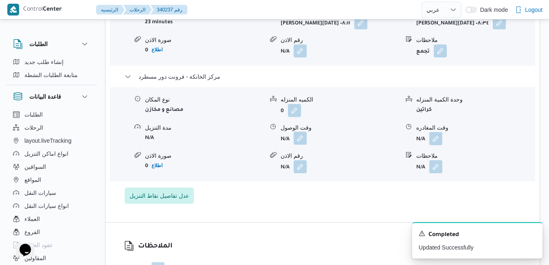
click at [301, 140] on button "button" at bounding box center [299, 137] width 13 height 13
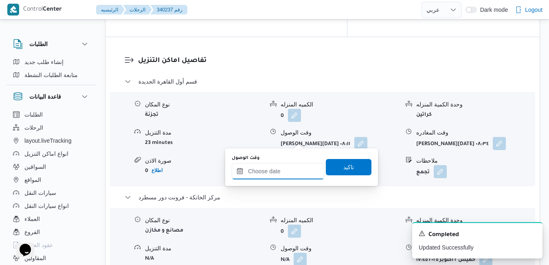
click at [290, 169] on input "وقت الوصول" at bounding box center [278, 171] width 92 height 16
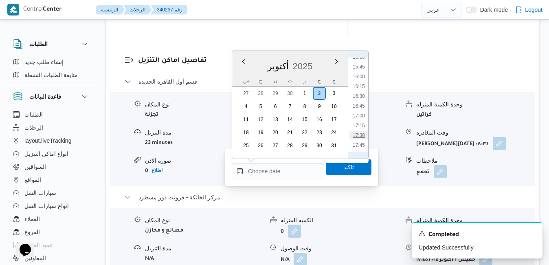
click at [359, 134] on li "17:30" at bounding box center [358, 135] width 19 height 8
type input "٠٢/١٠/٢٠٢٥ ١٧:٣٠"
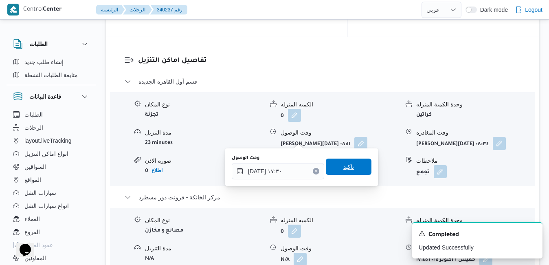
click at [352, 162] on span "تاكيد" at bounding box center [349, 166] width 46 height 16
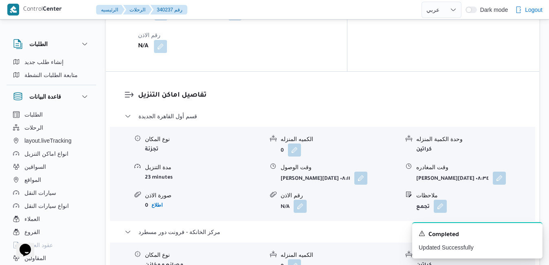
scroll to position [765, 0]
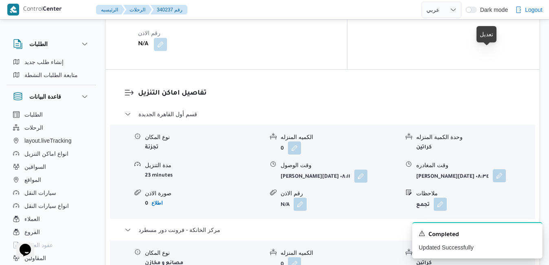
click at [492, 169] on button "button" at bounding box center [498, 175] width 13 height 13
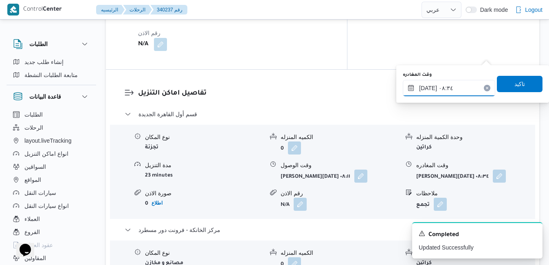
click at [458, 90] on input "٠٢/١٠/٢٠٢٥ ٠٨:٣٤" at bounding box center [449, 88] width 92 height 16
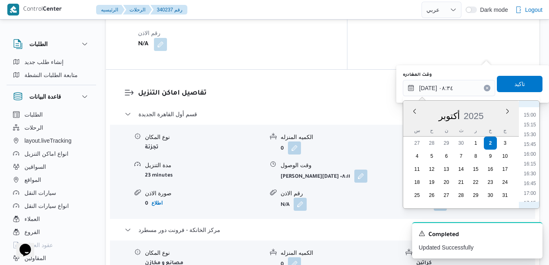
scroll to position [613, 0]
click at [532, 154] on li "16:45" at bounding box center [529, 153] width 19 height 8
type input "٠٢/١٠/٢٠٢٥ ١٦:٤٥"
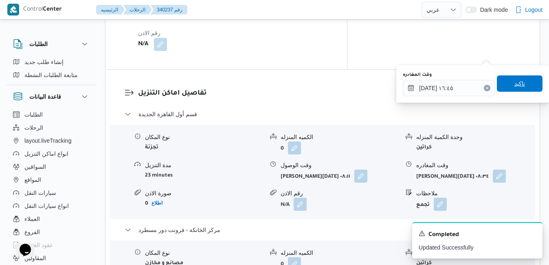
click at [517, 86] on span "تاكيد" at bounding box center [519, 84] width 11 height 10
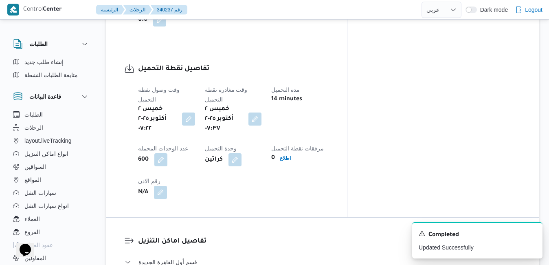
scroll to position [700, 0]
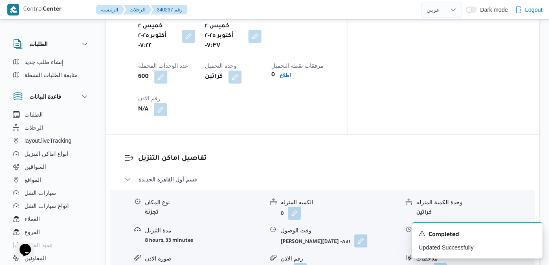
click at [354, 234] on button "button" at bounding box center [360, 240] width 13 height 13
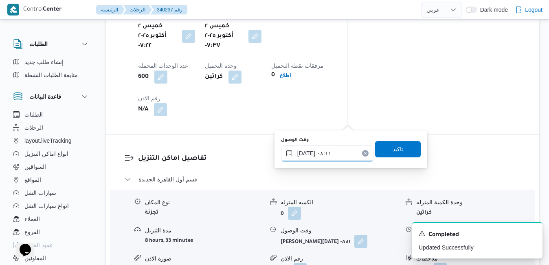
click at [337, 153] on input "٠٢/١٠/٢٠٢٥ ٠٨:١١" at bounding box center [327, 153] width 92 height 16
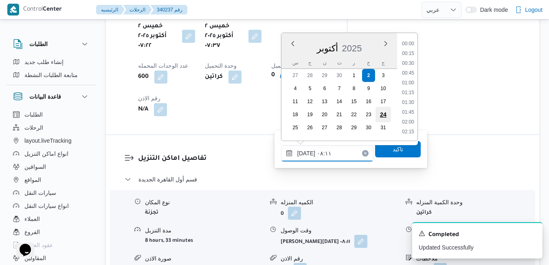
scroll to position [263, 0]
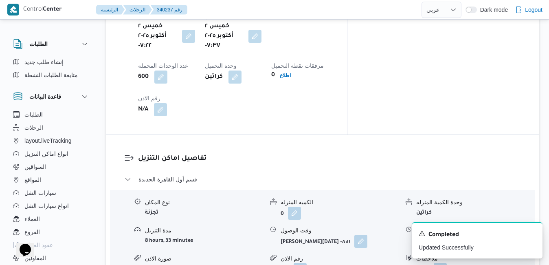
click at [465, 153] on h3 "تفاصيل اماكن التنزيل" at bounding box center [329, 158] width 383 height 11
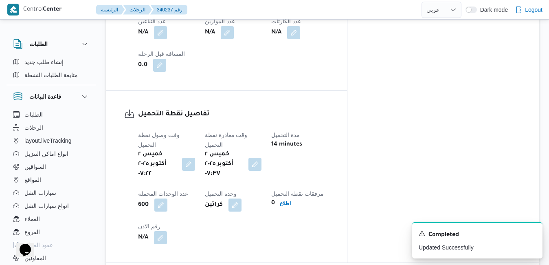
scroll to position [0, 0]
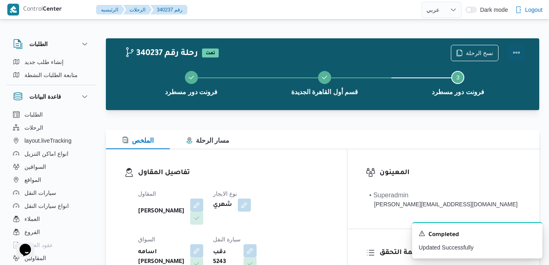
click at [509, 54] on button "Actions" at bounding box center [516, 52] width 16 height 16
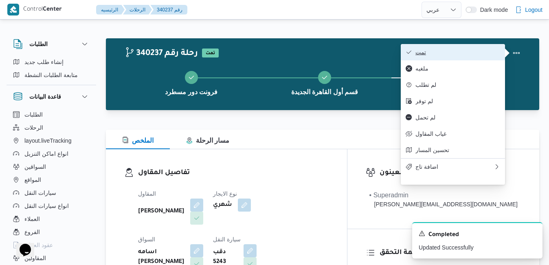
click at [482, 57] on button "تمت" at bounding box center [453, 52] width 104 height 16
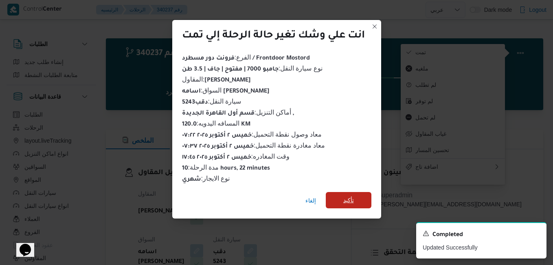
click at [352, 198] on span "تأكيد" at bounding box center [348, 200] width 11 height 10
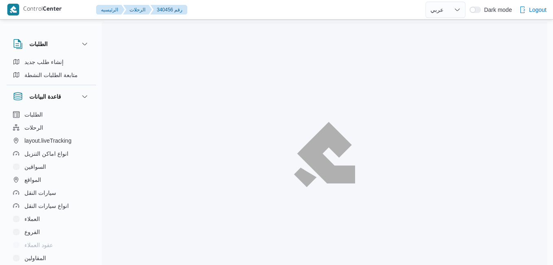
select select "ar"
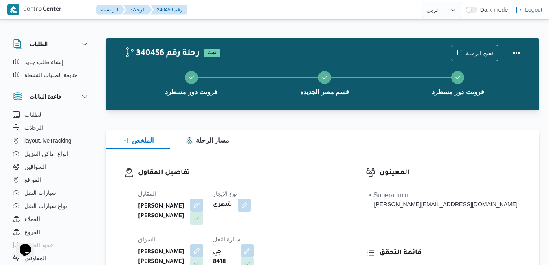
click at [286, 138] on div "الملخص مسار الرحلة" at bounding box center [322, 139] width 433 height 20
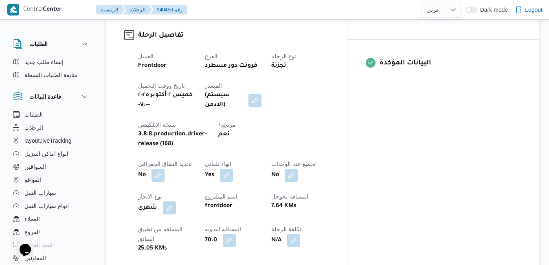
scroll to position [417, 0]
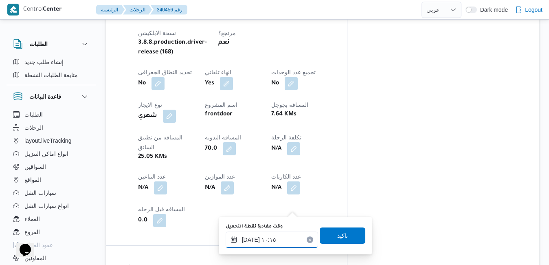
click at [269, 236] on input "[DATE] ١٠:١٥" at bounding box center [271, 239] width 92 height 16
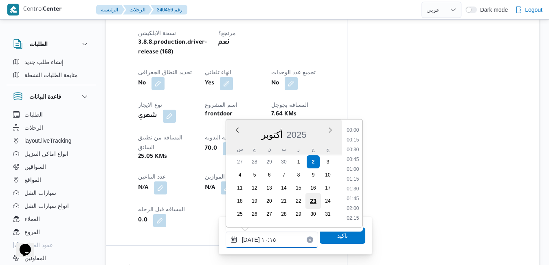
scroll to position [351, 0]
click at [356, 132] on li "09:00" at bounding box center [352, 131] width 19 height 8
type input "[DATE] ٠٩:٠٠"
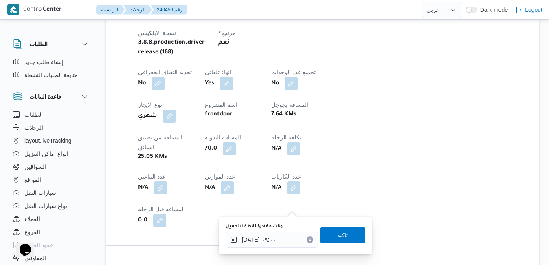
click at [337, 233] on span "تاكيد" at bounding box center [342, 235] width 11 height 10
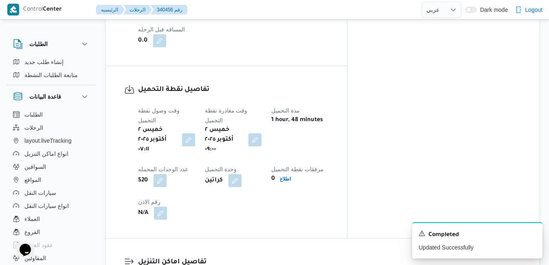
scroll to position [613, 0]
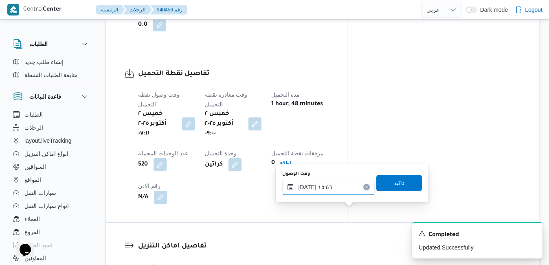
click at [322, 190] on input "[DATE] ١٥:٥٦" at bounding box center [328, 187] width 92 height 16
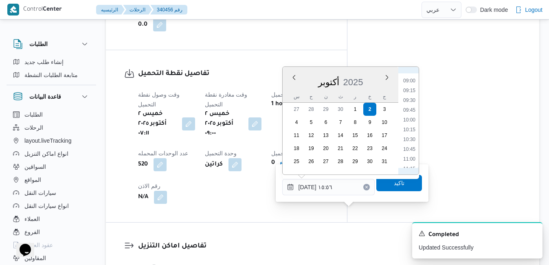
scroll to position [318, 0]
click at [408, 131] on li "09:30" at bounding box center [409, 131] width 19 height 8
type input "[DATE] ٠٩:٣٠"
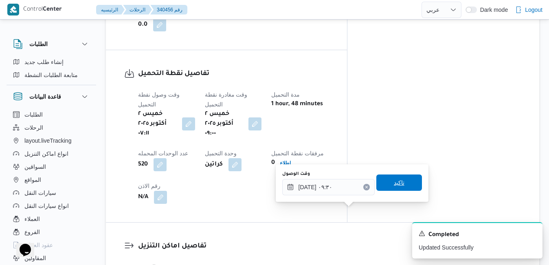
click at [394, 184] on span "تاكيد" at bounding box center [399, 182] width 11 height 10
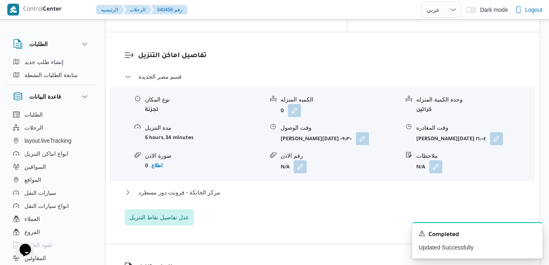
scroll to position [808, 0]
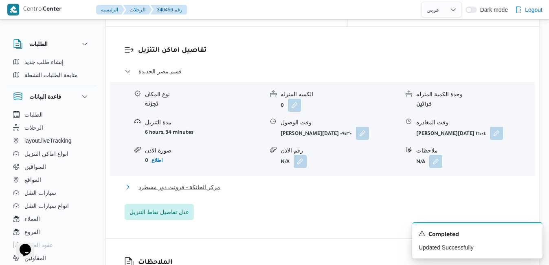
click at [365, 182] on button "مركز الخانكة - فرونت دور مسطرد" at bounding box center [323, 187] width 396 height 10
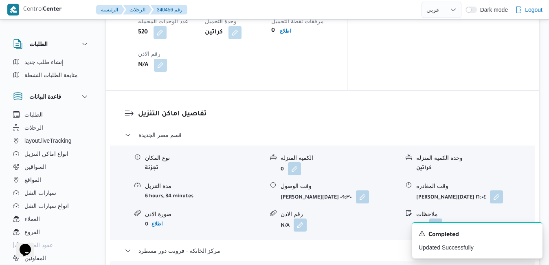
scroll to position [743, 0]
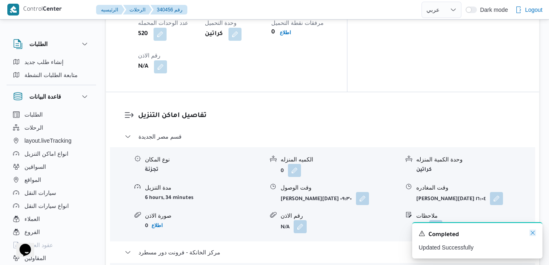
click at [533, 232] on icon "Dismiss toast" at bounding box center [532, 232] width 7 height 7
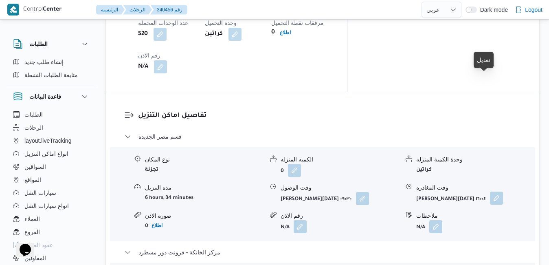
click at [490, 191] on button "button" at bounding box center [496, 197] width 13 height 13
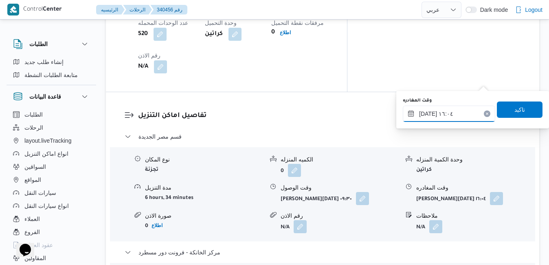
click at [455, 118] on input "[DATE] ١٦:٠٤" at bounding box center [449, 113] width 92 height 16
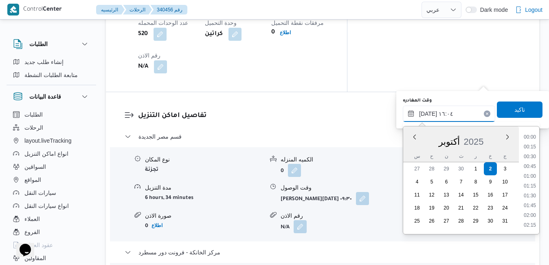
scroll to position [576, 0]
click at [530, 225] on li "17:00" at bounding box center [529, 225] width 19 height 8
type input "[DATE] ١٧:٠٠"
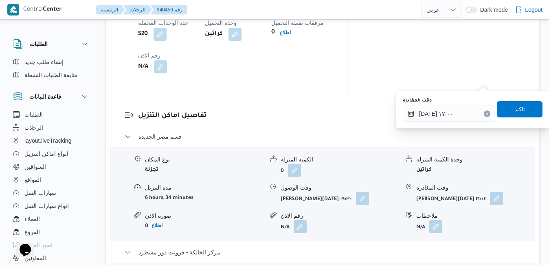
click at [521, 112] on span "تاكيد" at bounding box center [520, 109] width 46 height 16
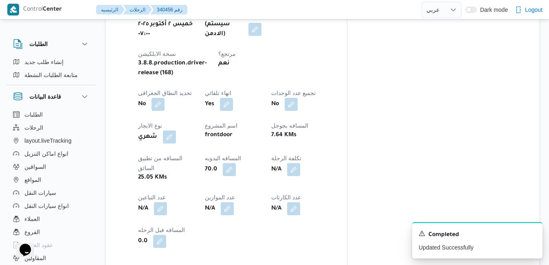
scroll to position [0, 0]
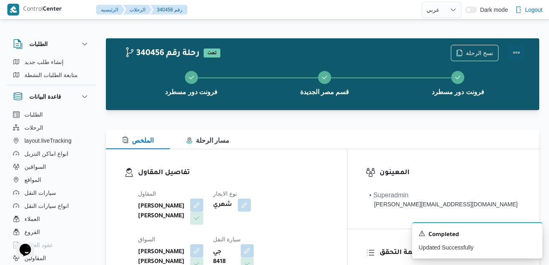
click at [515, 48] on button "Actions" at bounding box center [516, 52] width 16 height 16
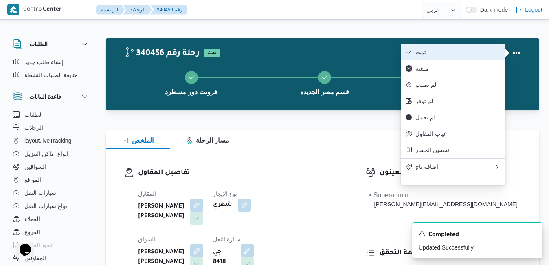
click at [470, 53] on span "تمت" at bounding box center [457, 52] width 85 height 7
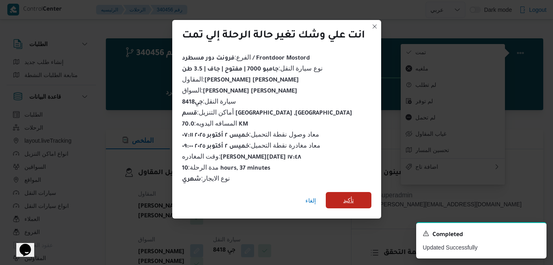
click at [348, 199] on span "تأكيد" at bounding box center [348, 200] width 11 height 10
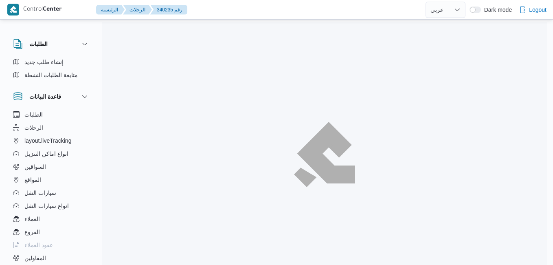
select select "ar"
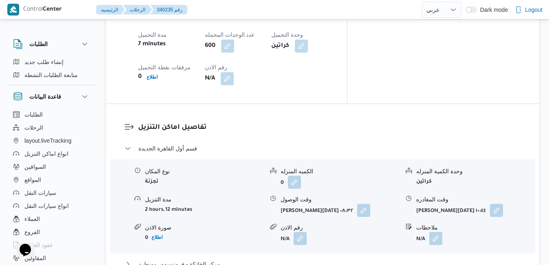
scroll to position [733, 0]
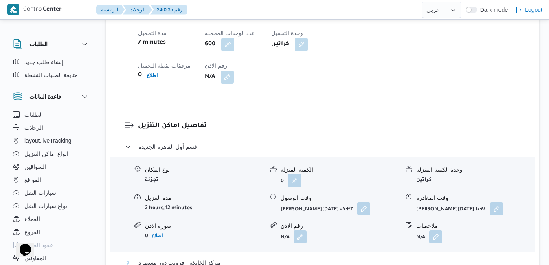
click at [252, 257] on button "مركز الخانكة - فرونت دور مسطرد" at bounding box center [323, 262] width 396 height 10
click at [490, 201] on button "button" at bounding box center [496, 207] width 13 height 13
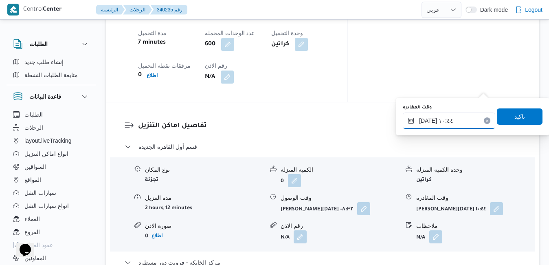
click at [443, 123] on input "[DATE] ١٠:٤٤" at bounding box center [449, 120] width 92 height 16
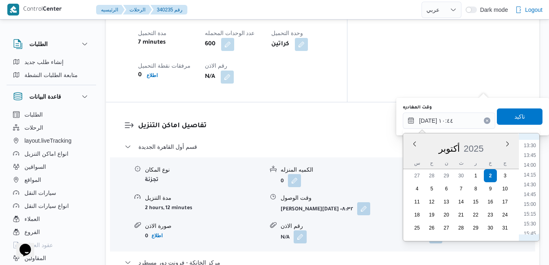
scroll to position [608, 0]
click at [530, 160] on li "16:00" at bounding box center [529, 160] width 19 height 8
type input "٠٢/١٠/٢٠٢٥ ١٦:٠٠"
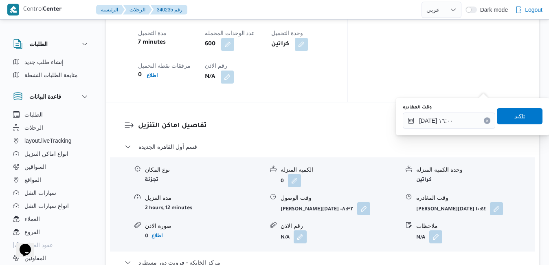
click at [518, 118] on span "تاكيد" at bounding box center [519, 116] width 11 height 10
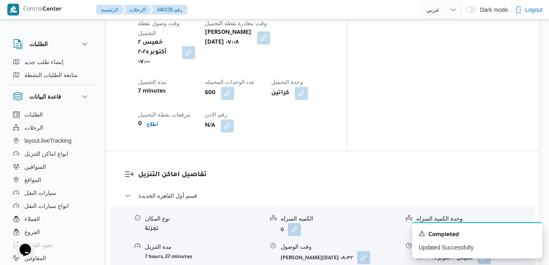
scroll to position [0, 0]
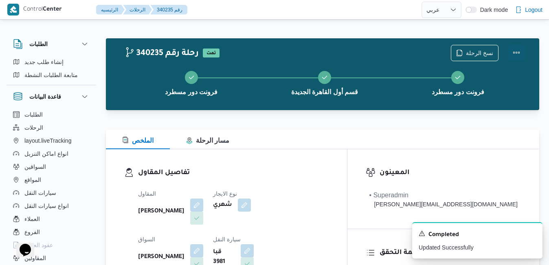
click at [518, 53] on button "Actions" at bounding box center [516, 52] width 16 height 16
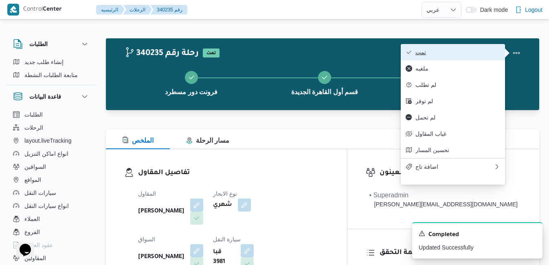
click at [495, 53] on span "تمت" at bounding box center [457, 52] width 85 height 7
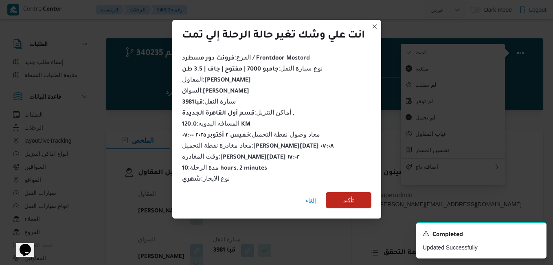
click at [351, 203] on span "تأكيد" at bounding box center [349, 200] width 46 height 16
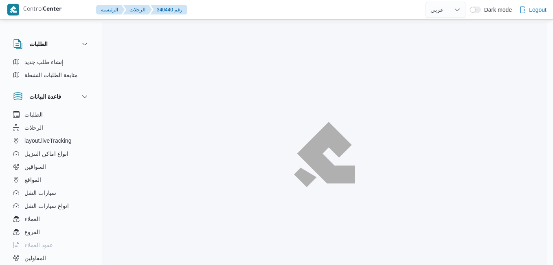
select select "ar"
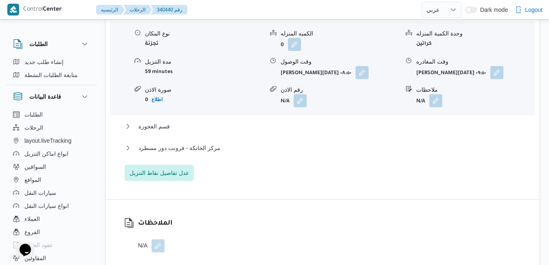
scroll to position [749, 0]
click at [252, 147] on button "مركز الخانكة - فرونت دور مسطرد" at bounding box center [323, 147] width 396 height 10
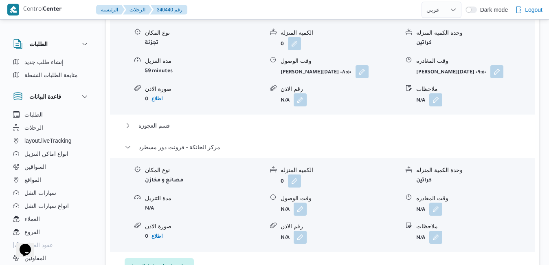
click at [258, 120] on div "قسم الدقي نوع المكان تجزئة الكميه المنزله 0 وحدة الكمية المنزله كراتين مدة التن…" at bounding box center [323, 139] width 396 height 269
click at [436, 209] on button "button" at bounding box center [435, 208] width 13 height 13
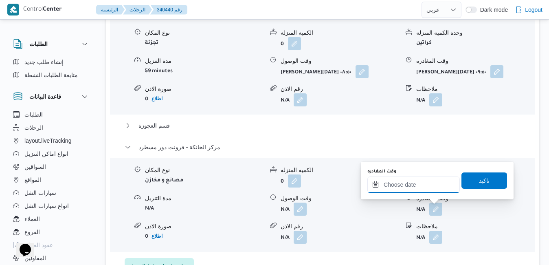
click at [416, 185] on input "وقت المغادره" at bounding box center [413, 184] width 92 height 16
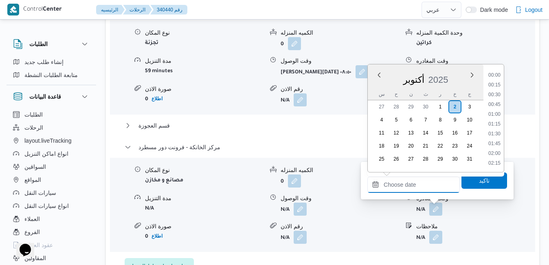
scroll to position [693, 0]
click at [495, 92] on li "18:15" at bounding box center [494, 95] width 19 height 8
type input "[DATE] ١٨:١٥"
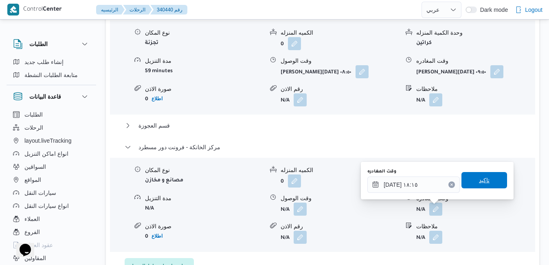
click at [479, 179] on span "تاكيد" at bounding box center [484, 180] width 11 height 10
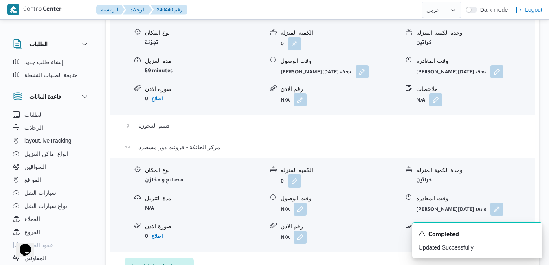
click at [308, 210] on form "N/A" at bounding box center [339, 208] width 118 height 13
click at [303, 212] on button "button" at bounding box center [299, 208] width 13 height 13
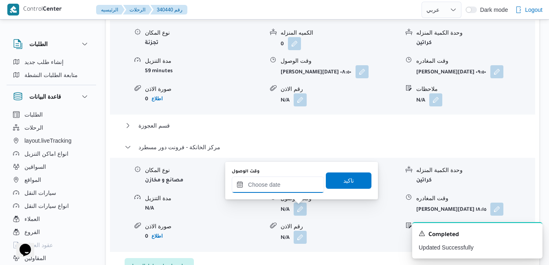
click at [293, 187] on input "وقت الوصول" at bounding box center [278, 184] width 92 height 16
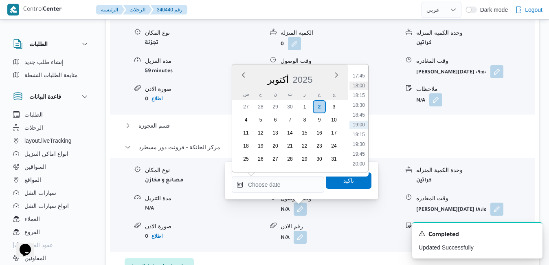
click at [363, 85] on li "18:00" at bounding box center [358, 85] width 19 height 8
type input "[DATE] ١٨:٠٠"
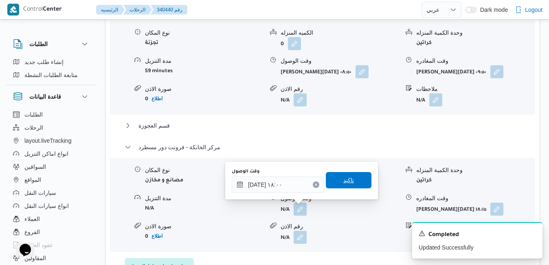
click at [343, 179] on span "تاكيد" at bounding box center [348, 180] width 11 height 10
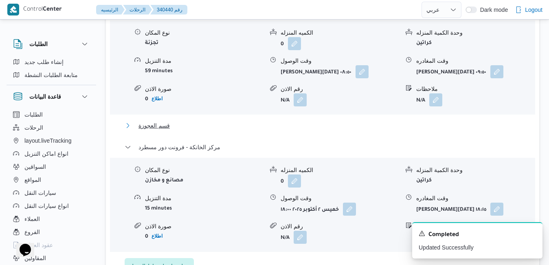
click at [359, 125] on button "قسم العجوزة" at bounding box center [323, 125] width 396 height 10
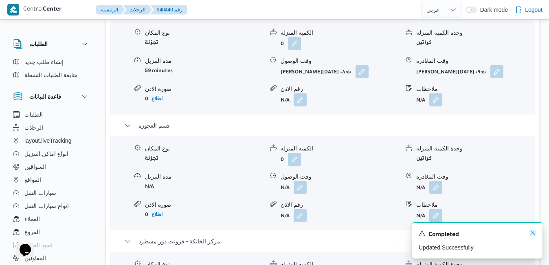
click at [532, 234] on icon "Dismiss toast" at bounding box center [532, 232] width 7 height 7
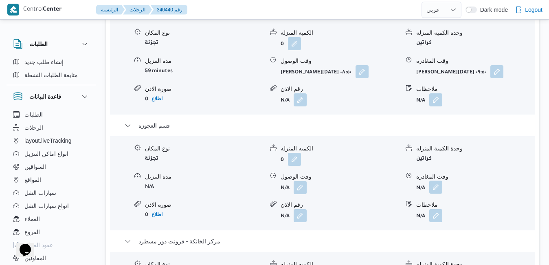
click at [435, 188] on button "button" at bounding box center [435, 186] width 13 height 13
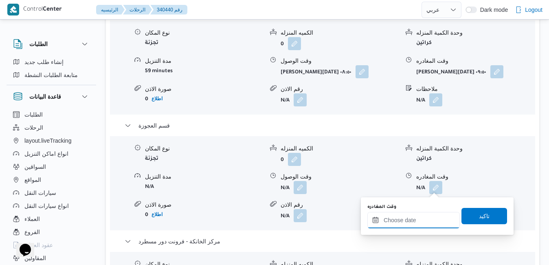
click at [418, 217] on input "وقت المغادره" at bounding box center [413, 220] width 92 height 16
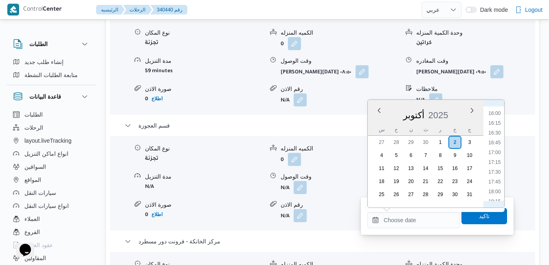
scroll to position [620, 0]
click at [494, 153] on li "17:00" at bounding box center [494, 155] width 19 height 8
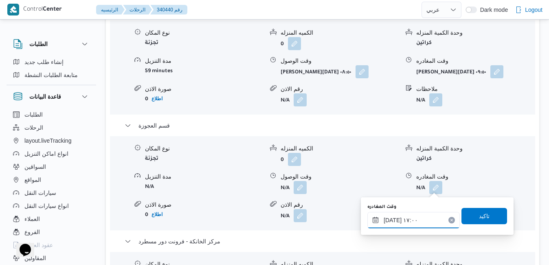
click at [392, 220] on input "[DATE] ١٧:٠٠" at bounding box center [413, 220] width 92 height 16
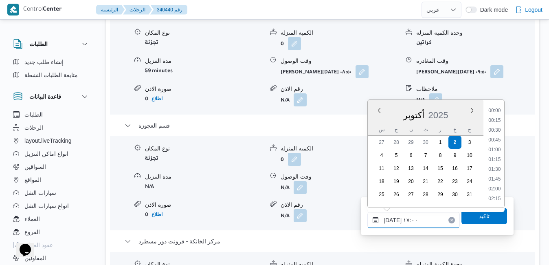
click at [392, 220] on input "[DATE] ١٧:٠٠" at bounding box center [413, 220] width 92 height 16
type input "٠٢/١٠/٢٠٢٥ ١٧:10"
click at [466, 220] on span "تاكيد" at bounding box center [484, 215] width 46 height 16
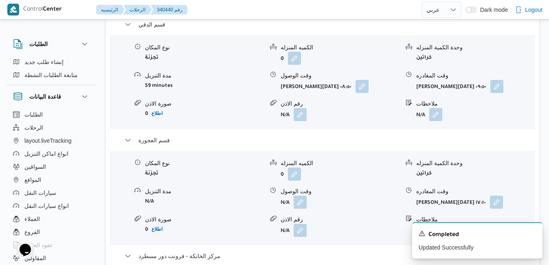
scroll to position [733, 0]
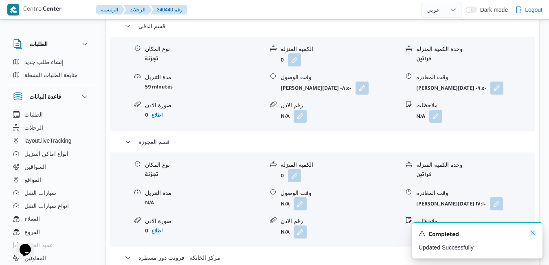
click at [532, 233] on icon "Dismiss toast" at bounding box center [532, 232] width 4 height 4
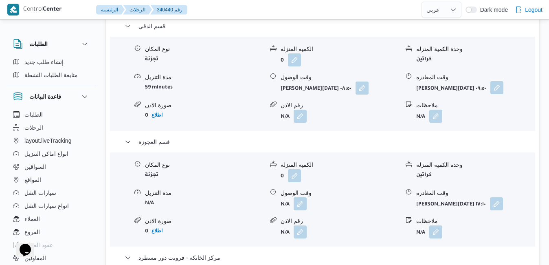
click at [490, 90] on button "button" at bounding box center [496, 87] width 13 height 13
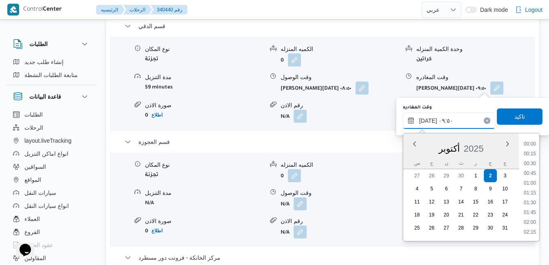
click at [442, 122] on input "٠٢/١٠/٢٠٢٥ ٠٩:٥٠" at bounding box center [449, 120] width 92 height 16
click at [530, 208] on li "12:15" at bounding box center [529, 208] width 19 height 8
type input "٠٢/١٠/٢٠٢٥ ١٢:١٥"
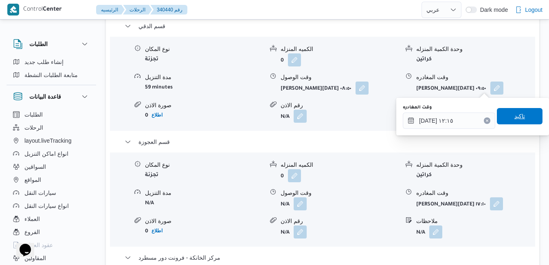
click at [525, 115] on span "تاكيد" at bounding box center [520, 116] width 46 height 16
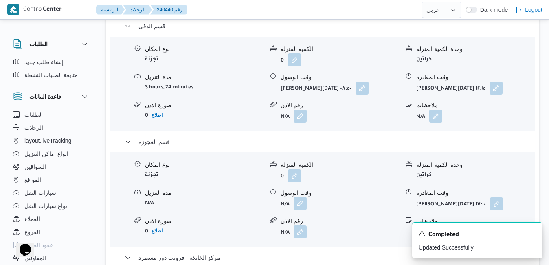
click at [302, 201] on button "button" at bounding box center [299, 203] width 13 height 13
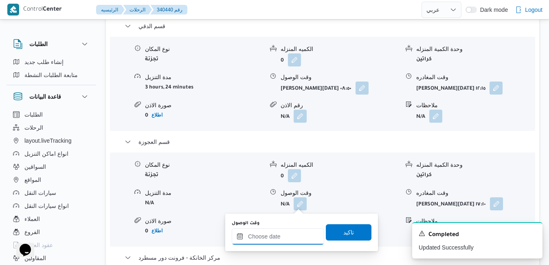
click at [297, 235] on input "وقت الوصول" at bounding box center [278, 236] width 92 height 16
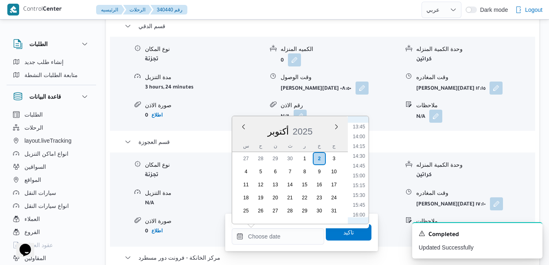
scroll to position [455, 0]
click at [361, 160] on li "12:30" at bounding box center [358, 160] width 19 height 8
type input "٠٢/١٠/٢٠٢٥ ١٢:٣٠"
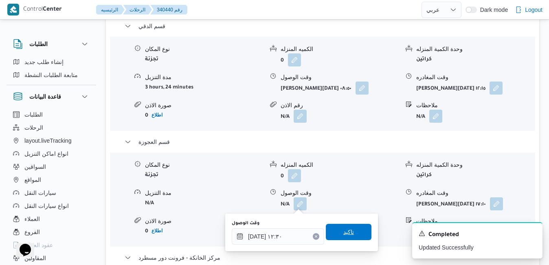
click at [345, 233] on span "تاكيد" at bounding box center [348, 232] width 11 height 10
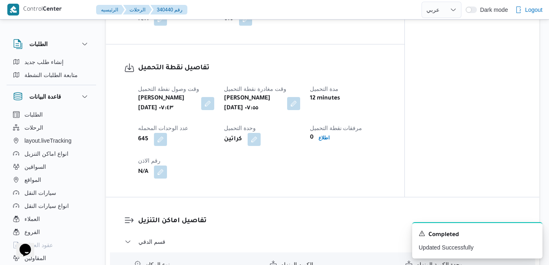
scroll to position [0, 0]
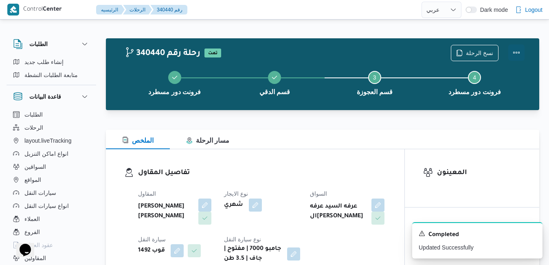
click at [514, 49] on button "Actions" at bounding box center [516, 52] width 16 height 16
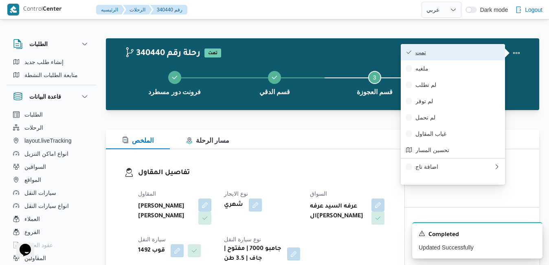
click at [475, 55] on span "تمت" at bounding box center [457, 52] width 85 height 7
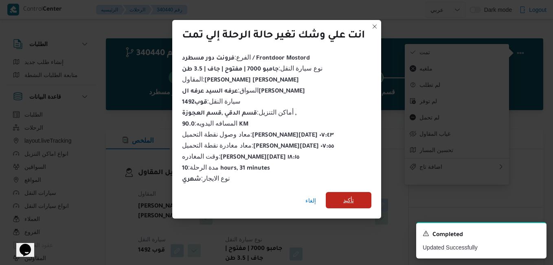
click at [349, 197] on span "تأكيد" at bounding box center [348, 200] width 11 height 10
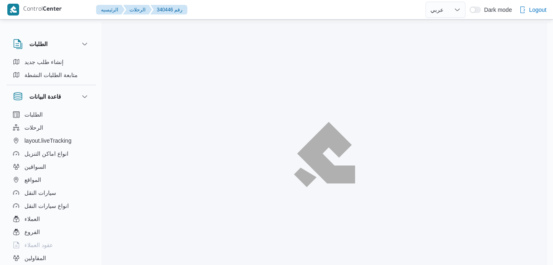
select select "ar"
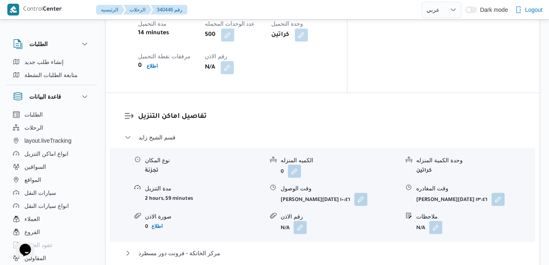
scroll to position [733, 0]
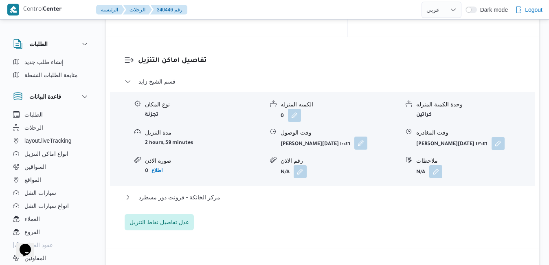
click at [354, 136] on button "button" at bounding box center [360, 142] width 13 height 13
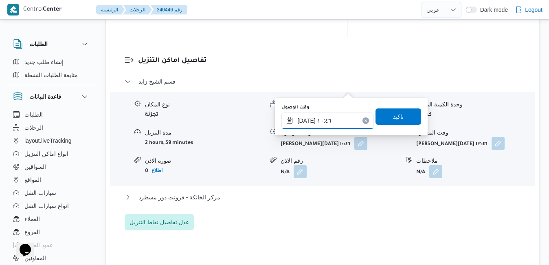
click at [319, 119] on input "[DATE] ١٠:٤٦" at bounding box center [327, 120] width 92 height 16
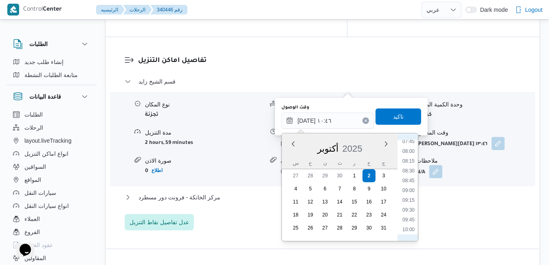
scroll to position [288, 0]
click at [406, 217] on li "09:15" at bounding box center [408, 217] width 19 height 8
type input "[DATE] ٠٩:١٥"
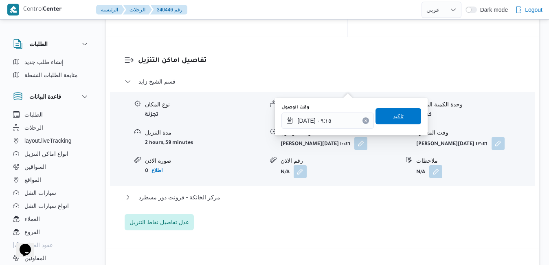
click at [393, 118] on span "تاكيد" at bounding box center [398, 116] width 11 height 10
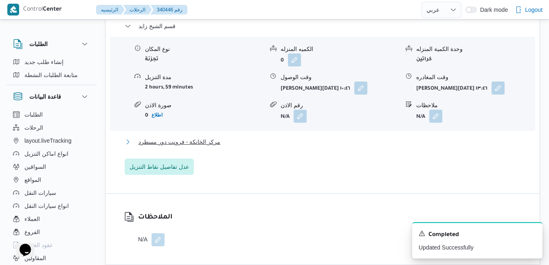
click at [355, 141] on button "مركز الخانكة - فرونت دور مسطرد" at bounding box center [323, 142] width 396 height 10
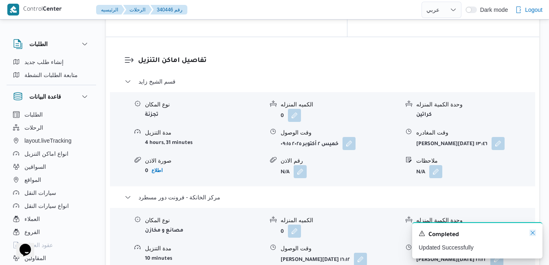
click at [533, 232] on icon "Dismiss toast" at bounding box center [532, 232] width 4 height 4
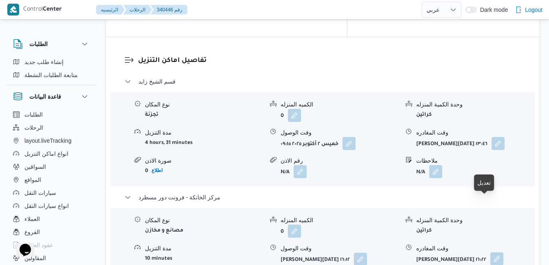
click at [490, 252] on button "button" at bounding box center [496, 258] width 13 height 13
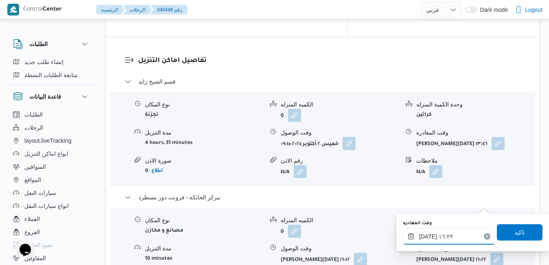
click at [437, 237] on input "٠٢/١٠/٢٠٢٥ ١٦:٢٢" at bounding box center [449, 236] width 92 height 16
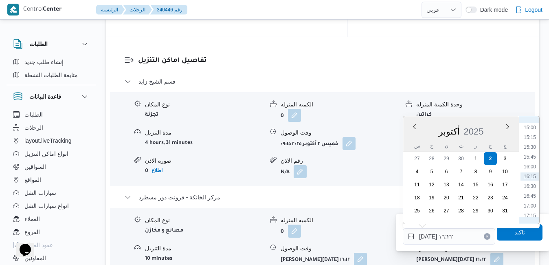
scroll to position [668, 0]
click at [531, 170] on li "18:15" at bounding box center [529, 172] width 19 height 8
type input "٠٢/١٠/٢٠٢٥ ١٨:١٥"
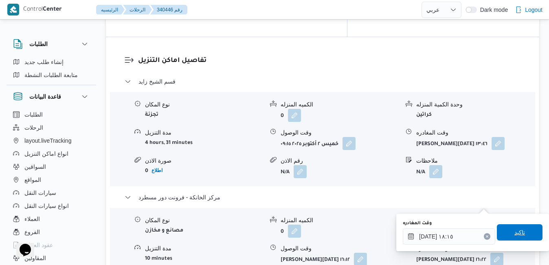
click at [514, 228] on span "تاكيد" at bounding box center [519, 232] width 11 height 10
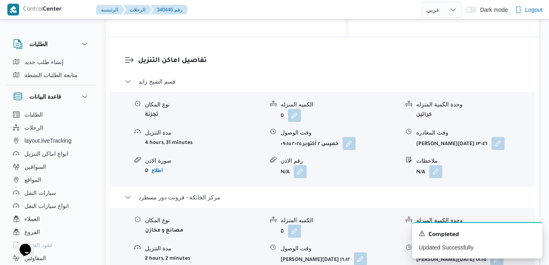
click at [354, 252] on button "button" at bounding box center [360, 258] width 13 height 13
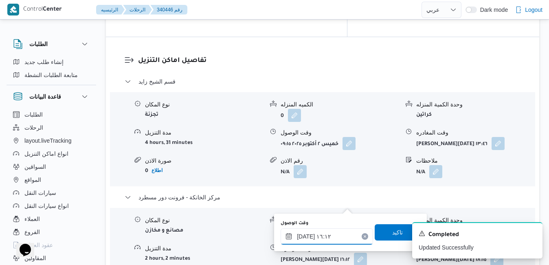
click at [338, 230] on div "٠٢/١٠/٢٠٢٥ ١٦:١٢" at bounding box center [326, 236] width 92 height 16
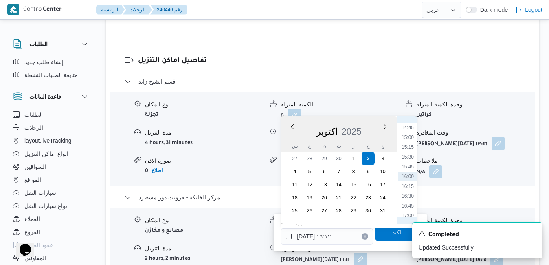
scroll to position [658, 0]
click at [408, 172] on li "18:00" at bounding box center [407, 172] width 19 height 8
type input "[DATE] ١٨:٠٠"
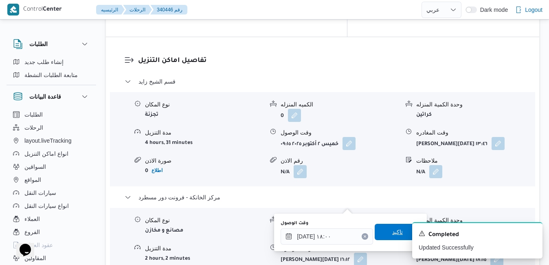
click at [385, 232] on span "تاكيد" at bounding box center [397, 231] width 46 height 16
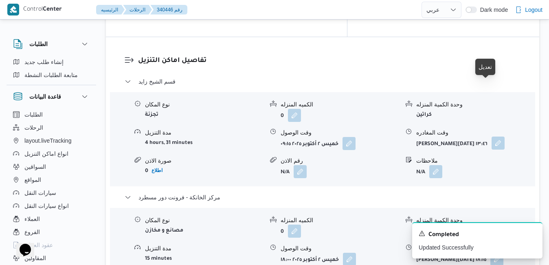
click at [491, 136] on button "button" at bounding box center [497, 142] width 13 height 13
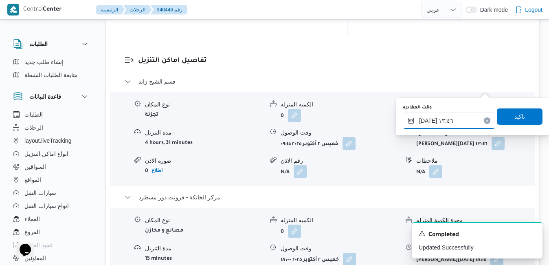
click at [455, 123] on input "٠٢/١٠/٢٠٢٥ ١٣:٤٦" at bounding box center [449, 120] width 92 height 16
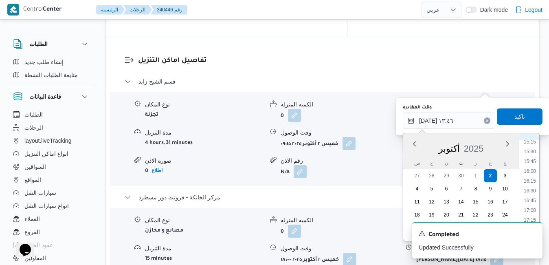
scroll to position [653, 0]
click at [530, 154] on li "17:00" at bounding box center [529, 155] width 19 height 8
type input "[DATE] ١٧:٠٠"
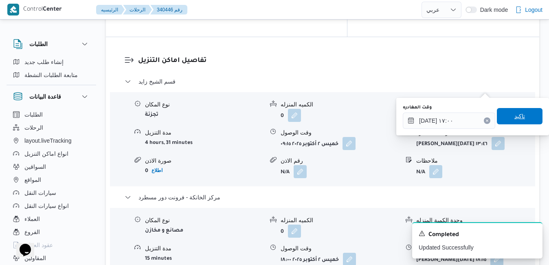
click at [521, 116] on span "تاكيد" at bounding box center [520, 116] width 46 height 16
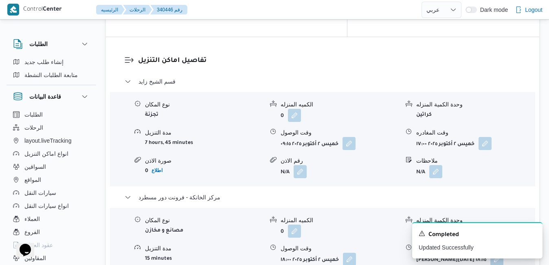
scroll to position [0, 0]
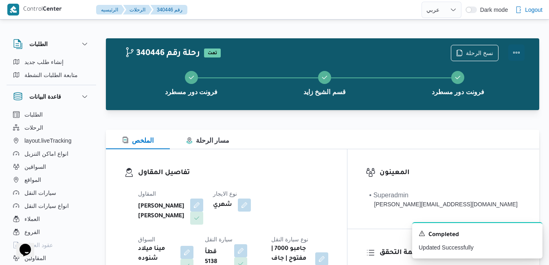
click at [515, 49] on button "Actions" at bounding box center [516, 52] width 16 height 16
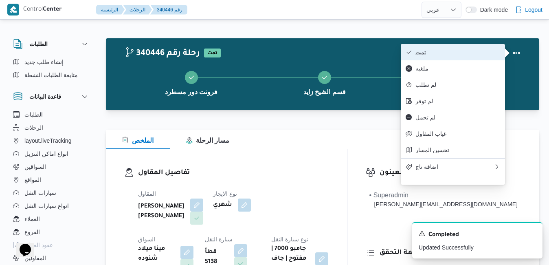
click at [485, 52] on span "تمت" at bounding box center [457, 52] width 85 height 7
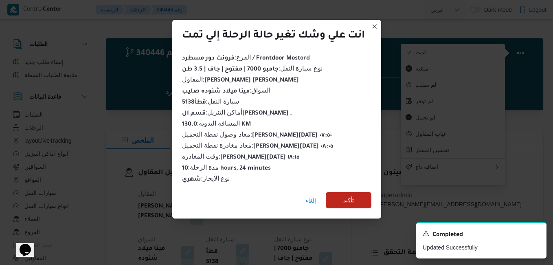
click at [367, 195] on span "تأكيد" at bounding box center [349, 200] width 46 height 16
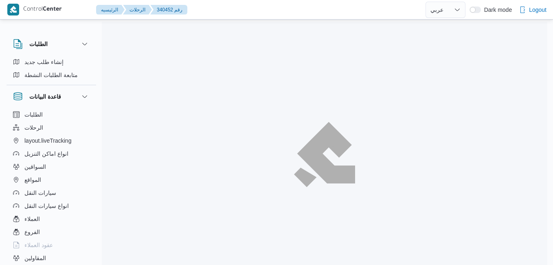
select select "ar"
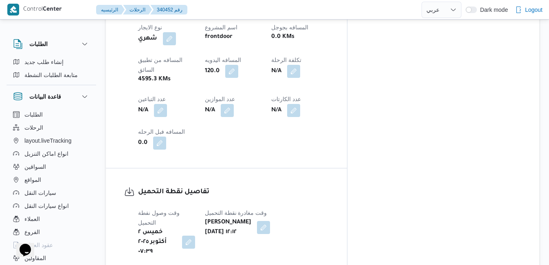
scroll to position [475, 0]
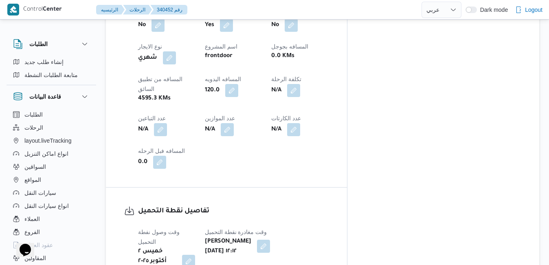
click at [270, 239] on button "button" at bounding box center [263, 245] width 13 height 13
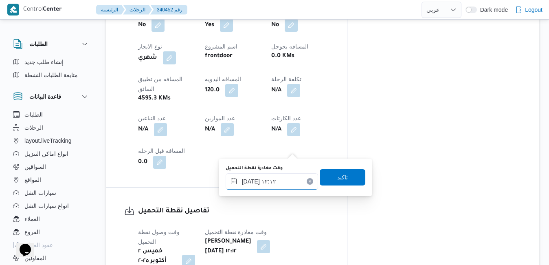
click at [267, 184] on input "[DATE] ١٢:١٢" at bounding box center [271, 181] width 92 height 16
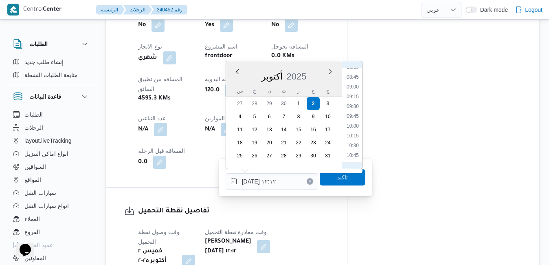
scroll to position [254, 0]
click at [350, 140] on li "08:15" at bounding box center [352, 140] width 19 height 8
type input "[DATE] ٠٨:١٥"
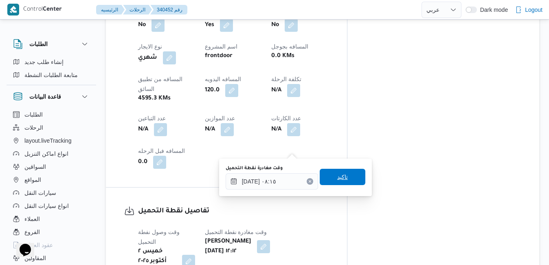
click at [337, 177] on span "تاكيد" at bounding box center [342, 177] width 11 height 10
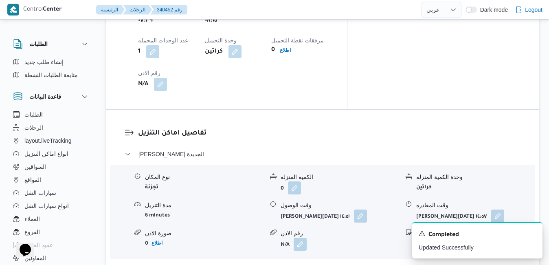
scroll to position [736, 0]
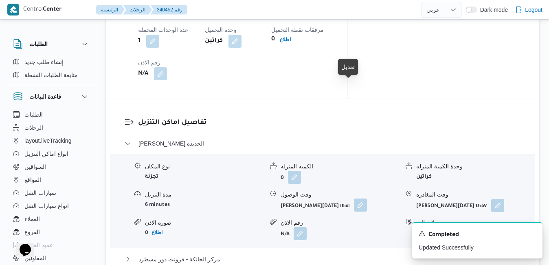
click at [354, 198] on button "button" at bounding box center [360, 204] width 13 height 13
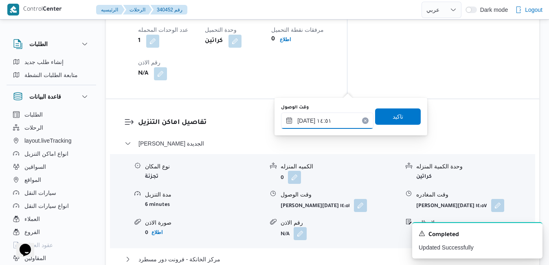
click at [326, 118] on input "٠٢/١٠/٢٠٢٥ ١٤:٥١" at bounding box center [327, 120] width 92 height 16
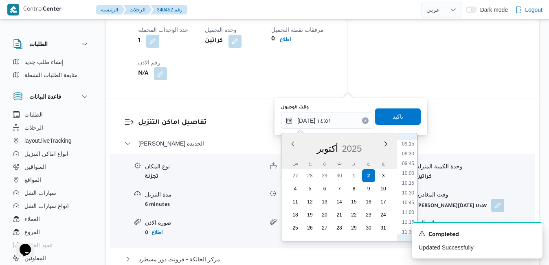
scroll to position [279, 0]
click at [403, 216] on li "09:00" at bounding box center [407, 216] width 19 height 8
type input "٠٢/١٠/٢٠٢٥ ٠٩:٠٠"
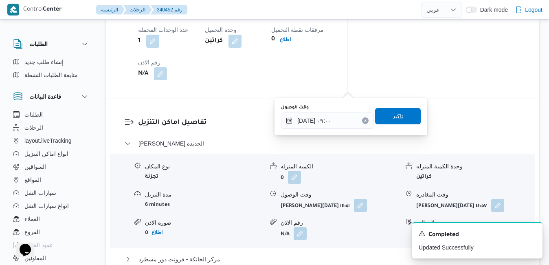
click at [398, 117] on span "تاكيد" at bounding box center [398, 116] width 46 height 16
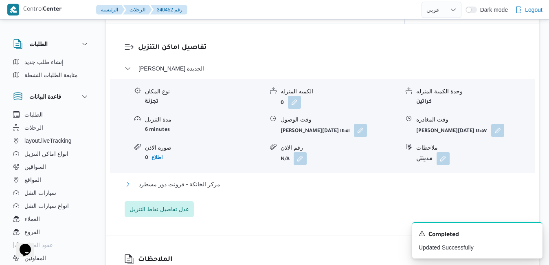
click at [363, 179] on button "مركز الخانكة - فرونت دور مسطرد" at bounding box center [323, 184] width 396 height 10
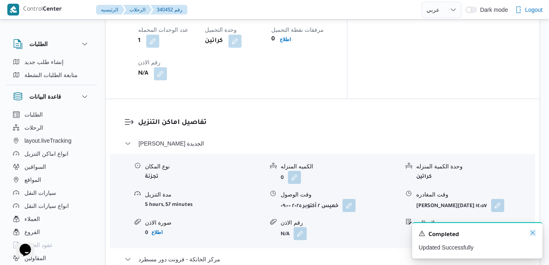
click at [531, 233] on icon "Dismiss toast" at bounding box center [532, 232] width 7 height 7
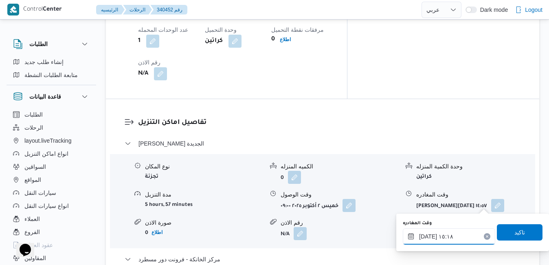
click at [447, 236] on input "٠٢/١٠/٢٠٢٥ ١٥:١٨" at bounding box center [449, 236] width 92 height 16
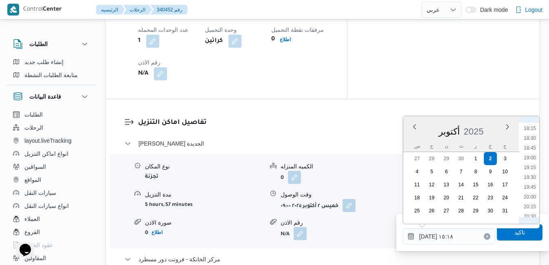
scroll to position [629, 0]
click at [529, 200] on li "18:00" at bounding box center [529, 201] width 19 height 8
type input "٠٢/١٠/٢٠٢٥ ١٨:٠٠"
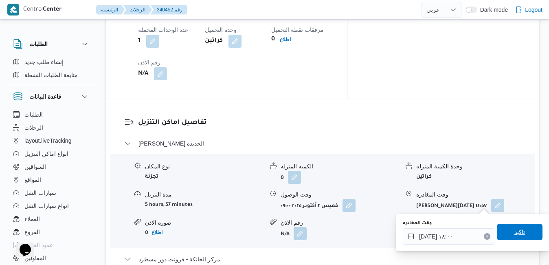
click at [514, 236] on span "تاكيد" at bounding box center [519, 232] width 11 height 10
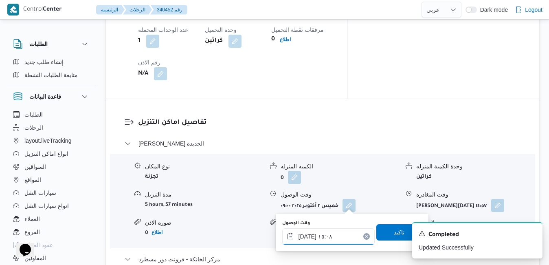
click at [326, 237] on input "٠٢/١٠/٢٠٢٥ ١٥:٠٨" at bounding box center [328, 236] width 92 height 16
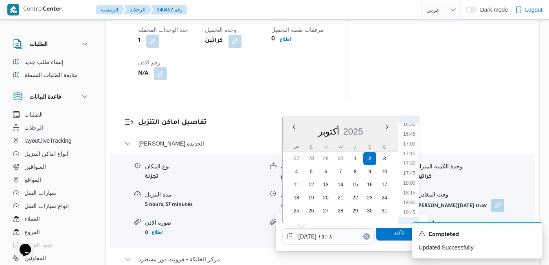
scroll to position [619, 0]
click at [409, 197] on li "17:45" at bounding box center [409, 201] width 19 height 8
type input "٠٢/١٠/٢٠٢٥ ١٧:٤٥"
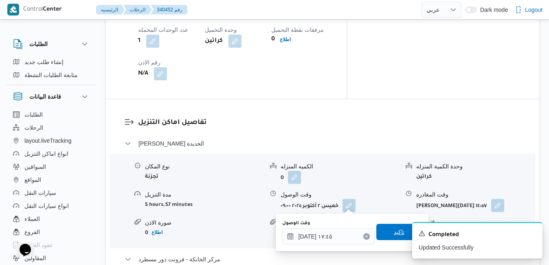
click at [378, 228] on span "تاكيد" at bounding box center [399, 231] width 46 height 16
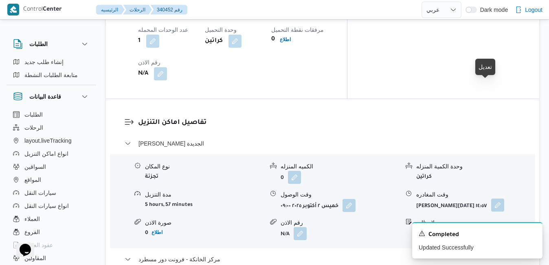
click at [491, 198] on button "button" at bounding box center [497, 204] width 13 height 13
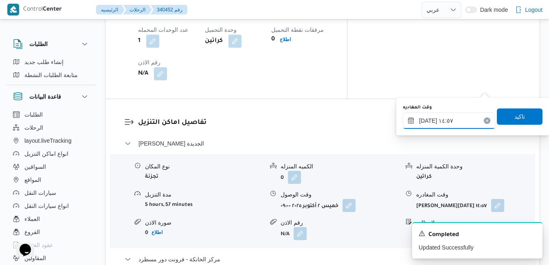
click at [458, 119] on input "٠٢/١٠/٢٠٢٥ ١٤:٥٧" at bounding box center [449, 120] width 92 height 16
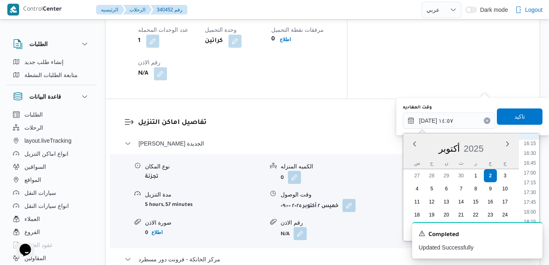
scroll to position [609, 0]
click at [533, 200] on li "17:00" at bounding box center [529, 199] width 19 height 8
type input "٠٢/١٠/٢٠٢٥ ١٧:٠٠"
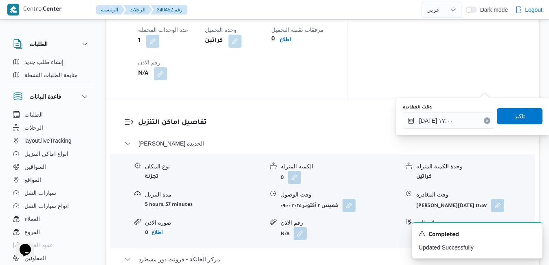
click at [521, 120] on span "تاكيد" at bounding box center [520, 116] width 46 height 16
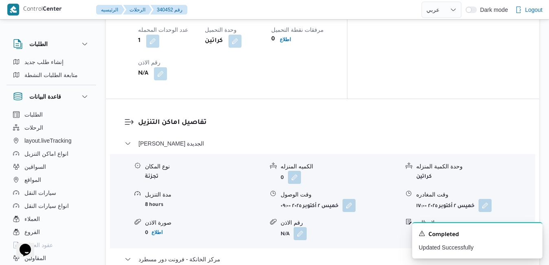
scroll to position [0, 0]
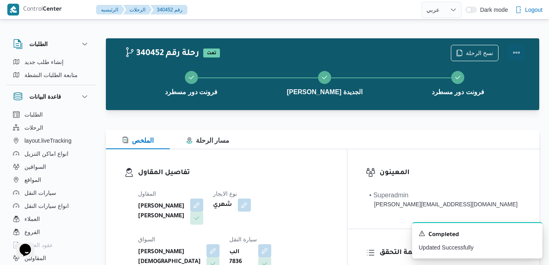
click at [519, 49] on button "Actions" at bounding box center [516, 52] width 16 height 16
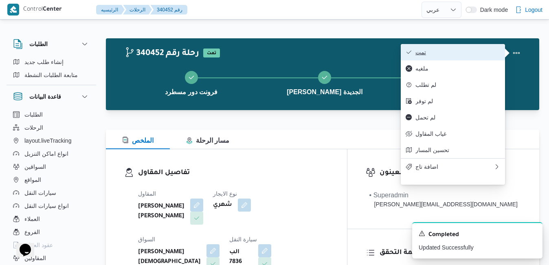
click at [478, 55] on span "تمت" at bounding box center [457, 52] width 85 height 7
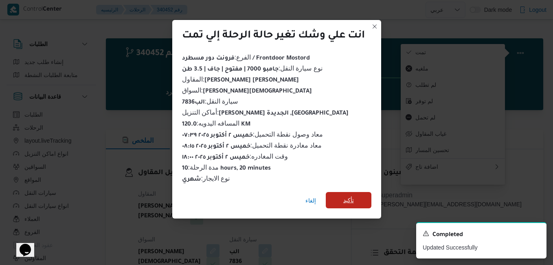
click at [348, 195] on span "تأكيد" at bounding box center [348, 200] width 11 height 10
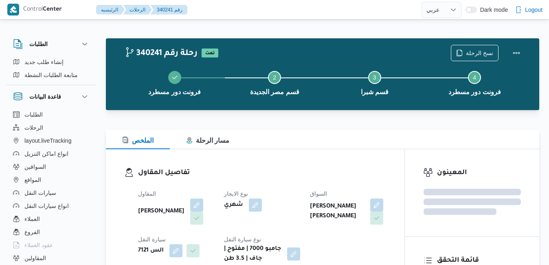
select select "ar"
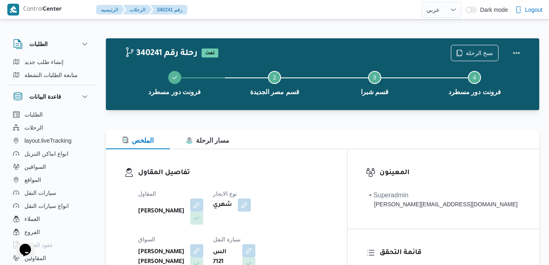
click at [245, 169] on h3 "تفاصيل المقاول" at bounding box center [233, 172] width 190 height 11
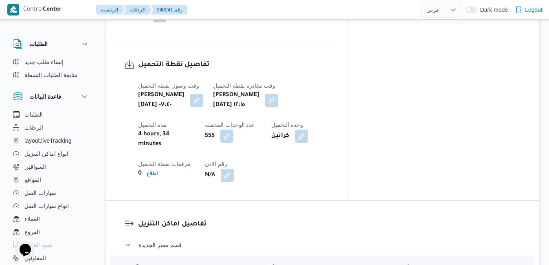
scroll to position [644, 0]
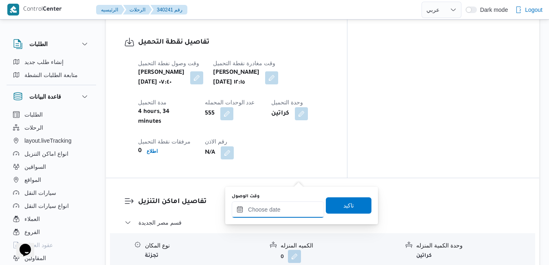
click at [275, 209] on input "وقت الوصول" at bounding box center [278, 209] width 92 height 16
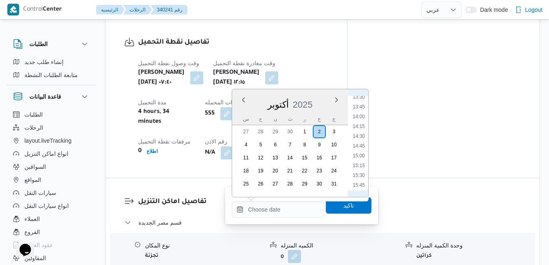
scroll to position [455, 0]
click at [360, 133] on li "12:30" at bounding box center [358, 133] width 19 height 8
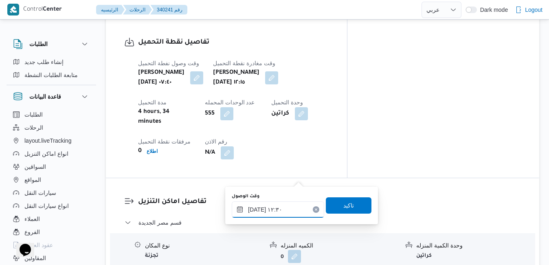
click at [256, 210] on input "٠٢/١٠/٢٠٢٥ ١٢:٣٠" at bounding box center [278, 209] width 92 height 16
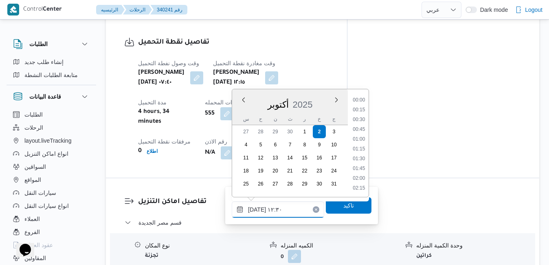
click at [256, 210] on input "٠٢/١٠/٢٠٢٥ ١٢:٣٠" at bounding box center [278, 209] width 92 height 16
type input "٠٢/١٠/٢٠٢٥ ١٢:٥٠"
click at [328, 207] on span "تاكيد" at bounding box center [349, 205] width 46 height 16
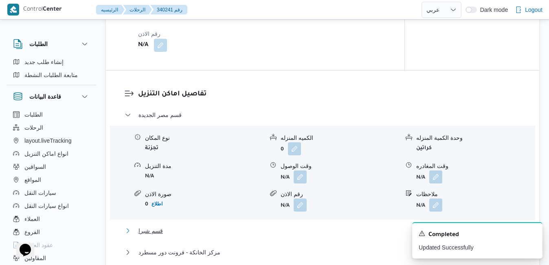
click at [286, 230] on button "قسم شبرا" at bounding box center [323, 230] width 396 height 10
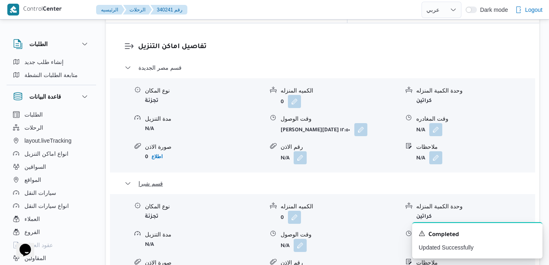
scroll to position [823, 0]
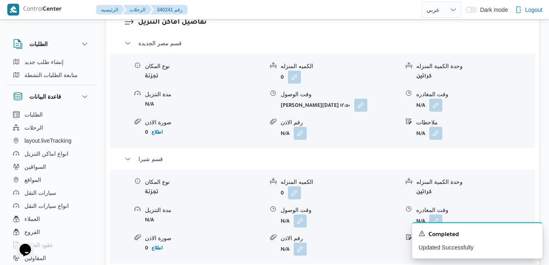
click at [533, 234] on icon "Dismiss toast" at bounding box center [532, 232] width 7 height 7
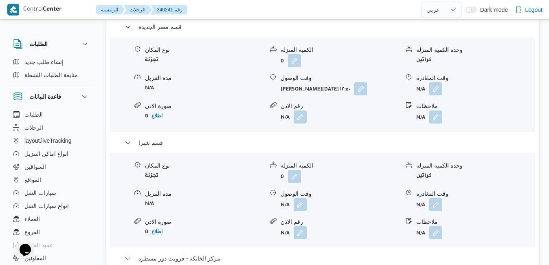
scroll to position [856, 0]
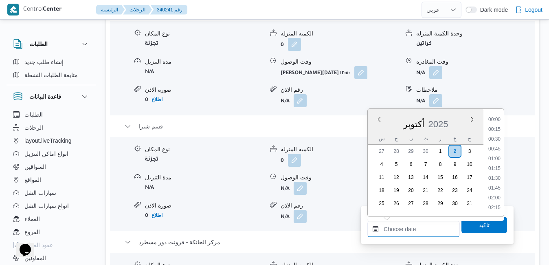
click at [408, 227] on input "وقت المغادره" at bounding box center [413, 229] width 92 height 16
click at [494, 173] on li "17:15" at bounding box center [494, 173] width 19 height 8
type input "٠٢/١٠/٢٠٢٥ ١٧:١٥"
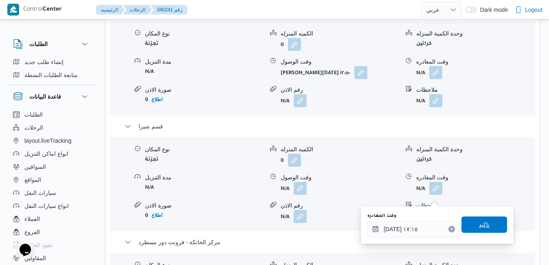
click at [479, 224] on span "تاكيد" at bounding box center [484, 224] width 11 height 10
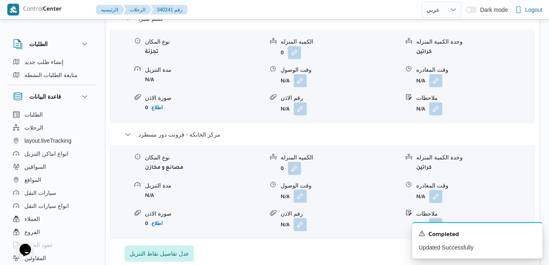
click at [297, 195] on button "button" at bounding box center [299, 195] width 13 height 13
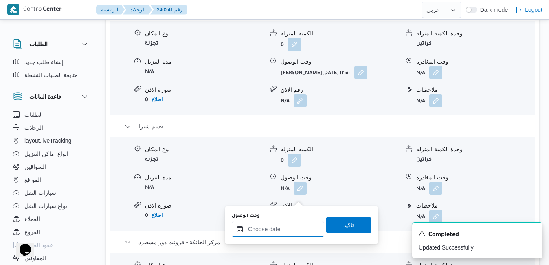
click at [291, 228] on input "وقت الوصول" at bounding box center [278, 229] width 92 height 16
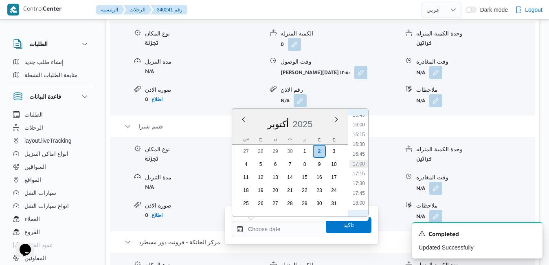
click at [360, 163] on li "17:00" at bounding box center [358, 164] width 19 height 8
type input "٠٢/١٠/٢٠٢٥ ١٧:٠٠"
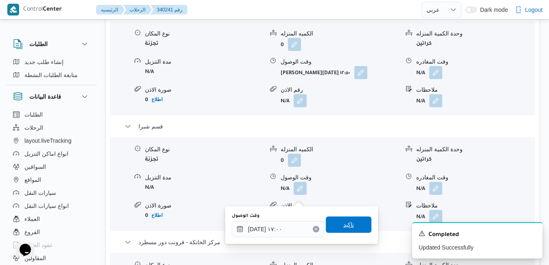
click at [344, 229] on span "تاكيد" at bounding box center [349, 224] width 46 height 16
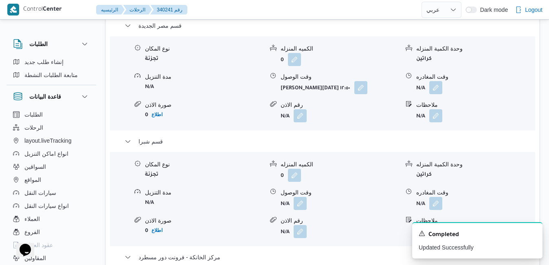
scroll to position [839, 0]
click at [440, 197] on button "button" at bounding box center [435, 203] width 13 height 13
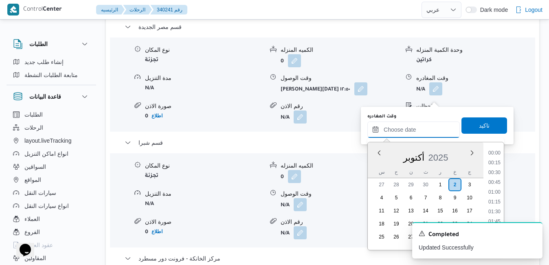
click at [413, 129] on input "وقت المغادره" at bounding box center [413, 129] width 92 height 16
click at [493, 178] on li "16:30" at bounding box center [494, 177] width 19 height 8
type input "٠٢/١٠/٢٠٢٥ ١٦:٣٠"
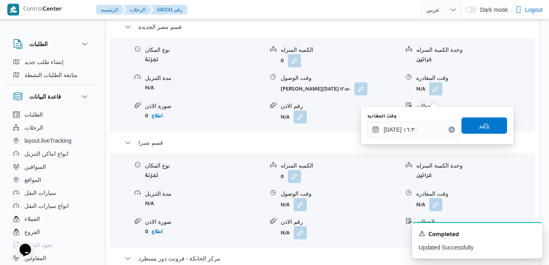
click at [482, 118] on span "تاكيد" at bounding box center [484, 125] width 46 height 16
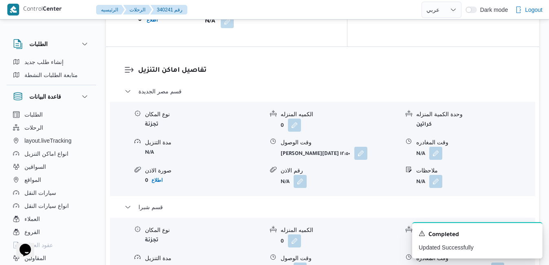
scroll to position [774, 0]
click at [533, 232] on icon "Dismiss toast" at bounding box center [532, 232] width 4 height 4
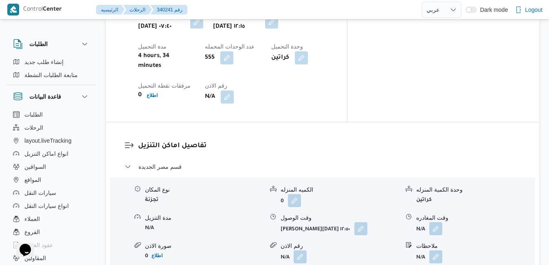
scroll to position [709, 0]
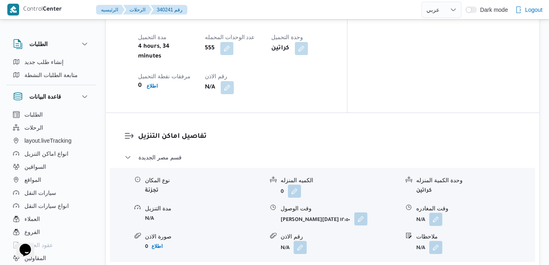
click at [354, 212] on button "button" at bounding box center [360, 218] width 13 height 13
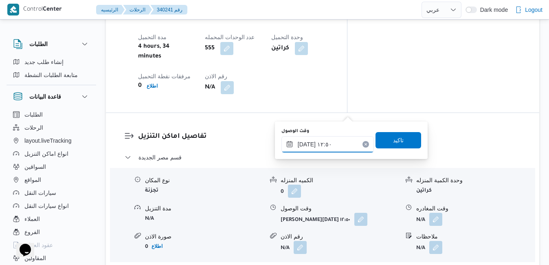
click at [324, 143] on input "٠٢/١٠/٢٠٢٥ ١٢:٥٠" at bounding box center [327, 144] width 92 height 16
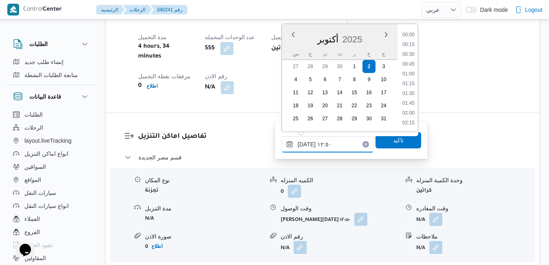
scroll to position [449, 0]
click at [411, 85] on li "12:45" at bounding box center [408, 84] width 19 height 8
type input "٠٢/١٠/٢٠٢٥ ١٢:٤٥"
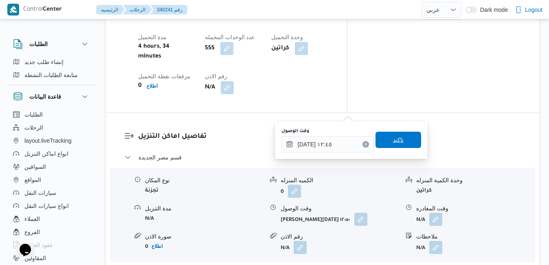
click at [383, 140] on span "تاكيد" at bounding box center [398, 139] width 46 height 16
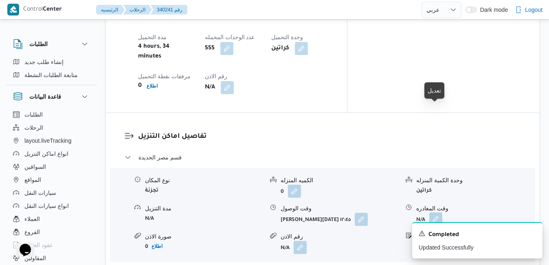
click at [437, 212] on button "button" at bounding box center [435, 218] width 13 height 13
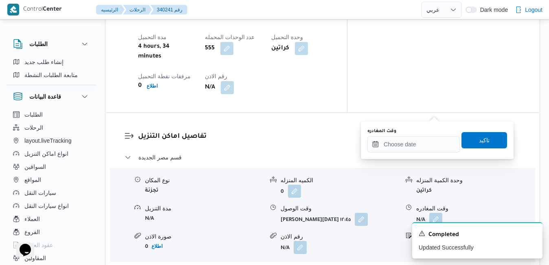
click at [520, 232] on div "ملاحظات" at bounding box center [475, 236] width 118 height 9
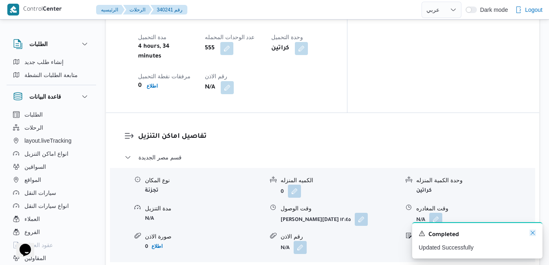
click at [532, 231] on icon "Dismiss toast" at bounding box center [532, 232] width 7 height 7
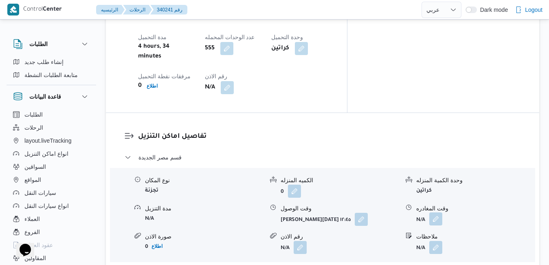
click at [434, 212] on button "button" at bounding box center [435, 218] width 13 height 13
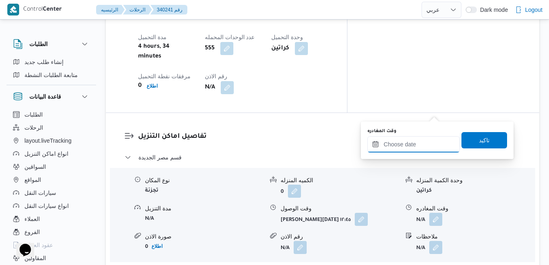
click at [417, 145] on input "وقت المغادره" at bounding box center [413, 144] width 92 height 16
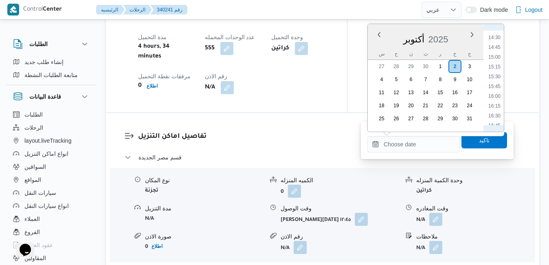
scroll to position [537, 0]
click at [497, 55] on li "14:15" at bounding box center [494, 54] width 19 height 8
type input "٠٢/١٠/٢٠٢٥ ١٤:١٥"
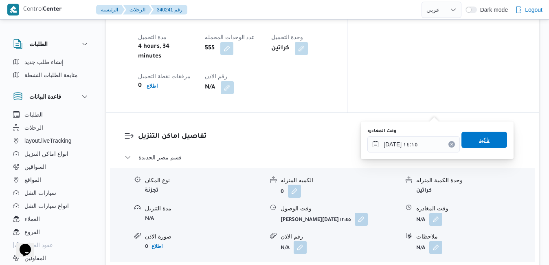
click at [479, 143] on span "تاكيد" at bounding box center [484, 140] width 11 height 10
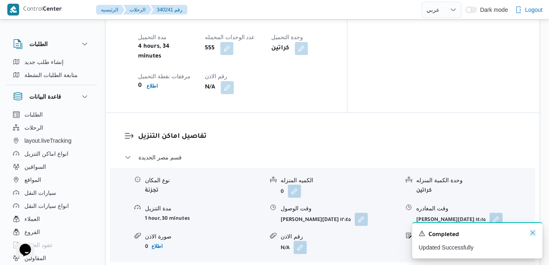
click at [534, 232] on icon "Dismiss toast" at bounding box center [532, 232] width 7 height 7
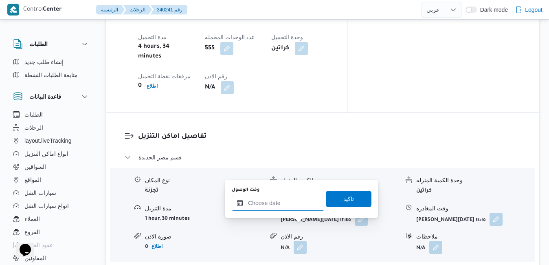
click at [299, 208] on input "وقت الوصول" at bounding box center [278, 203] width 92 height 16
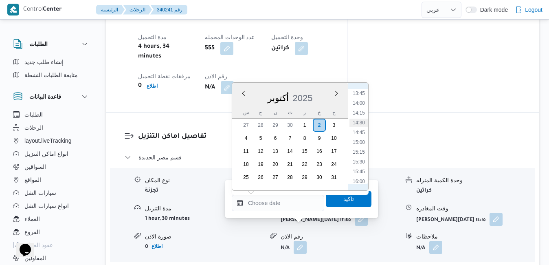
click at [360, 121] on li "14:30" at bounding box center [358, 122] width 19 height 8
type input "٠٢/١٠/٢٠٢٥ ١٤:٣٠"
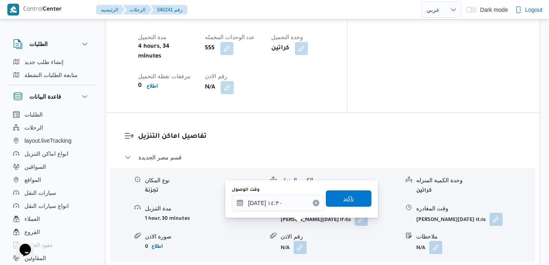
click at [351, 199] on span "تاكيد" at bounding box center [349, 198] width 46 height 16
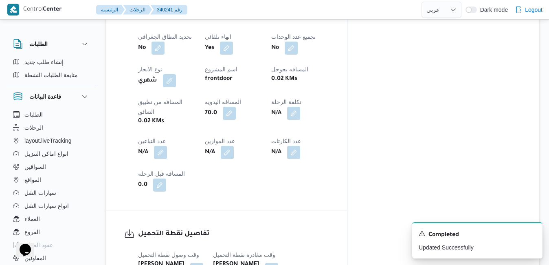
scroll to position [0, 0]
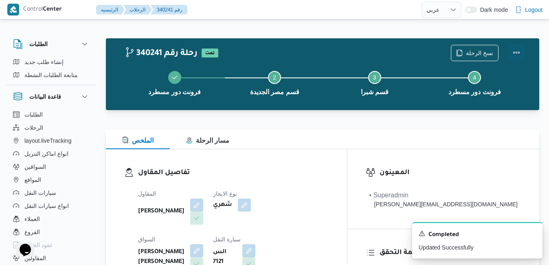
click at [514, 51] on button "Actions" at bounding box center [516, 52] width 16 height 16
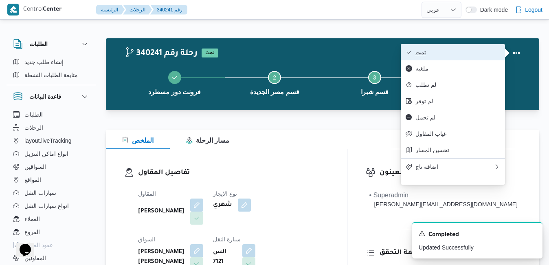
click at [470, 54] on span "تمت" at bounding box center [457, 52] width 85 height 7
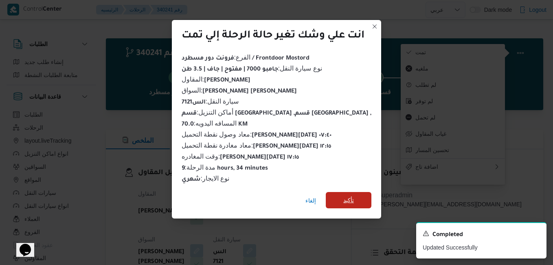
click at [353, 196] on span "تأكيد" at bounding box center [348, 200] width 11 height 10
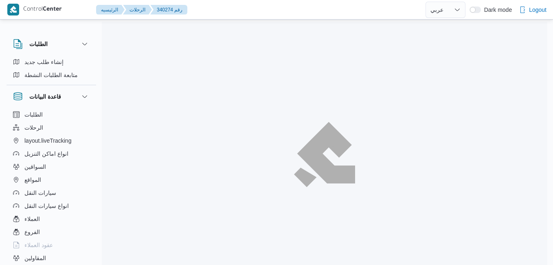
select select "ar"
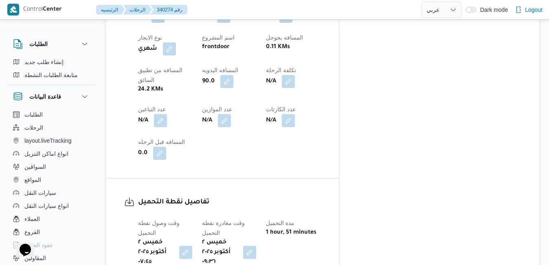
scroll to position [462, 0]
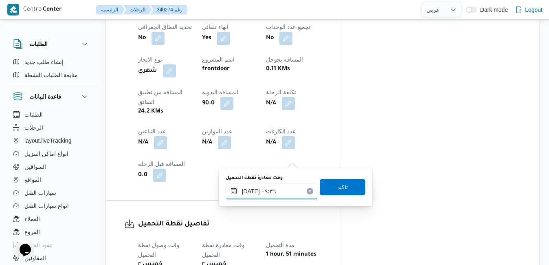
click at [264, 187] on input "[DATE] ٠٩:٣٦" at bounding box center [271, 191] width 92 height 16
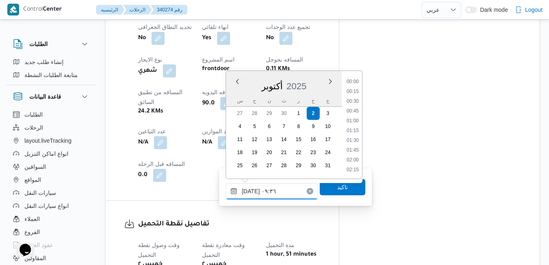
scroll to position [322, 0]
click at [354, 81] on li "08:15" at bounding box center [352, 82] width 19 height 8
type input "٠٢/١٠/٢٠٢٥ ٠٨:١٥"
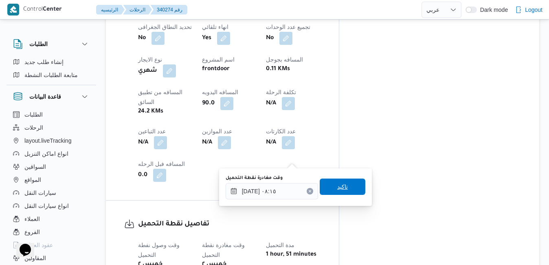
click at [323, 183] on span "تاكيد" at bounding box center [343, 186] width 46 height 16
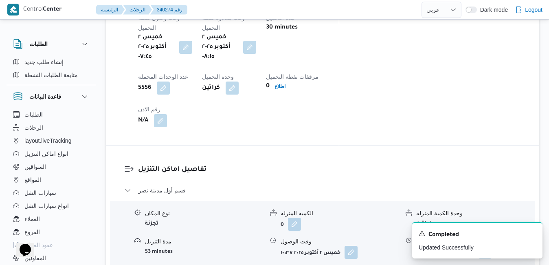
scroll to position [690, 0]
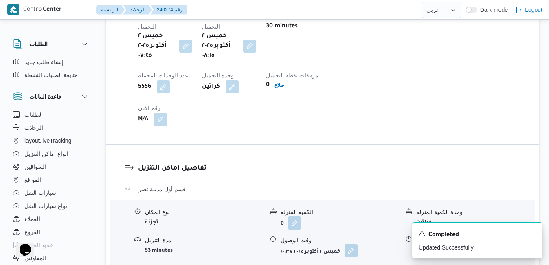
click at [351, 244] on button "button" at bounding box center [350, 250] width 13 height 13
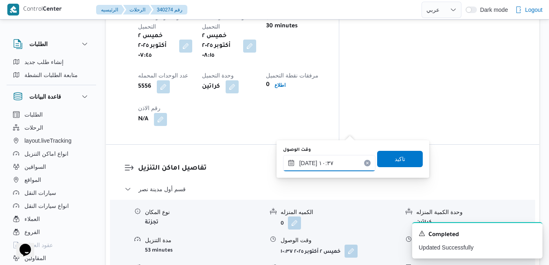
click at [316, 165] on input "٠٢/١٠/٢٠٢٥ ١٠:٣٧" at bounding box center [329, 163] width 92 height 16
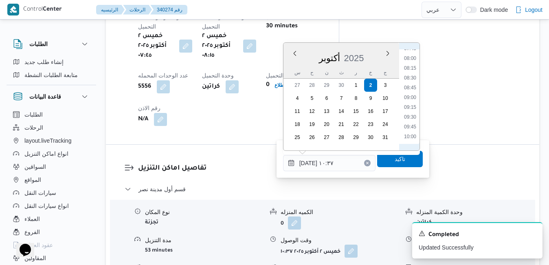
scroll to position [278, 0]
click at [411, 129] on li "09:00" at bounding box center [410, 127] width 19 height 8
type input "[DATE] ٠٩:٠٠"
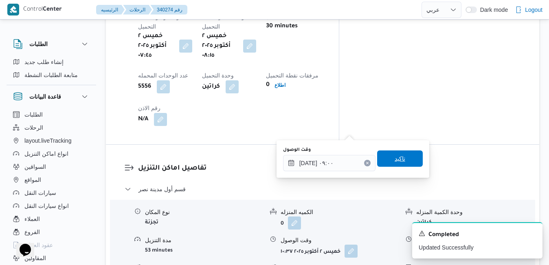
click at [396, 163] on span "تاكيد" at bounding box center [400, 158] width 46 height 16
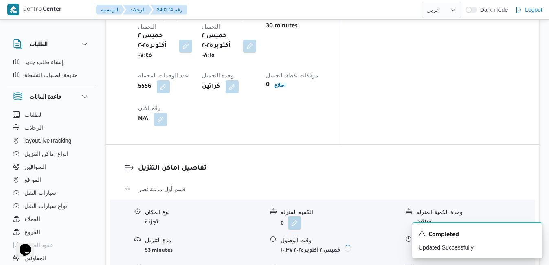
click at [335, 184] on div "قسم أول مدينة نصر نوع المكان تجزئة الكميه المنزله 0 وحدة الكمية المنزله كراتين …" at bounding box center [323, 260] width 396 height 153
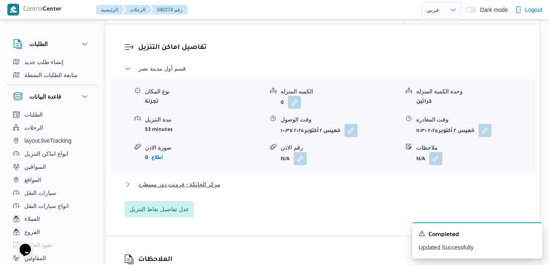
click at [352, 184] on button "مركز الخانكة - فرونت دور مسطرد" at bounding box center [323, 184] width 396 height 10
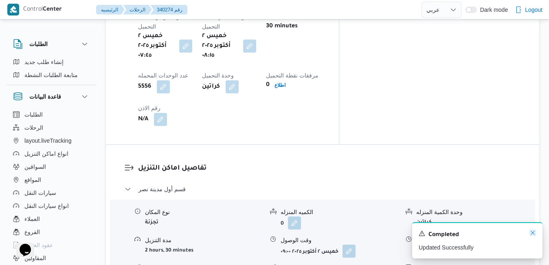
click at [531, 233] on icon "Dismiss toast" at bounding box center [532, 232] width 7 height 7
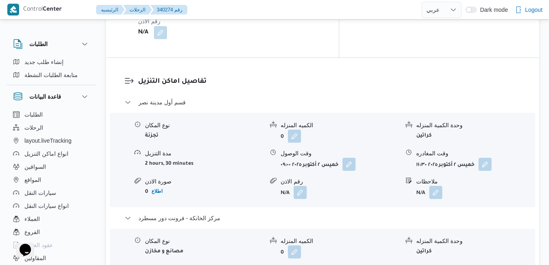
scroll to position [804, 0]
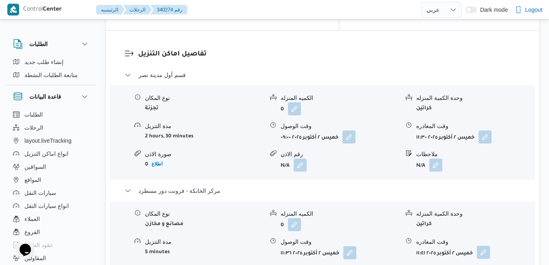
click at [483, 245] on button "button" at bounding box center [483, 251] width 13 height 13
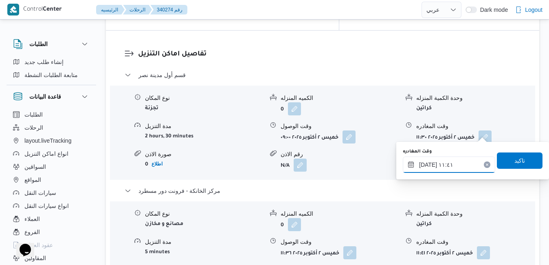
click at [446, 164] on input "٠٢/١٠/٢٠٢٥ ١١:٤١" at bounding box center [449, 164] width 92 height 16
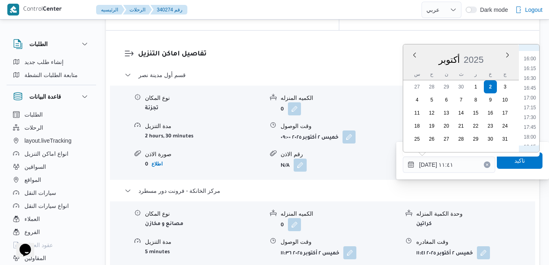
scroll to position [648, 0]
click at [532, 128] on li "18:30" at bounding box center [529, 130] width 19 height 8
type input "٠٢/١٠/٢٠٢٥ ١٨:٣٠"
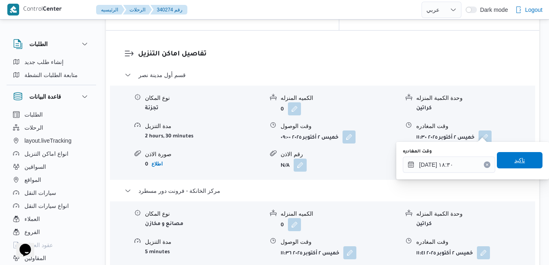
click at [514, 162] on span "تاكيد" at bounding box center [519, 160] width 11 height 10
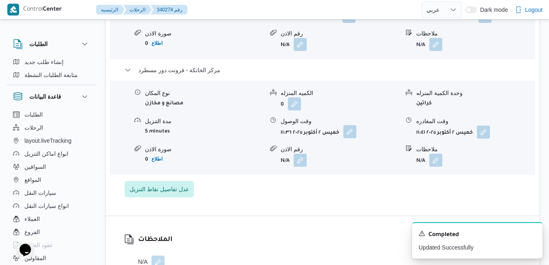
click at [353, 135] on button "button" at bounding box center [349, 131] width 13 height 13
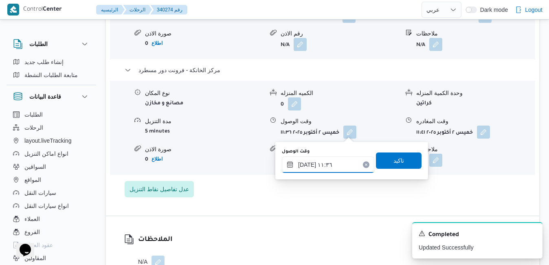
click at [342, 166] on input "٠٢/١٠/٢٠٢٥ ١١:٣٦" at bounding box center [328, 164] width 92 height 16
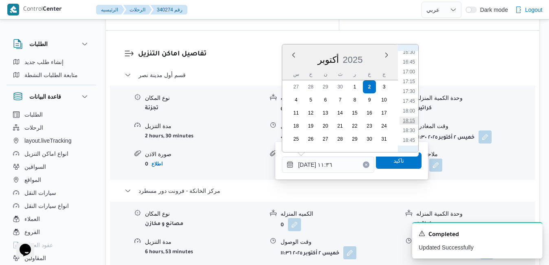
click at [410, 120] on li "18:15" at bounding box center [408, 120] width 19 height 8
type input "٠٢/١٠/٢٠٢٥ ١٨:١٥"
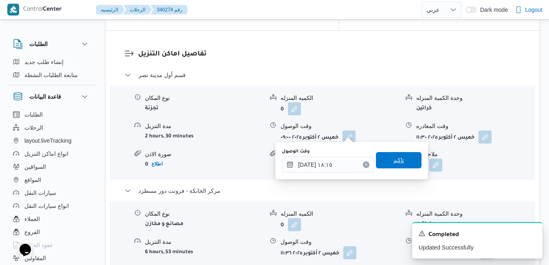
click at [396, 162] on span "تاكيد" at bounding box center [398, 160] width 11 height 10
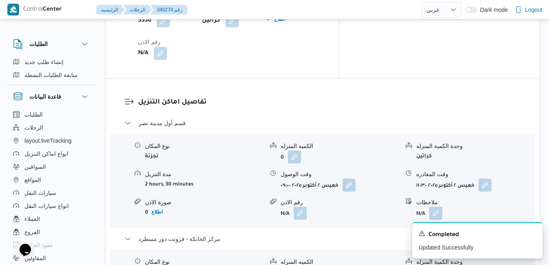
scroll to position [755, 0]
click at [484, 179] on button "button" at bounding box center [484, 185] width 13 height 13
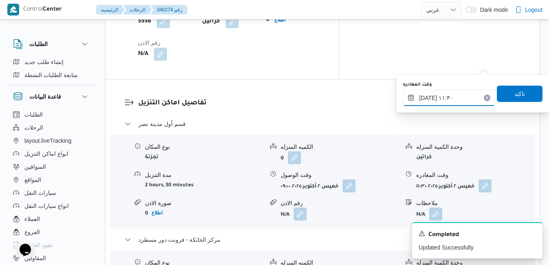
click at [446, 101] on input "٠٢/١٠/٢٠٢٥ ١١:٣٠" at bounding box center [449, 98] width 92 height 16
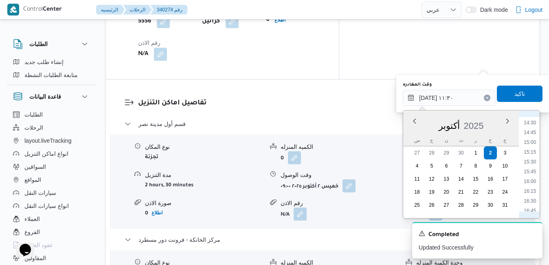
scroll to position [648, 0]
click at [531, 168] on li "17:45" at bounding box center [529, 167] width 19 height 8
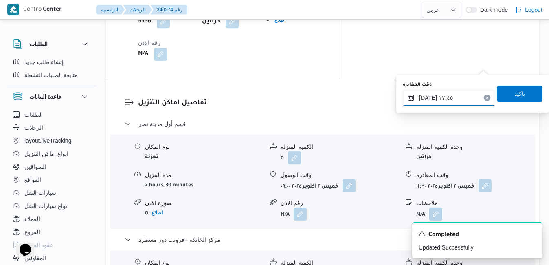
click at [430, 99] on input "[DATE] ١٧:٤٥" at bounding box center [449, 98] width 92 height 16
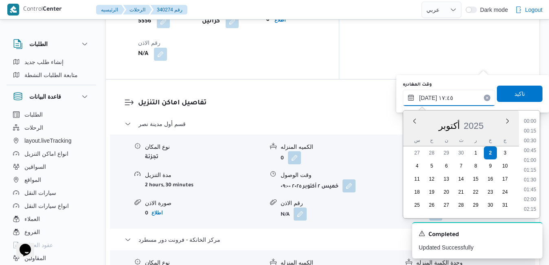
scroll to position [644, 0]
click at [430, 99] on input "[DATE] ١٧:٤٥" at bounding box center [449, 98] width 92 height 16
type input "٠٢/١٠/٢٠٢٥ ١٧:35"
click at [514, 90] on span "تاكيد" at bounding box center [519, 93] width 11 height 10
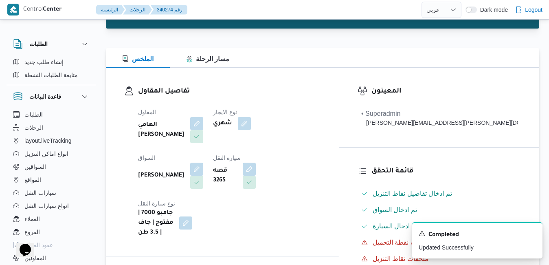
scroll to position [0, 0]
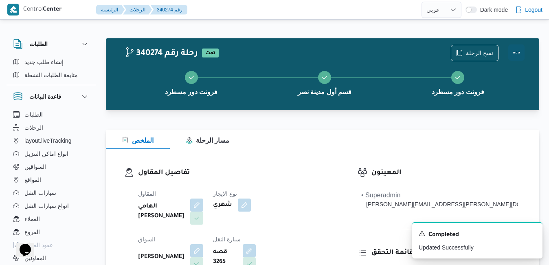
click at [514, 53] on button "Actions" at bounding box center [516, 52] width 16 height 16
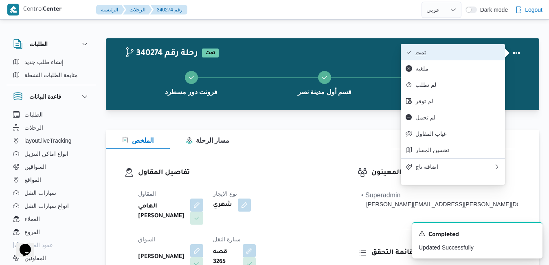
click at [479, 52] on span "تمت" at bounding box center [457, 52] width 85 height 7
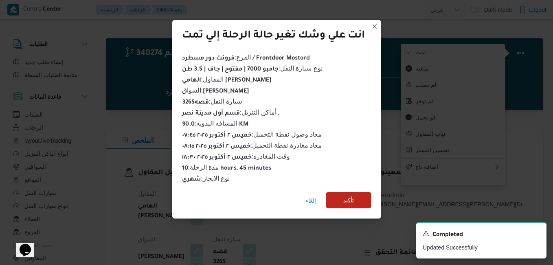
click at [354, 197] on span "تأكيد" at bounding box center [348, 200] width 11 height 10
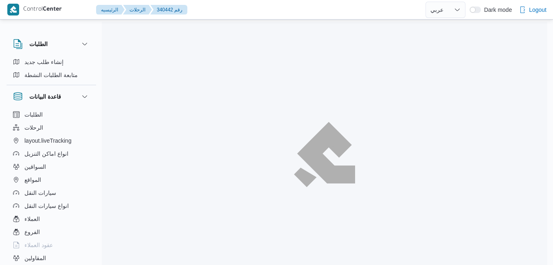
select select "ar"
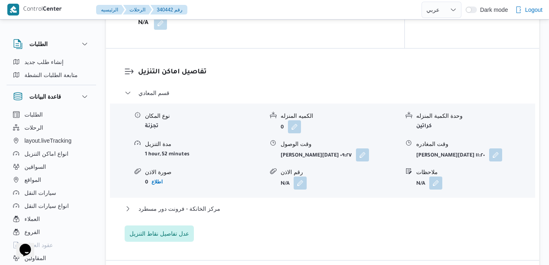
scroll to position [668, 0]
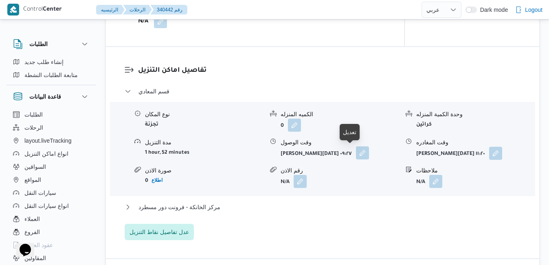
click at [356, 153] on button "button" at bounding box center [362, 152] width 13 height 13
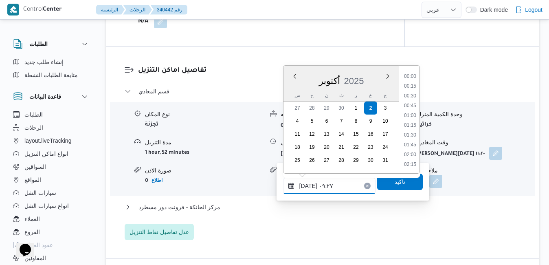
click at [317, 184] on input "٠٢/١٠/٢٠٢٥ ٠٩:٢٧" at bounding box center [329, 185] width 92 height 16
click at [273, 208] on button "مركز الخانكة - فرونت دور مسطرد" at bounding box center [323, 207] width 396 height 10
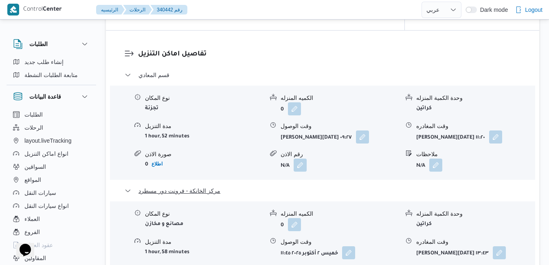
scroll to position [700, 0]
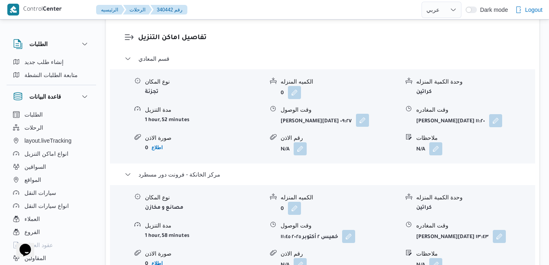
click at [356, 120] on button "button" at bounding box center [362, 120] width 13 height 13
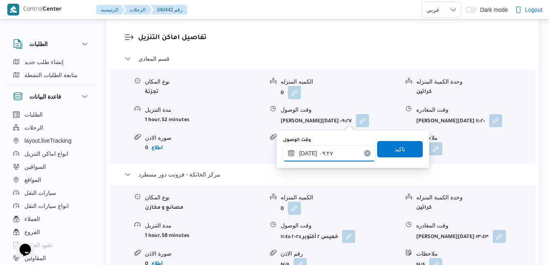
click at [320, 154] on input "٠٢/١٠/٢٠٢٥ ٠٩:٢٧" at bounding box center [329, 153] width 92 height 16
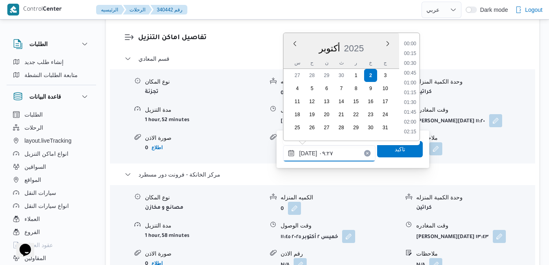
scroll to position [312, 0]
click at [411, 82] on li "09:00" at bounding box center [410, 83] width 19 height 8
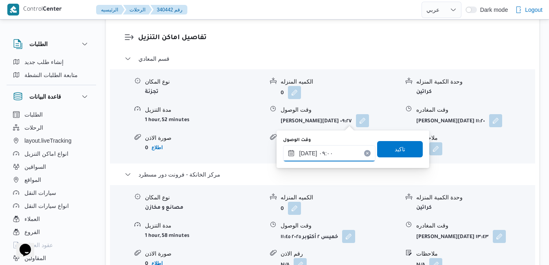
click at [309, 153] on input "٠٢/١٠/٢٠٢٥ ٠٩:٠٠" at bounding box center [329, 153] width 92 height 16
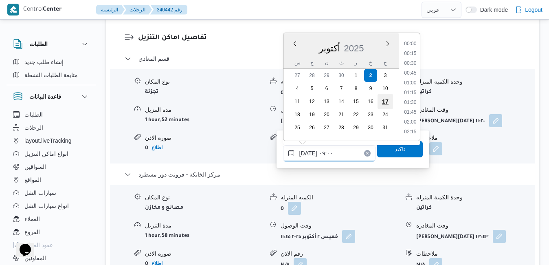
scroll to position [302, 0]
click at [412, 83] on li "08:45" at bounding box center [410, 83] width 19 height 8
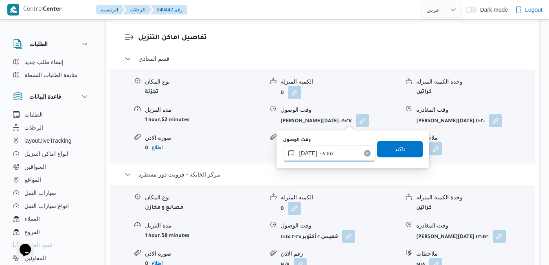
click at [309, 154] on input "٠٢/١٠/٢٠٢٥ ٠٨:٤٥" at bounding box center [329, 153] width 92 height 16
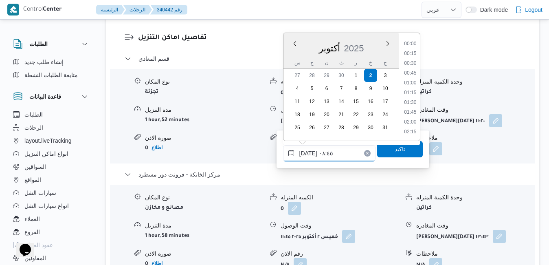
click at [309, 154] on input "٠٢/١٠/٢٠٢٥ ٠٨:٤٥" at bounding box center [329, 153] width 92 height 16
type input "٠٢/١٠/٢٠٢٥ ٠٨:٥٠"
click at [384, 149] on span "تاكيد" at bounding box center [400, 148] width 46 height 16
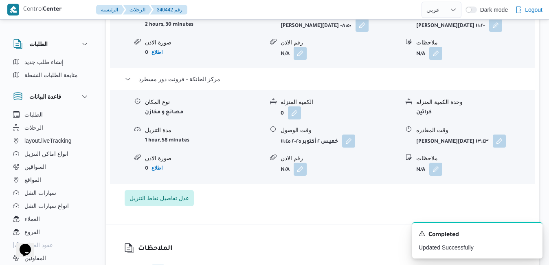
scroll to position [847, 0]
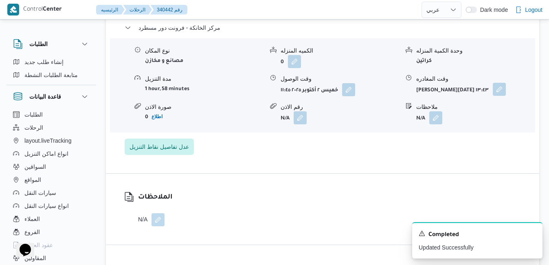
click at [492, 92] on button "button" at bounding box center [498, 89] width 13 height 13
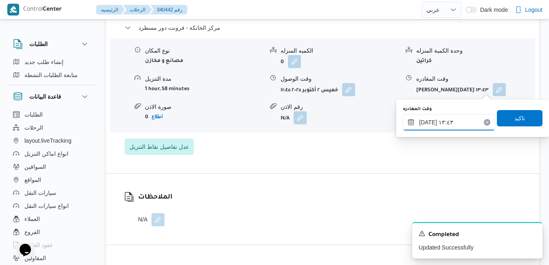
click at [438, 127] on input "٠٢/١٠/٢٠٢٥ ١٣:٤٣" at bounding box center [449, 122] width 92 height 16
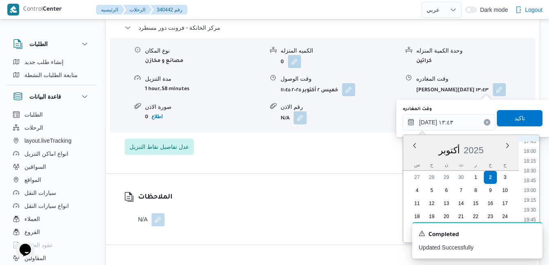
scroll to position [726, 0]
click at [530, 160] on li "19:00" at bounding box center [529, 162] width 19 height 8
type input "٠٢/١٠/٢٠٢٥ ١٩:٠٠"
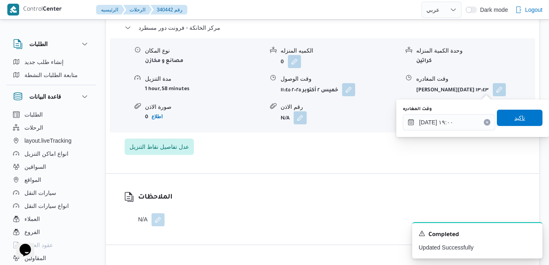
click at [522, 122] on span "تاكيد" at bounding box center [520, 117] width 46 height 16
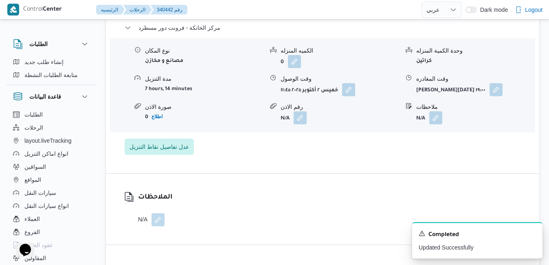
click at [355, 142] on div "قسم المعادي نوع المكان تجزئة الكميه المنزله 0 وحدة الكمية المنزله كراتين مدة ال…" at bounding box center [323, 30] width 396 height 247
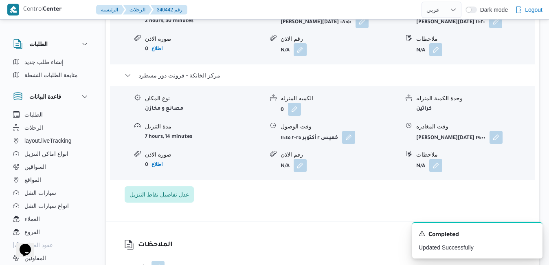
scroll to position [798, 0]
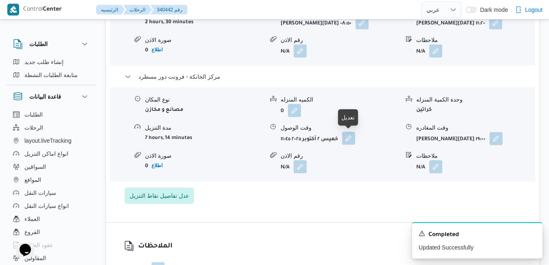
click at [350, 142] on button "button" at bounding box center [348, 137] width 13 height 13
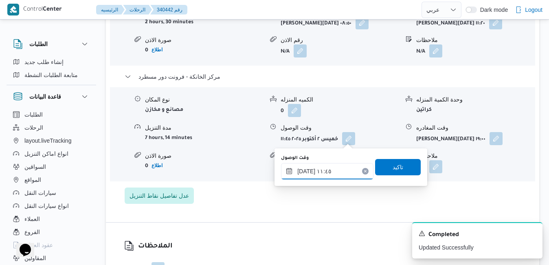
click at [326, 173] on input "٠٢/١٠/٢٠٢٥ ١١:٤٥" at bounding box center [327, 171] width 92 height 16
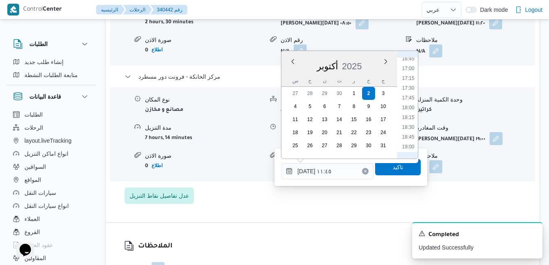
scroll to position [685, 0]
click at [413, 112] on li "18:45" at bounding box center [408, 109] width 19 height 8
type input "٠٢/١٠/٢٠٢٥ ١٨:٤٥"
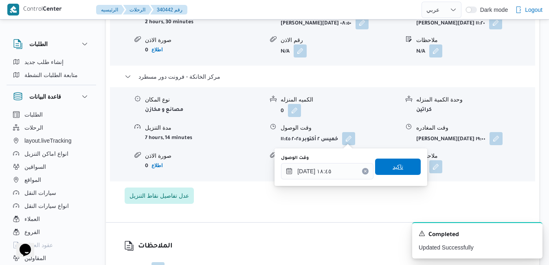
click at [392, 164] on span "تاكيد" at bounding box center [397, 167] width 11 height 10
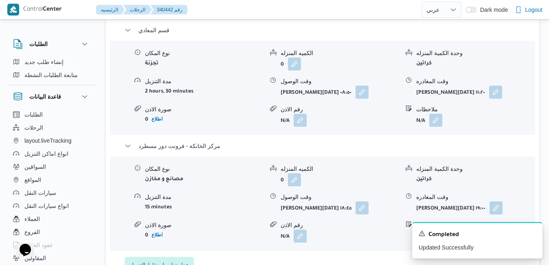
scroll to position [716, 0]
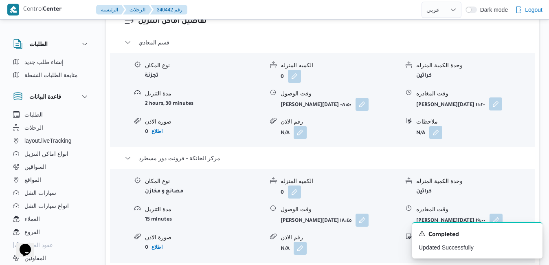
click at [489, 102] on button "button" at bounding box center [495, 103] width 13 height 13
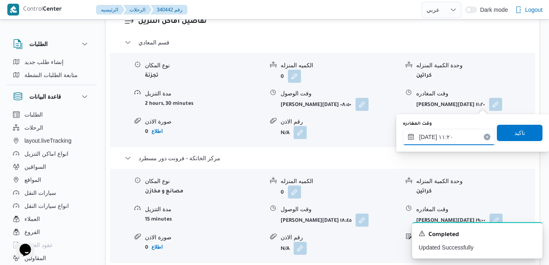
click at [449, 135] on input "٠٢/١٠/٢٠٢٥ ١١:٢٠" at bounding box center [449, 137] width 92 height 16
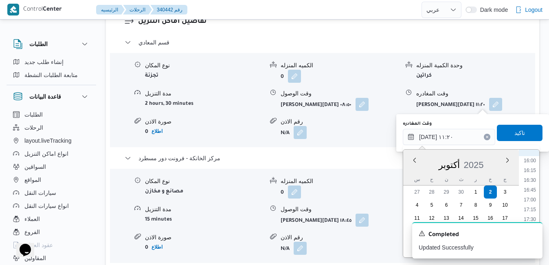
scroll to position [629, 0]
click at [532, 214] on li "17:30" at bounding box center [529, 214] width 19 height 8
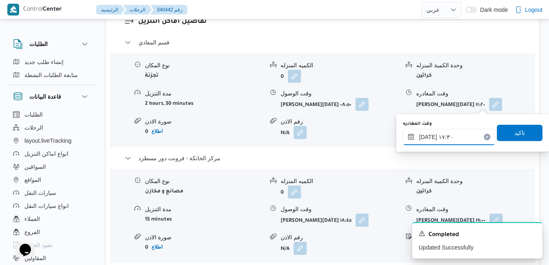
click at [427, 137] on input "[DATE] ١٧:٣٠" at bounding box center [449, 137] width 92 height 16
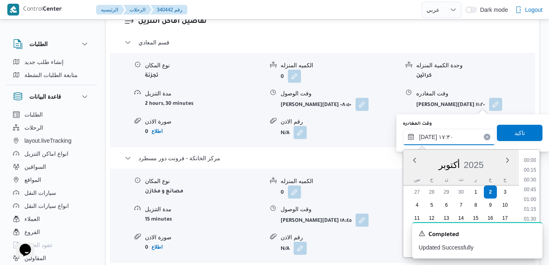
scroll to position [634, 0]
type input "٠٢/١٠/٢٠٢٥ ١٧:٤٥"
click at [514, 130] on span "تاكيد" at bounding box center [519, 132] width 11 height 10
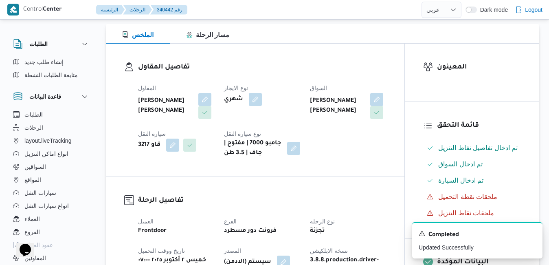
scroll to position [0, 0]
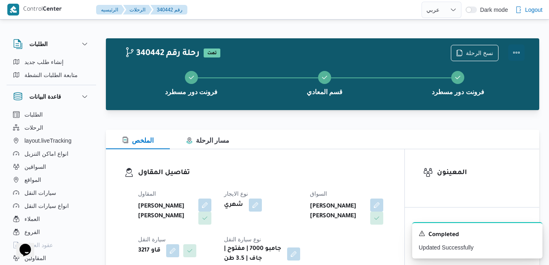
click at [510, 55] on button "Actions" at bounding box center [516, 52] width 16 height 16
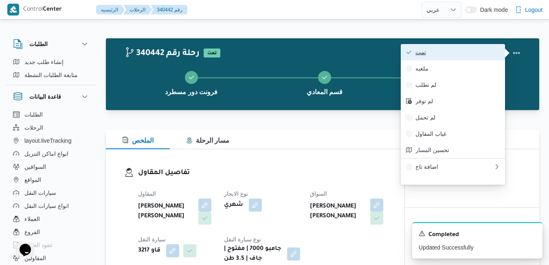
click at [486, 55] on span "تمت" at bounding box center [457, 52] width 85 height 7
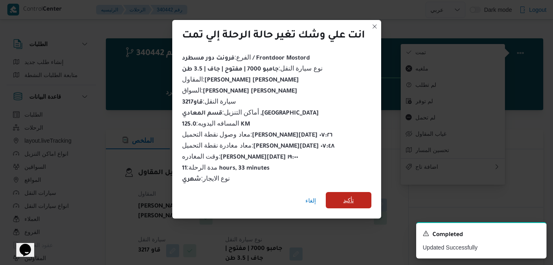
click at [351, 195] on span "تأكيد" at bounding box center [348, 200] width 11 height 10
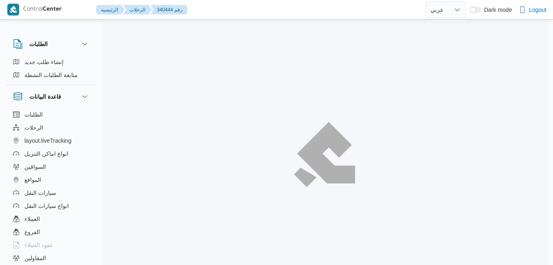
select select "ar"
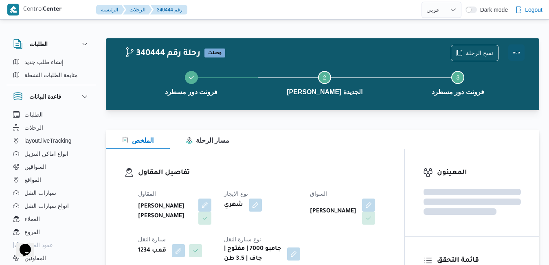
click at [519, 49] on button "Actions" at bounding box center [516, 52] width 16 height 16
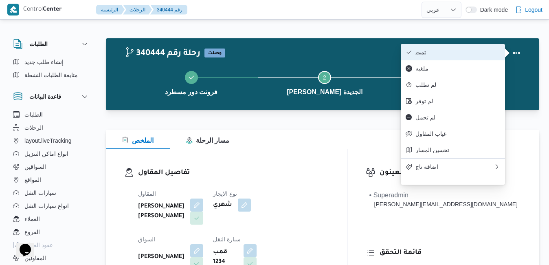
click at [482, 55] on span "تمت" at bounding box center [457, 52] width 85 height 7
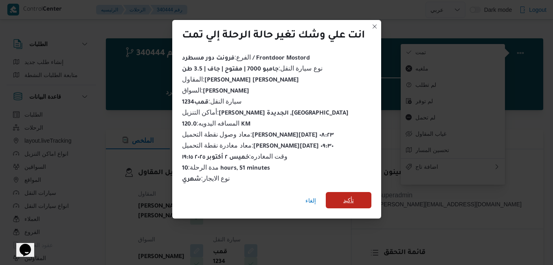
click at [362, 194] on span "تأكيد" at bounding box center [349, 200] width 46 height 16
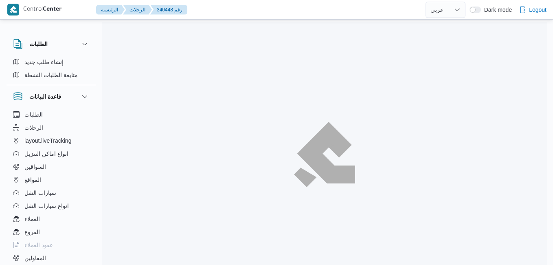
select select "ar"
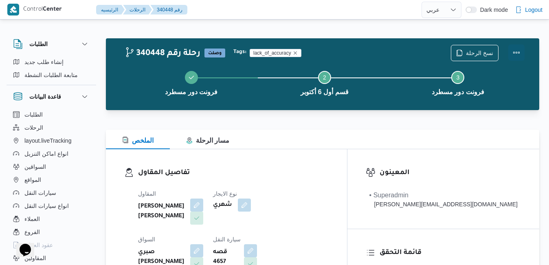
click at [520, 56] on button "Actions" at bounding box center [516, 52] width 16 height 16
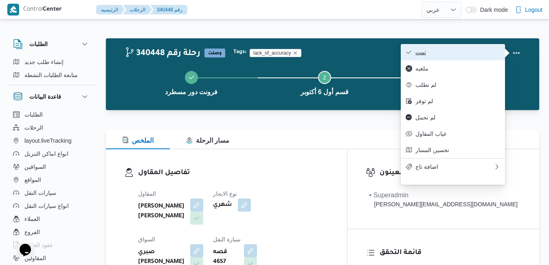
click at [491, 54] on span "تمت" at bounding box center [457, 52] width 85 height 7
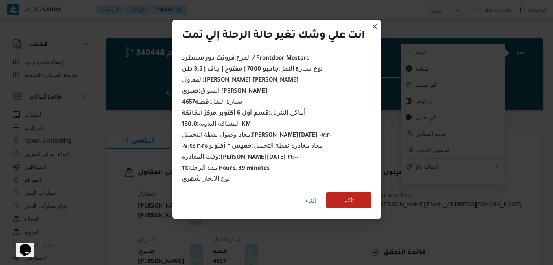
click at [358, 193] on span "تأكيد" at bounding box center [349, 200] width 46 height 16
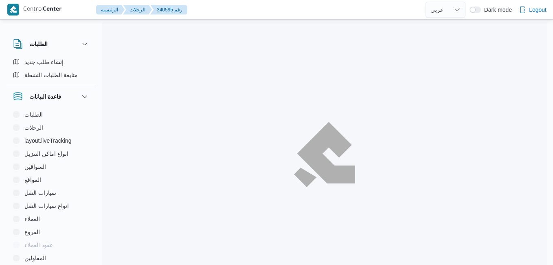
select select "ar"
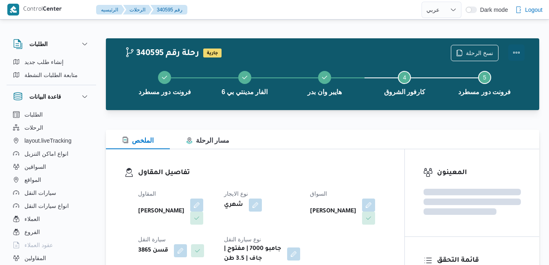
click at [516, 53] on button "Actions" at bounding box center [516, 52] width 16 height 16
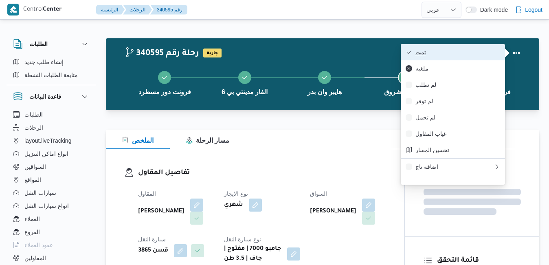
click at [474, 54] on span "تمت" at bounding box center [457, 52] width 85 height 7
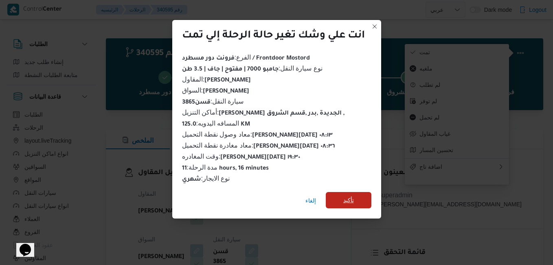
click at [347, 197] on span "تأكيد" at bounding box center [348, 200] width 11 height 10
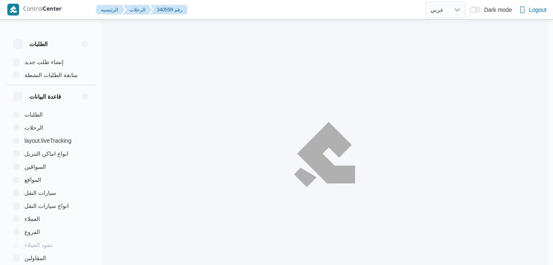
select select "ar"
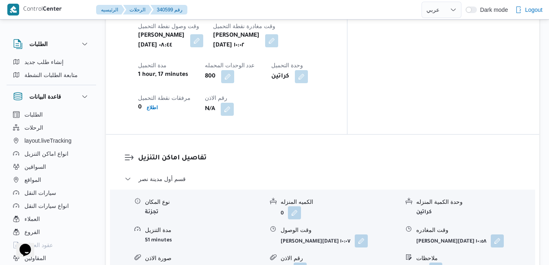
scroll to position [453, 0]
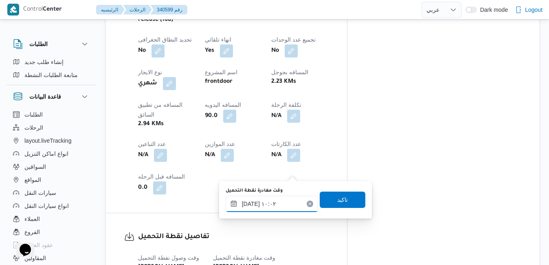
click at [263, 202] on input "[DATE] ١٠:٠٢" at bounding box center [271, 203] width 92 height 16
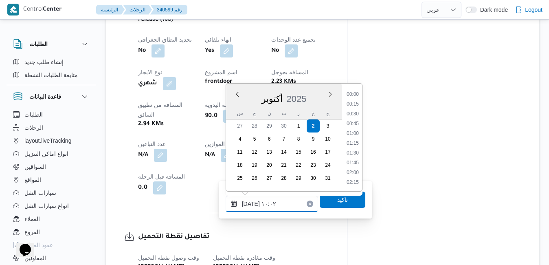
scroll to position [341, 0]
click at [354, 114] on li "09:15" at bounding box center [352, 114] width 19 height 8
type input "[DATE] ٠٩:١٥"
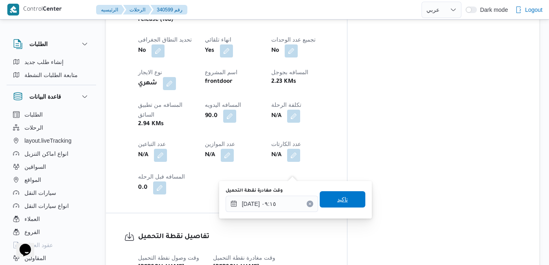
click at [325, 201] on span "تاكيد" at bounding box center [343, 199] width 46 height 16
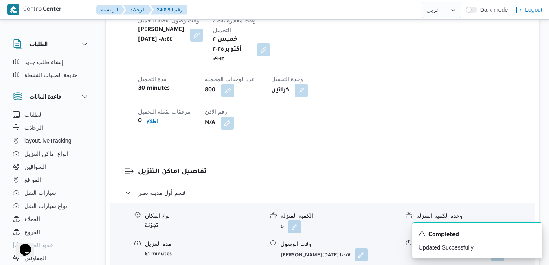
scroll to position [714, 0]
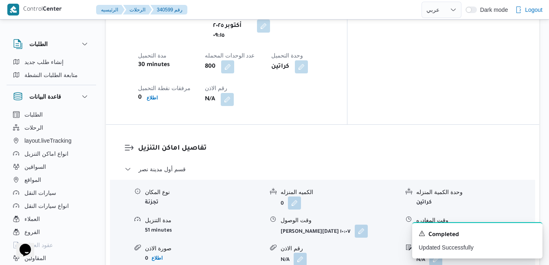
click at [531, 233] on icon "Dismiss toast" at bounding box center [532, 232] width 7 height 7
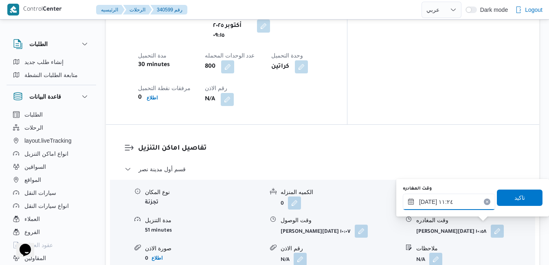
click at [455, 201] on input "[DATE] ١١:٢٤" at bounding box center [449, 201] width 92 height 16
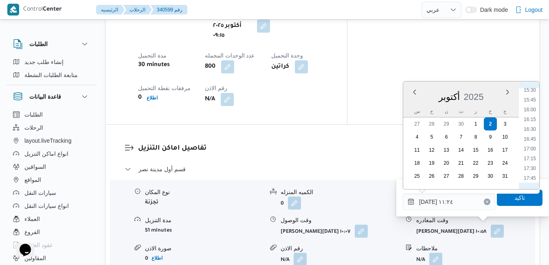
scroll to position [638, 0]
click at [531, 175] on li "18:30" at bounding box center [529, 177] width 19 height 8
type input "[DATE] ١٨:٣٠"
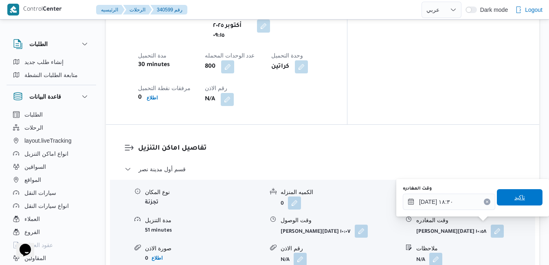
click at [517, 193] on span "تاكيد" at bounding box center [519, 197] width 11 height 10
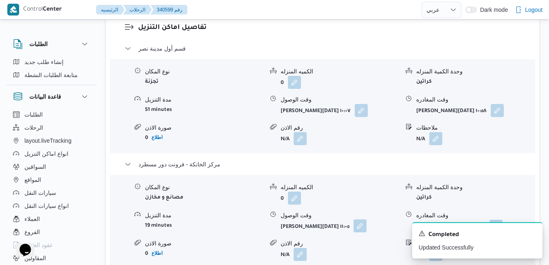
click at [353, 226] on button "button" at bounding box center [359, 225] width 13 height 13
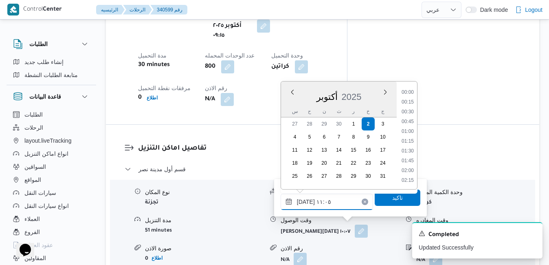
click at [339, 202] on input "[DATE] ١١:٠٥" at bounding box center [326, 201] width 92 height 16
click at [410, 176] on li "18:15" at bounding box center [407, 177] width 19 height 8
type input "[DATE] ١٨:١٥"
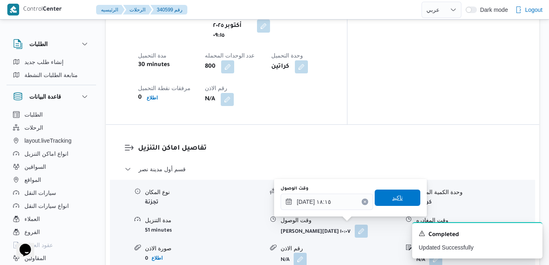
click at [402, 196] on span "تاكيد" at bounding box center [397, 197] width 46 height 16
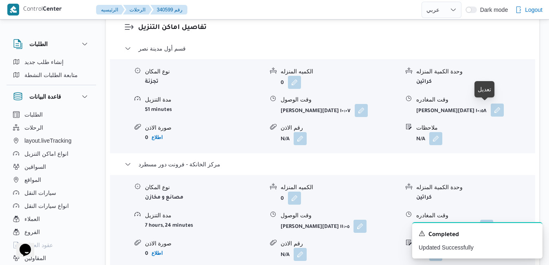
click at [490, 110] on button "button" at bounding box center [496, 109] width 13 height 13
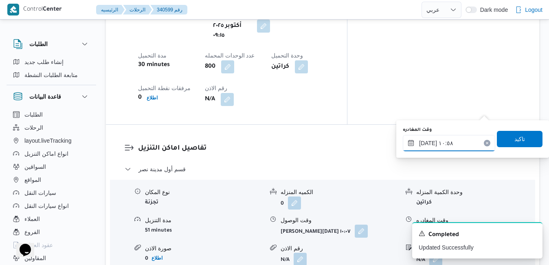
click at [440, 143] on input "[DATE] ١٠:٥٨" at bounding box center [449, 143] width 92 height 16
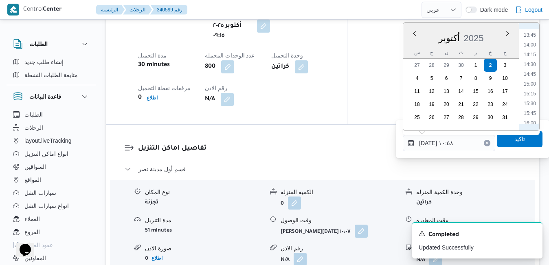
scroll to position [618, 0]
click at [535, 98] on li "17:30" at bounding box center [529, 99] width 19 height 8
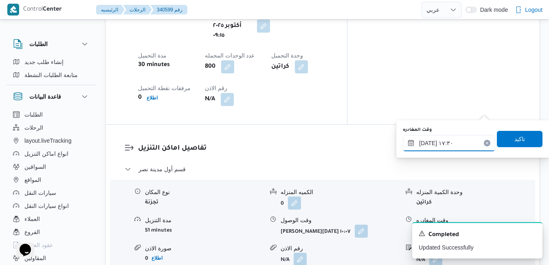
click at [428, 144] on input "[DATE] ١٧:٣٠" at bounding box center [449, 143] width 92 height 16
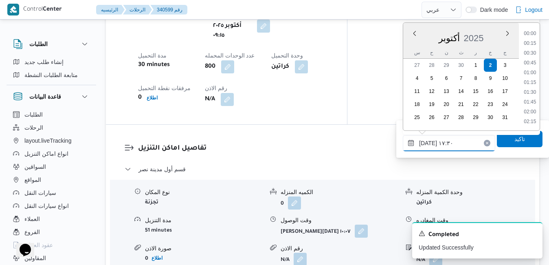
click at [428, 144] on input "[DATE] ١٧:٣٠" at bounding box center [449, 143] width 92 height 16
type input "[DATE] ١٧:٤٠"
click at [515, 138] on span "تاكيد" at bounding box center [519, 139] width 11 height 10
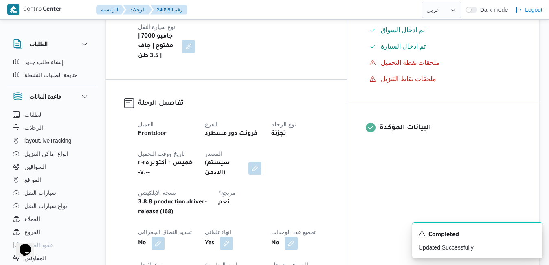
scroll to position [0, 0]
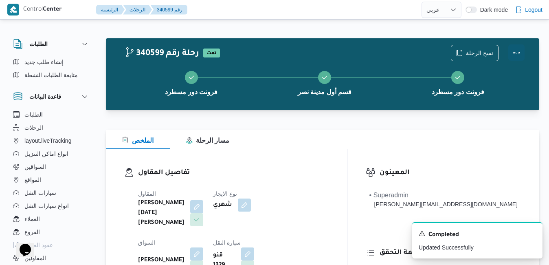
click at [513, 53] on button "Actions" at bounding box center [516, 52] width 16 height 16
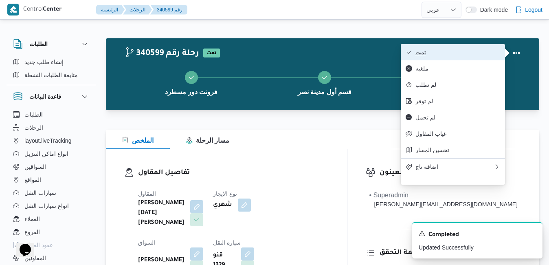
click at [487, 53] on span "تمت" at bounding box center [457, 52] width 85 height 7
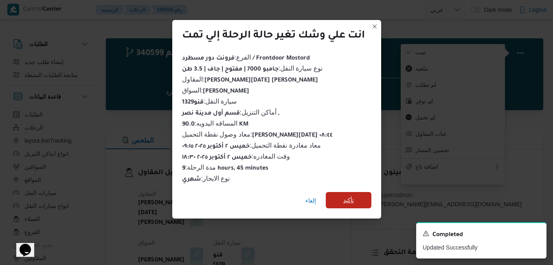
click at [339, 201] on span "تأكيد" at bounding box center [349, 200] width 46 height 16
